Goal: Task Accomplishment & Management: Manage account settings

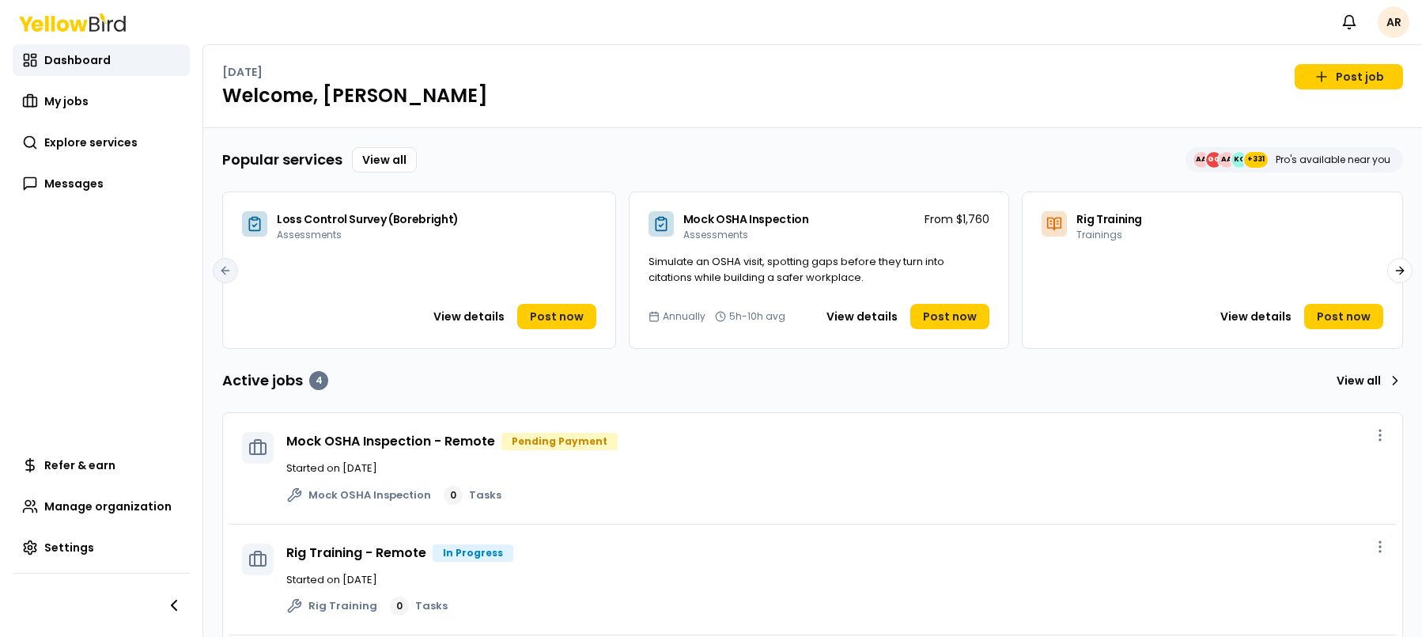
click at [1396, 26] on html "Notifications AR Dashboard My jobs Explore services Messages Refer & earn Manag…" at bounding box center [711, 318] width 1422 height 637
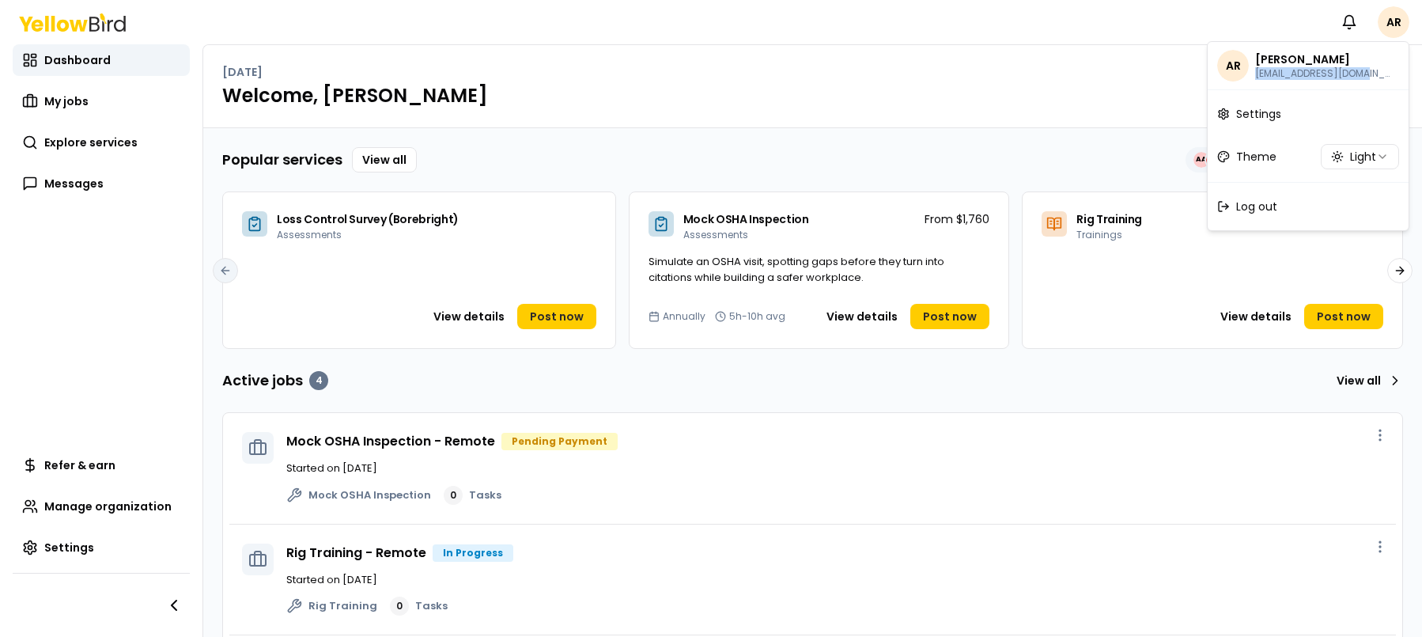
drag, startPoint x: 1374, startPoint y: 74, endPoint x: 1253, endPoint y: 75, distance: 121.0
click at [1253, 75] on div "AR [PERSON_NAME] [EMAIL_ADDRESS][DOMAIN_NAME]" at bounding box center [1308, 65] width 195 height 41
copy p "[PERSON_NAME]+co03272025@"
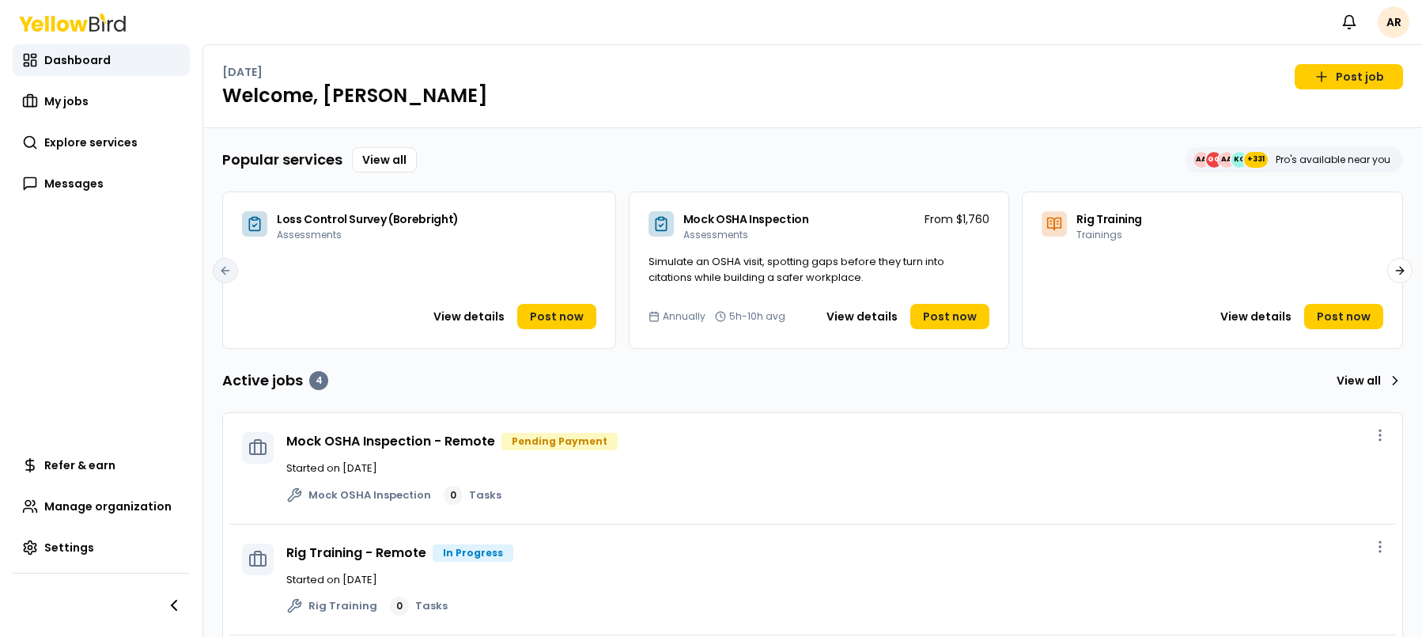
click at [1098, 80] on html "Notifications AR Dashboard My jobs Explore services Messages Refer & earn Manag…" at bounding box center [711, 318] width 1422 height 637
click at [1342, 71] on link "Post job" at bounding box center [1349, 76] width 108 height 25
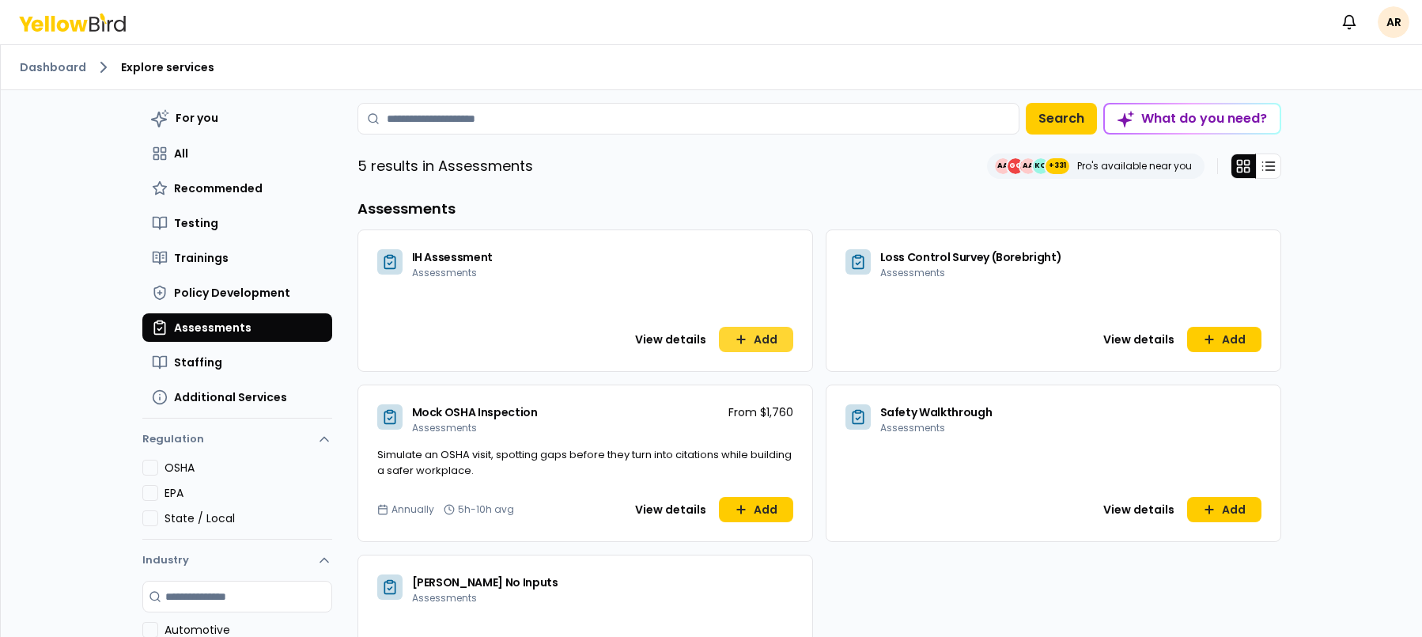
click at [742, 333] on button "Add" at bounding box center [756, 339] width 74 height 25
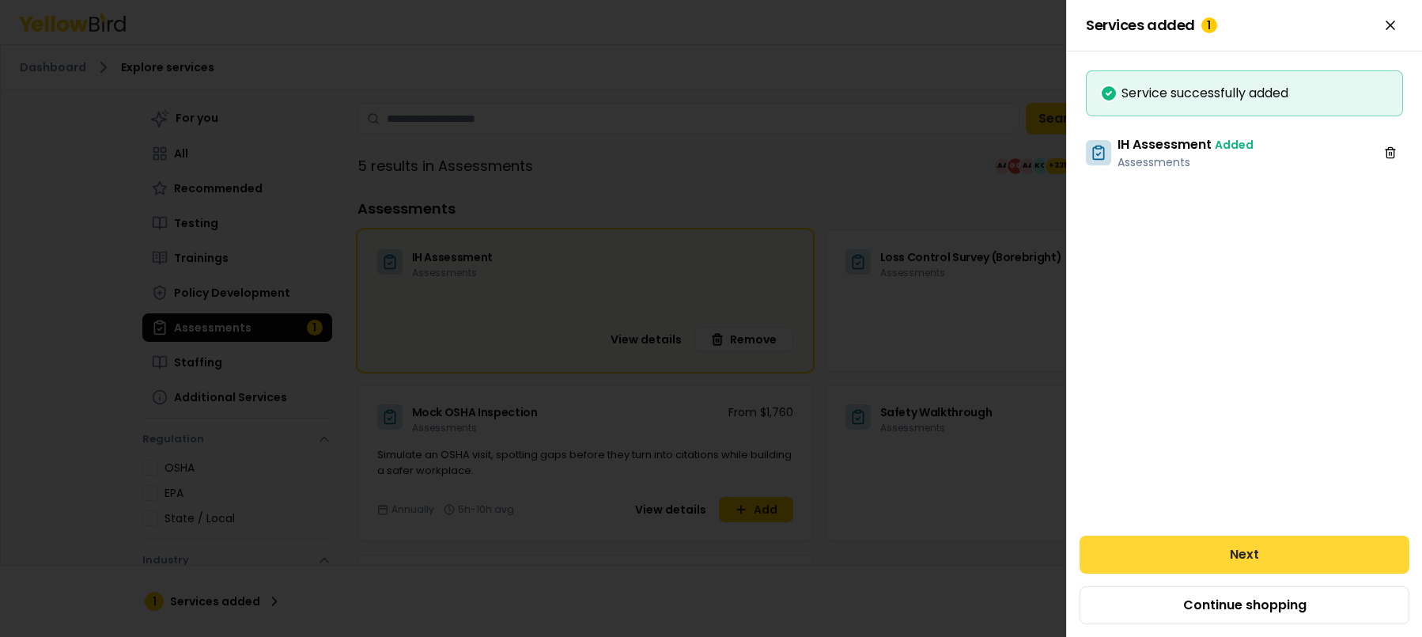
click at [1306, 549] on button "Next" at bounding box center [1245, 554] width 330 height 38
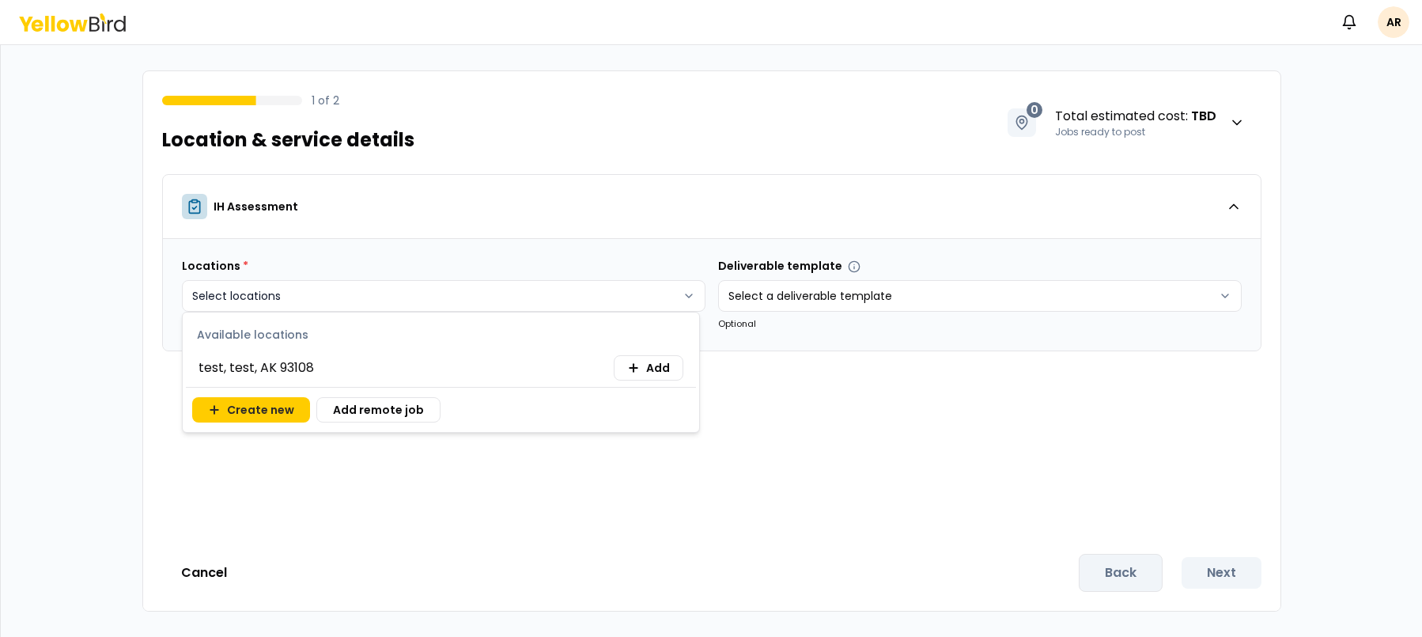
click at [425, 307] on html "Notifications AR 1 of 2 Location & service details 0 Total estimated cost : TBD…" at bounding box center [711, 318] width 1422 height 637
click at [403, 407] on button "Add remote job" at bounding box center [378, 409] width 124 height 25
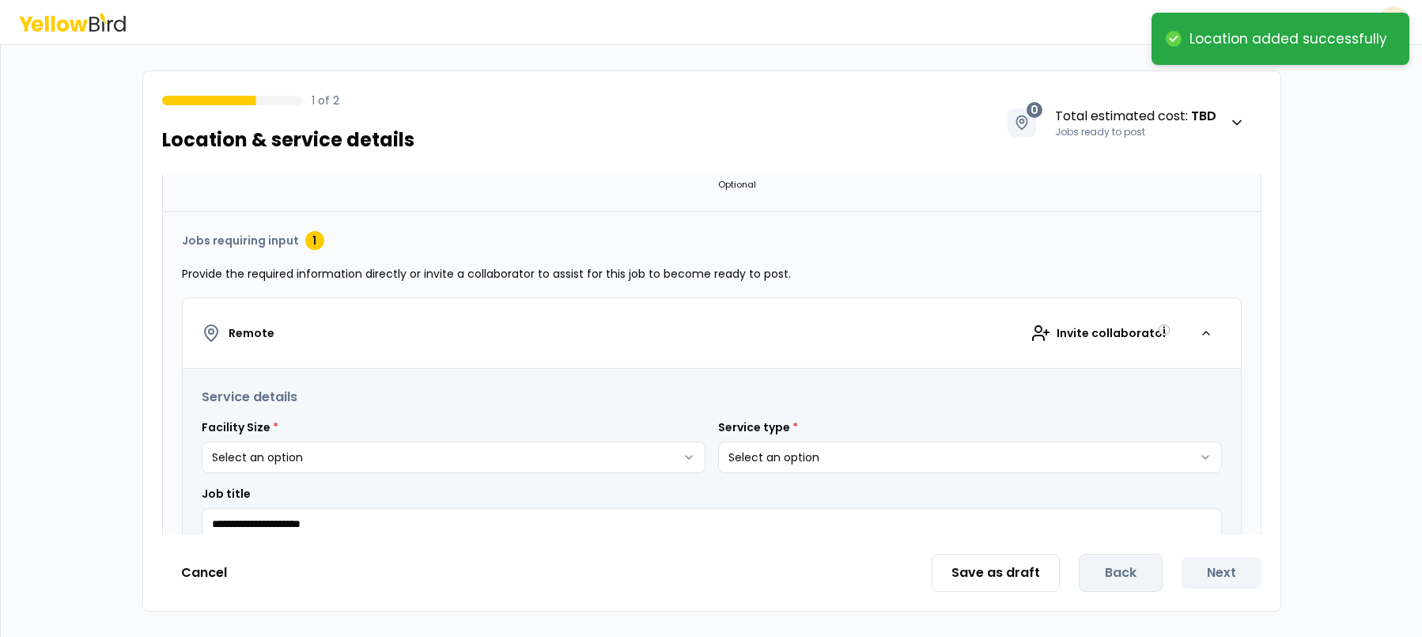
scroll to position [140, 0]
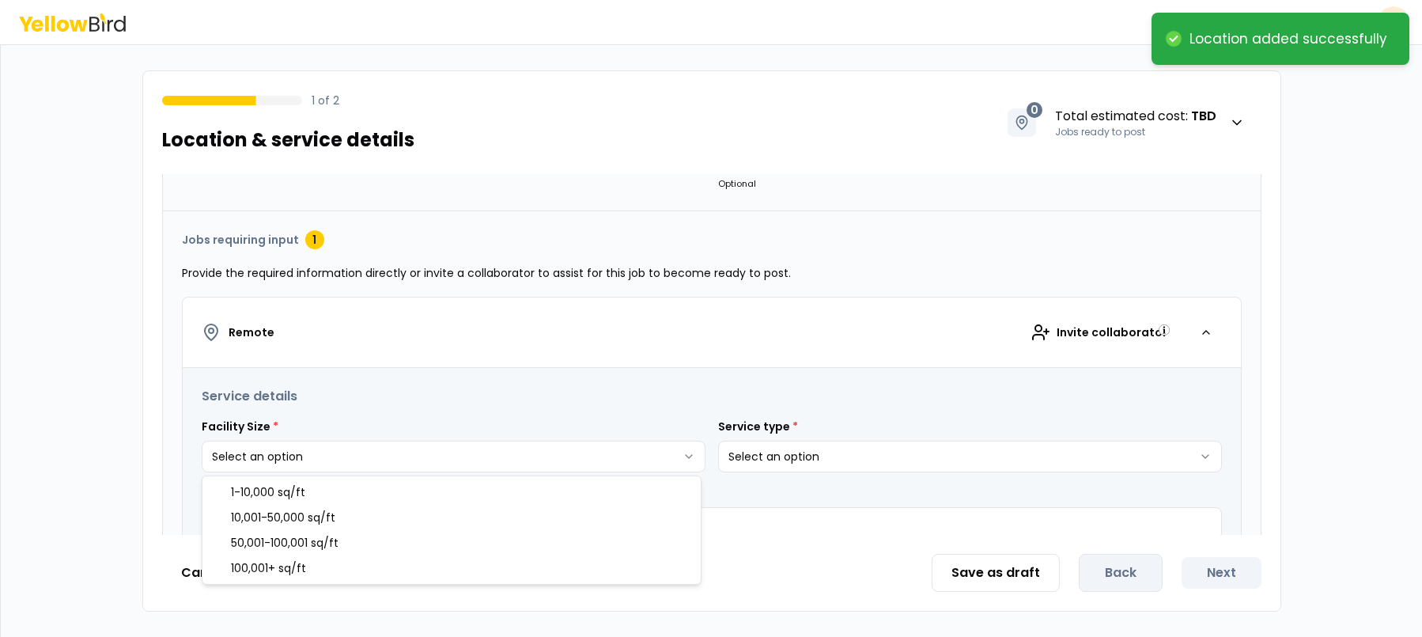
click at [428, 454] on html "**********" at bounding box center [711, 318] width 1422 height 637
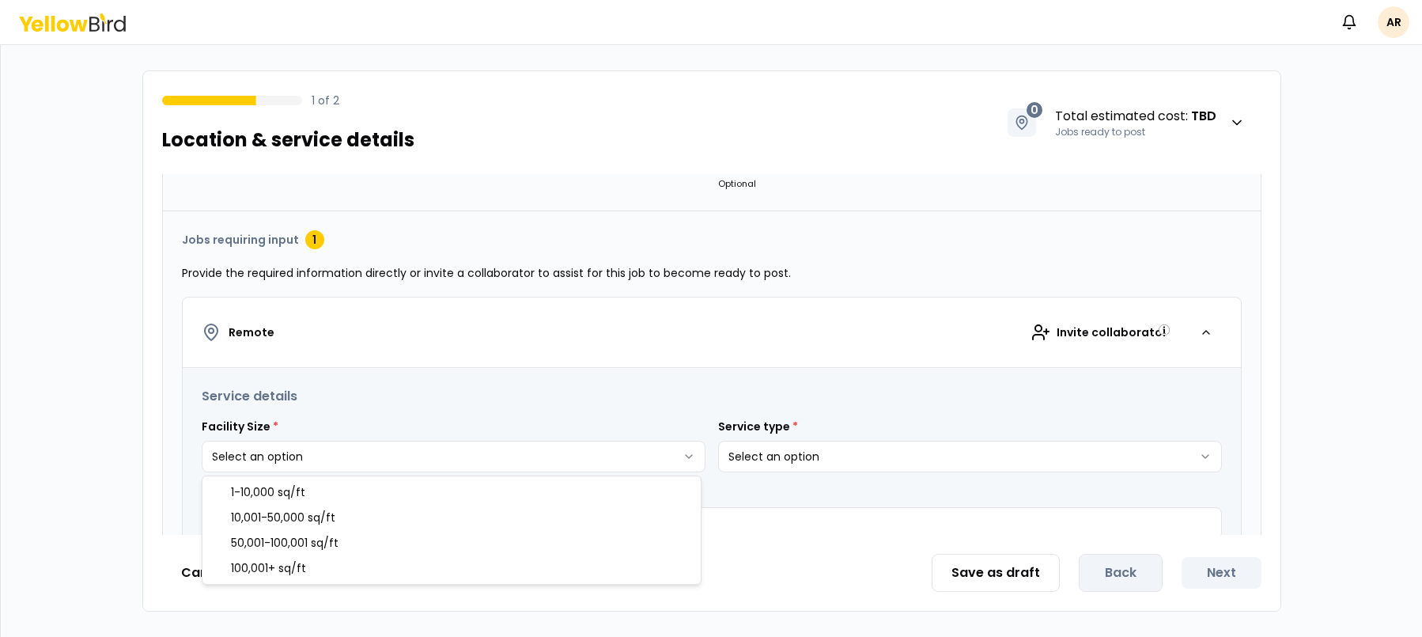
select select "*"
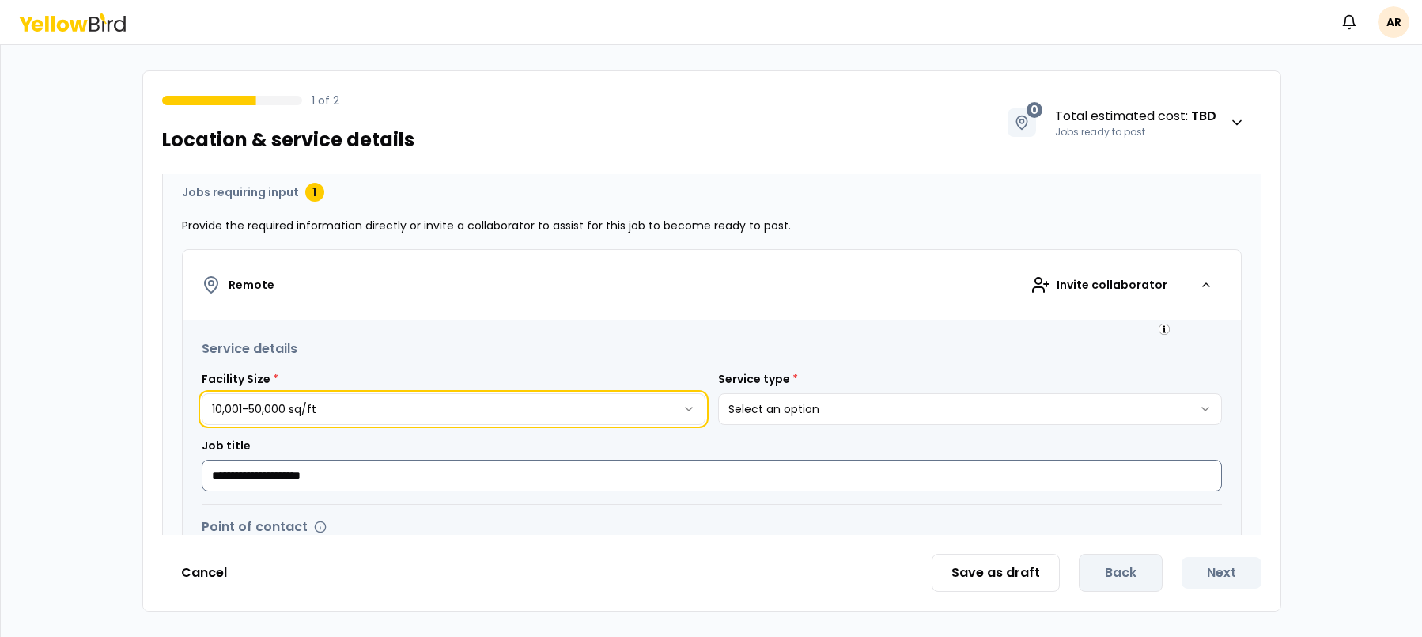
scroll to position [234, 0]
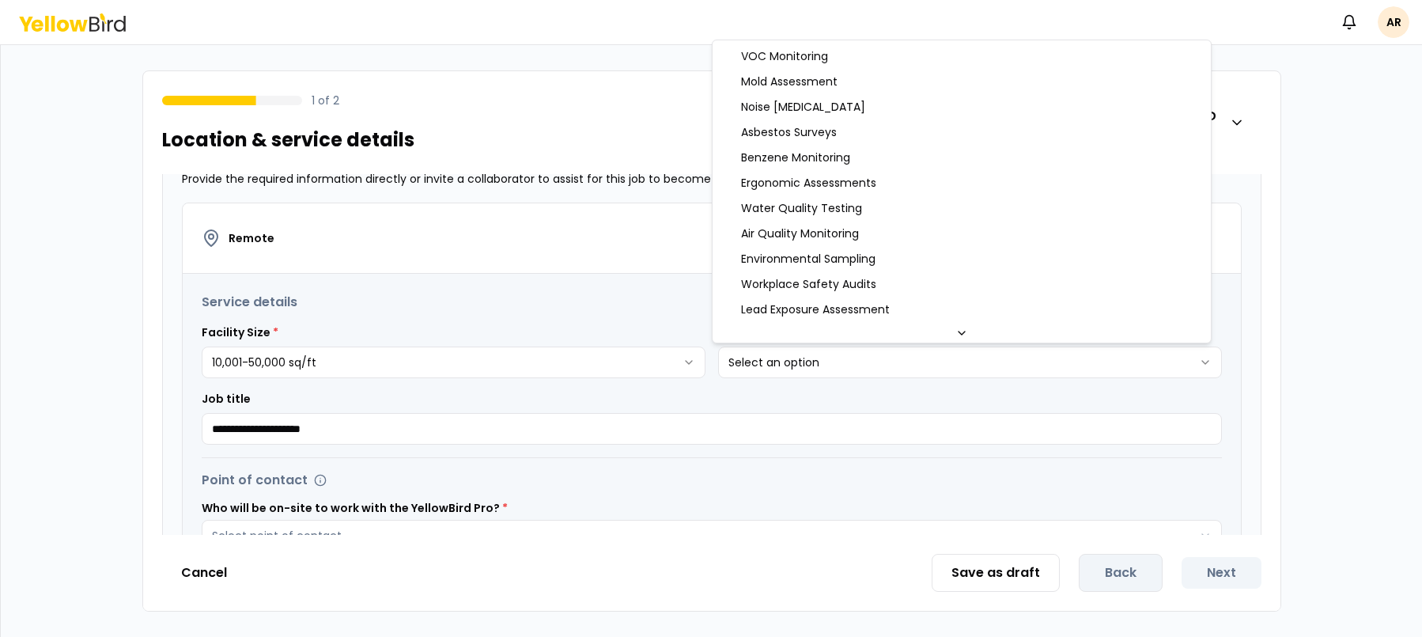
click at [901, 359] on html "**********" at bounding box center [711, 318] width 1422 height 637
select select "**"
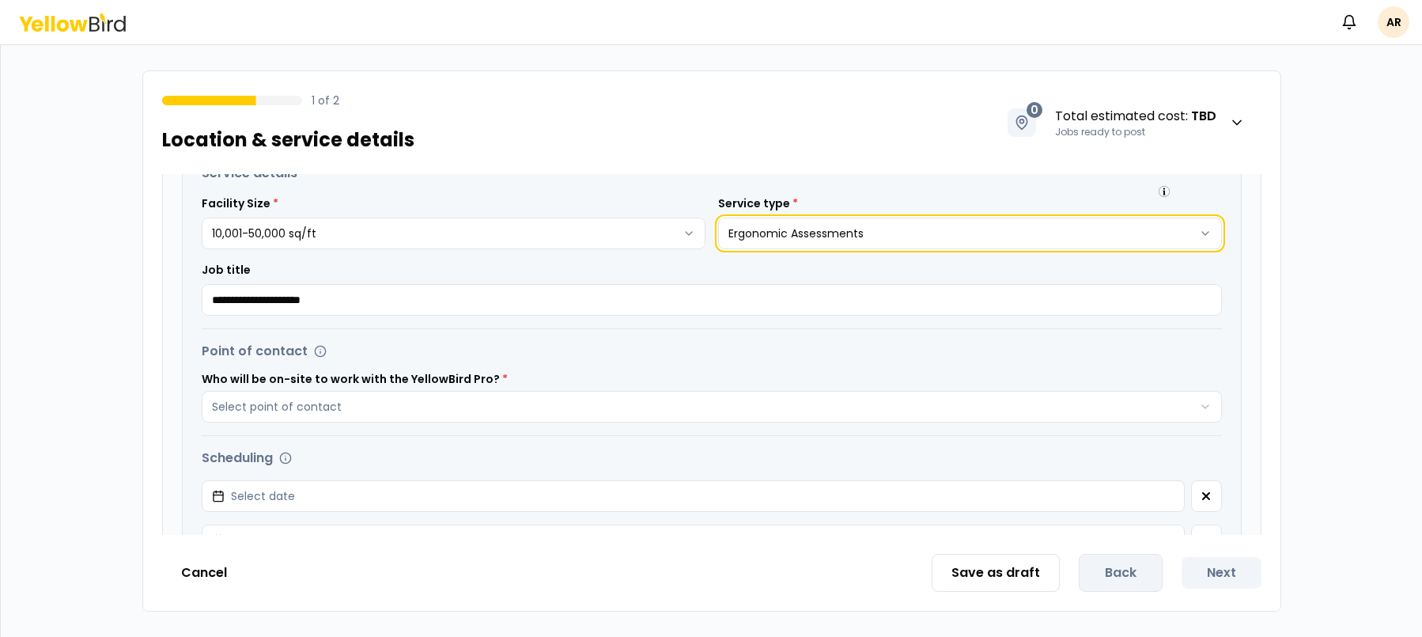
scroll to position [367, 0]
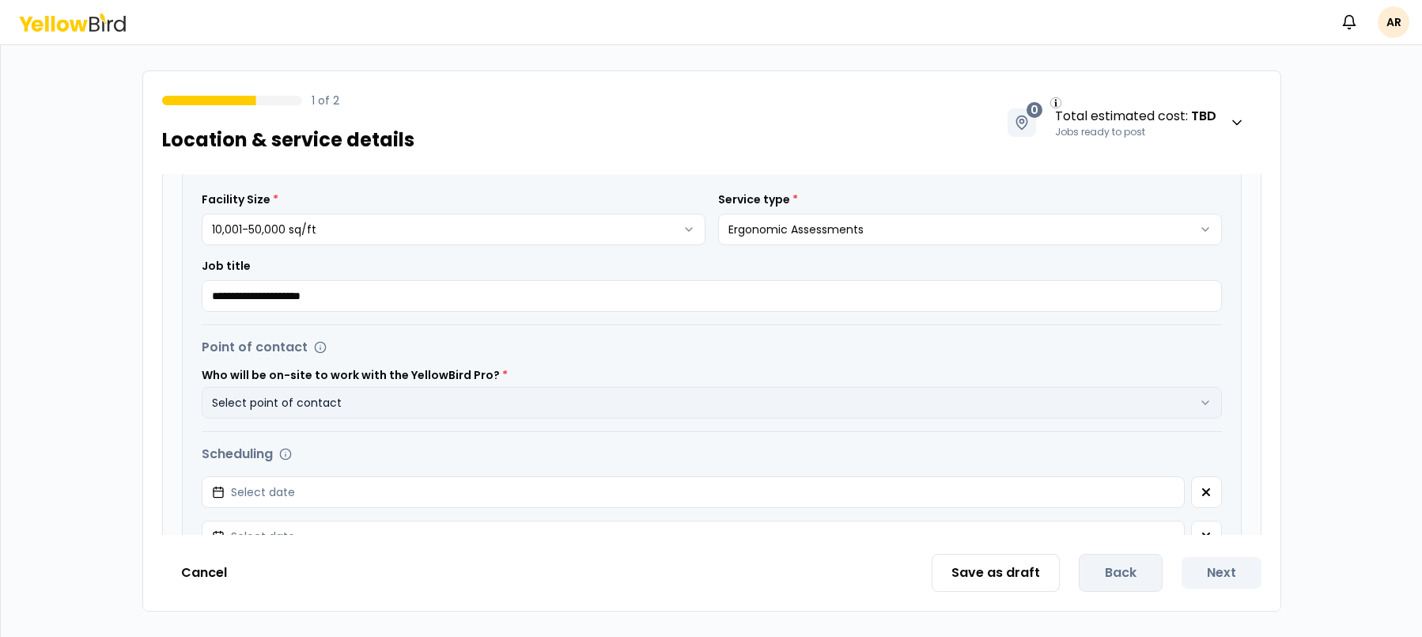
click at [365, 407] on button "Select point of contact" at bounding box center [712, 403] width 1020 height 32
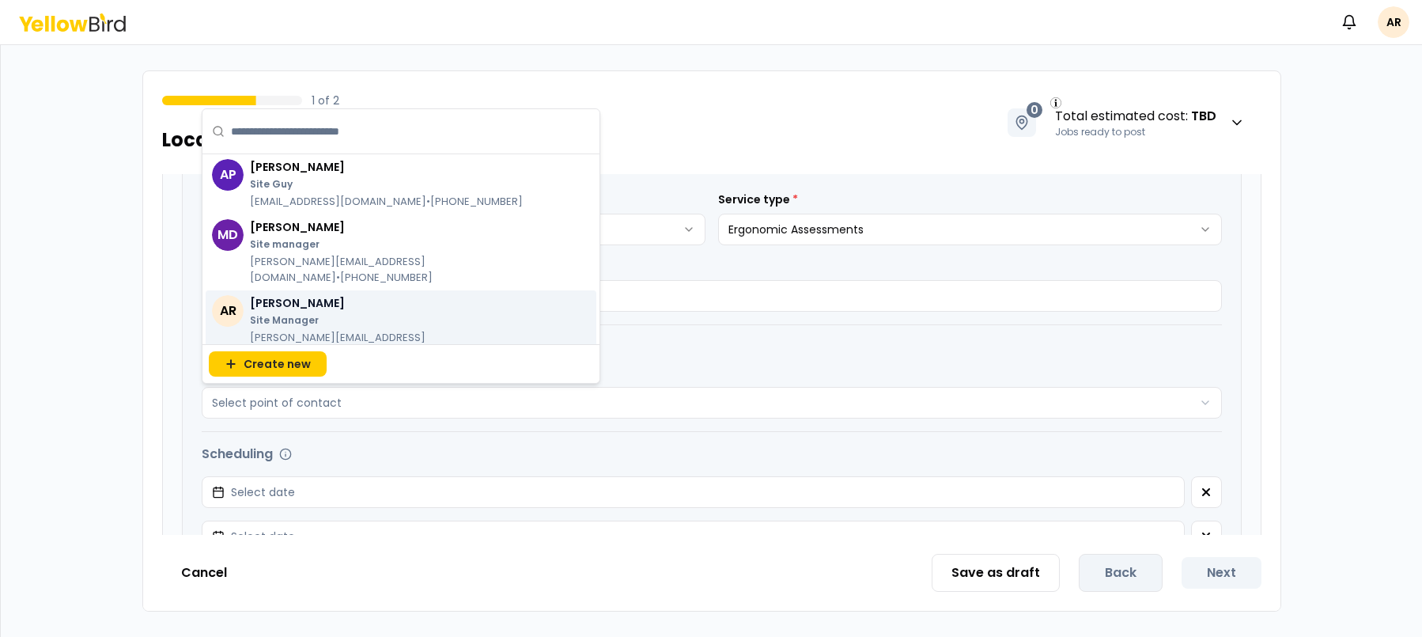
scroll to position [0, 0]
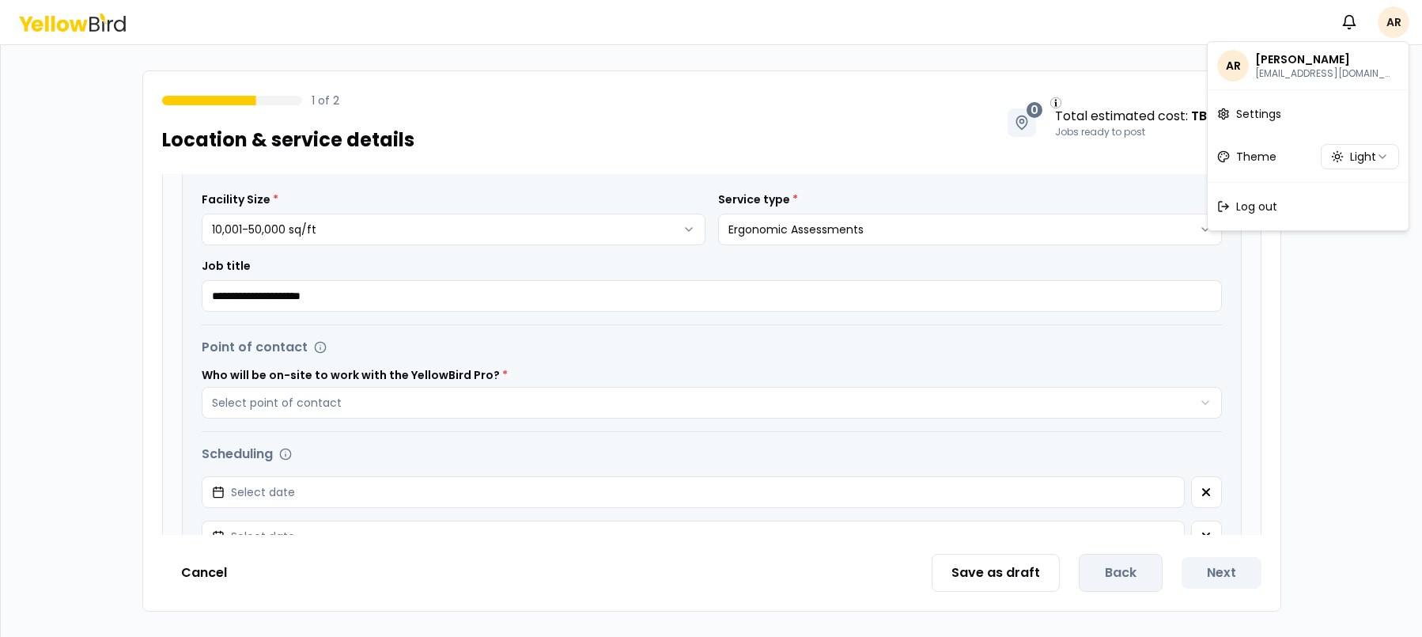
click at [1394, 21] on html "**********" at bounding box center [711, 318] width 1422 height 637
click at [328, 408] on html "**********" at bounding box center [711, 318] width 1422 height 637
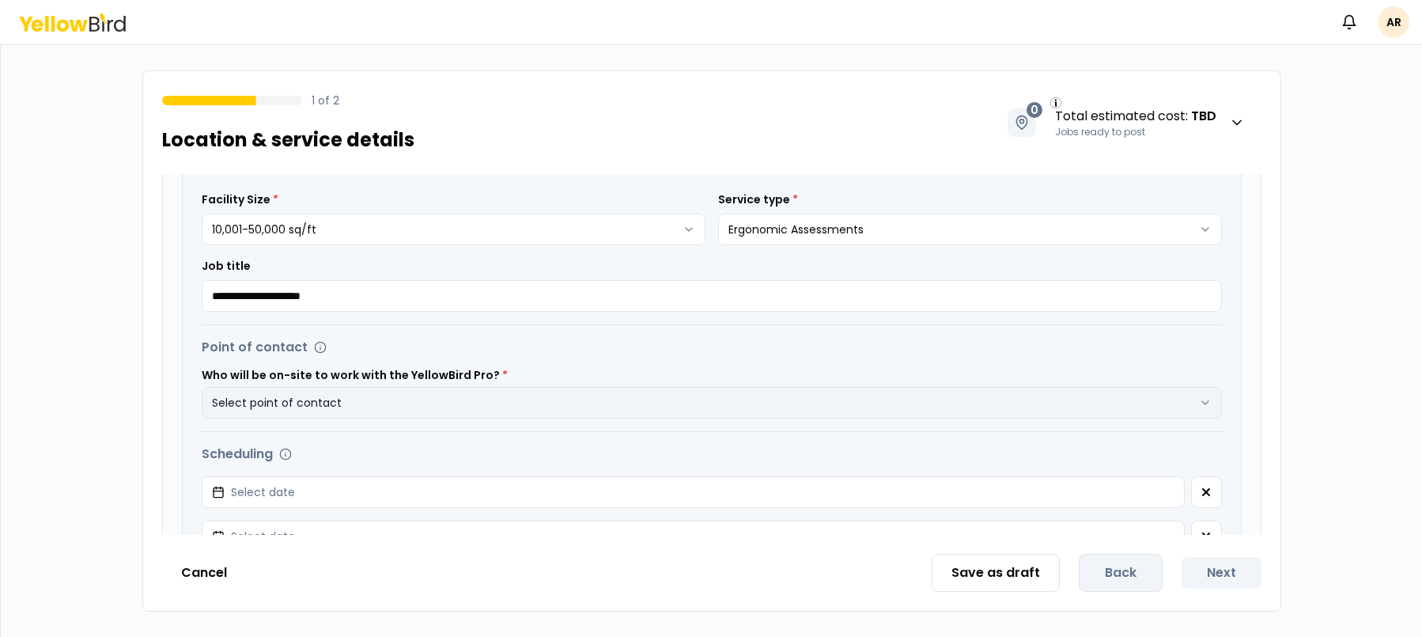
click at [329, 408] on button "Select point of contact" at bounding box center [712, 403] width 1020 height 32
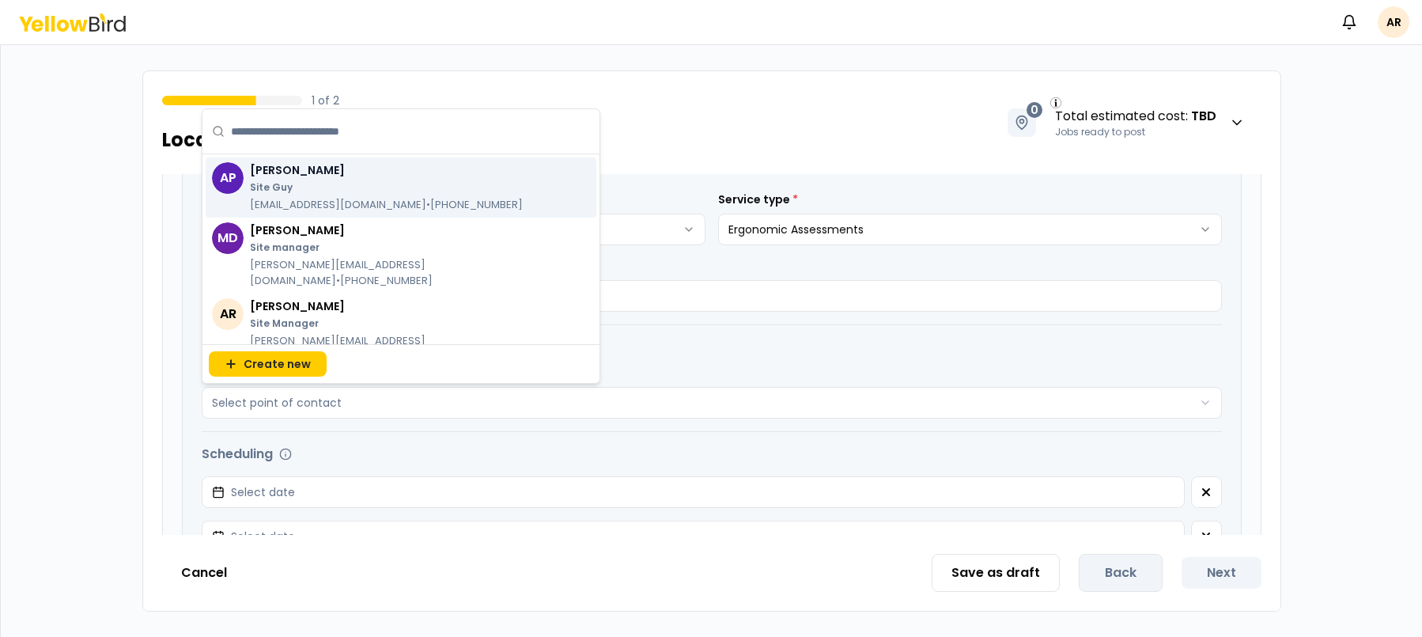
click at [346, 179] on div "[PERSON_NAME] POC Site Guy [EMAIL_ADDRESS][DOMAIN_NAME] • [PHONE_NUMBER]" at bounding box center [386, 187] width 273 height 51
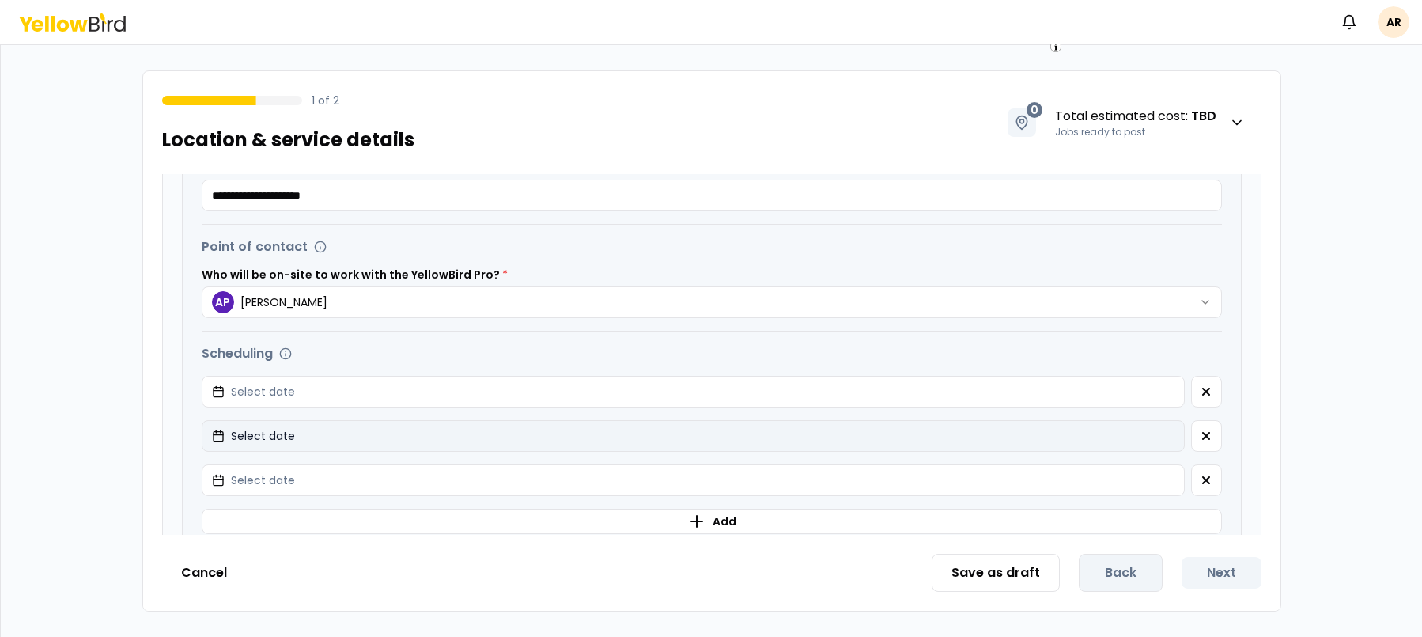
scroll to position [500, 0]
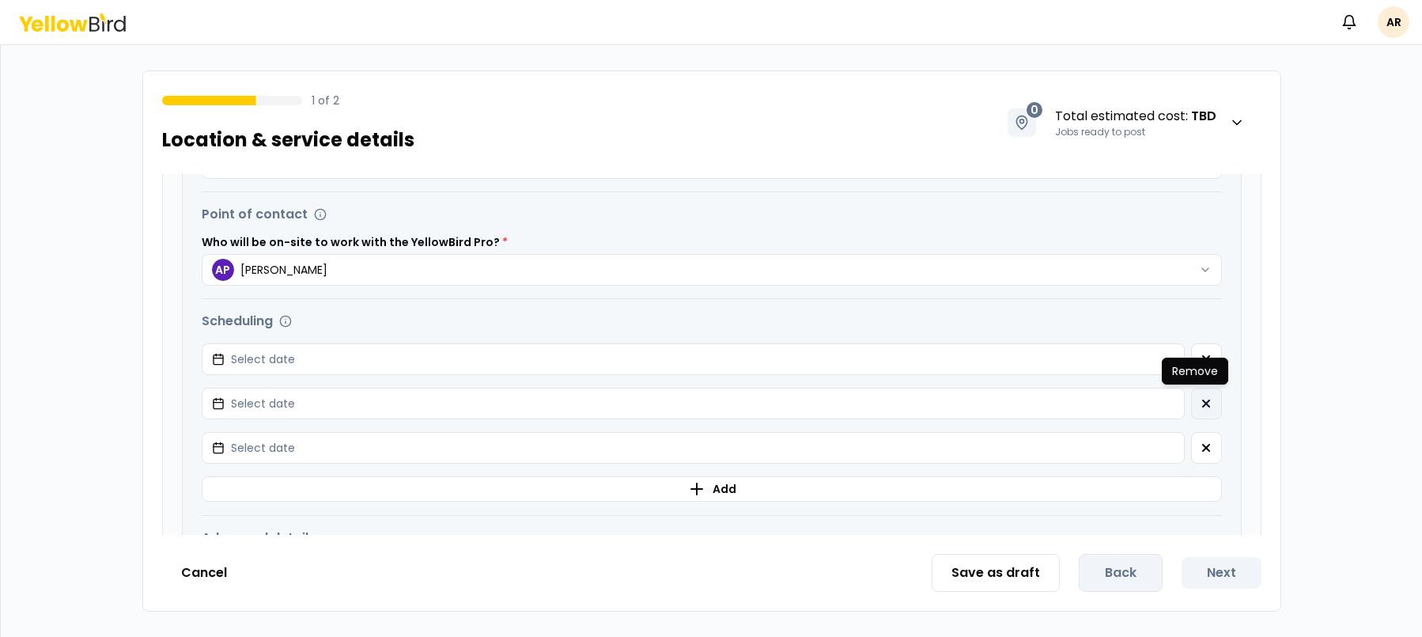
click at [1200, 392] on button "button" at bounding box center [1206, 404] width 31 height 32
click at [1200, 393] on button "button" at bounding box center [1206, 404] width 31 height 32
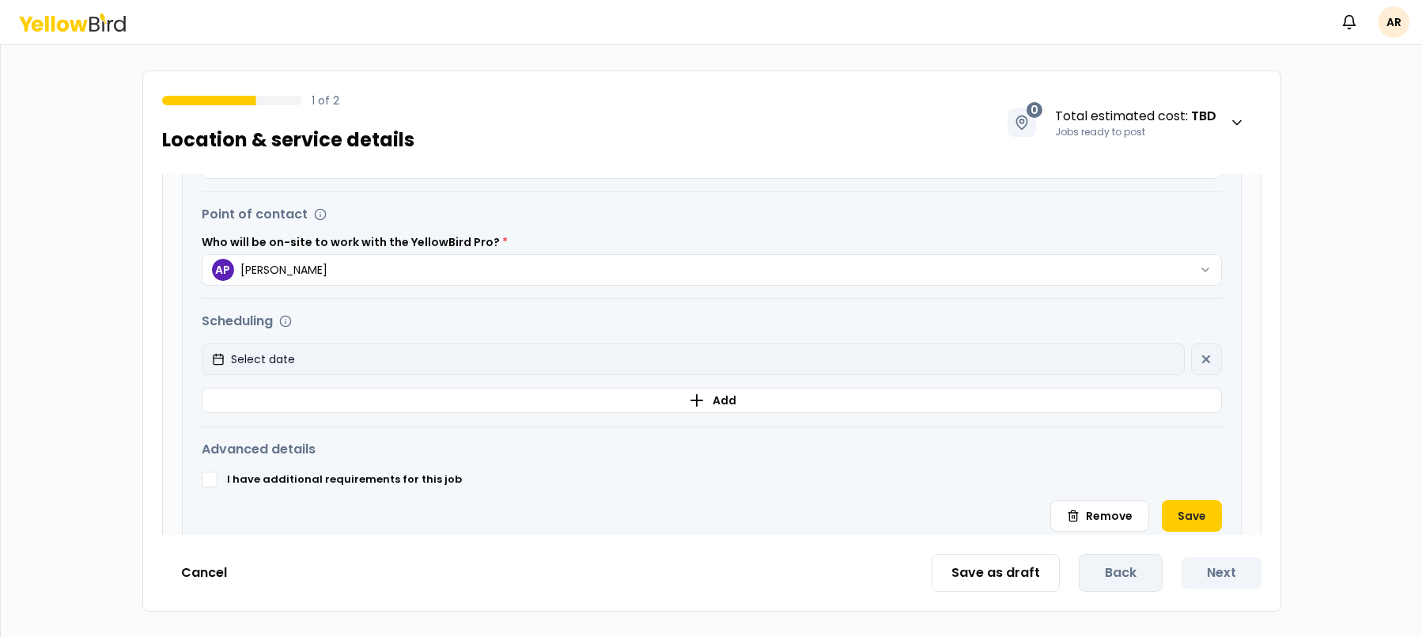
click at [1011, 358] on button "Select date" at bounding box center [693, 359] width 983 height 32
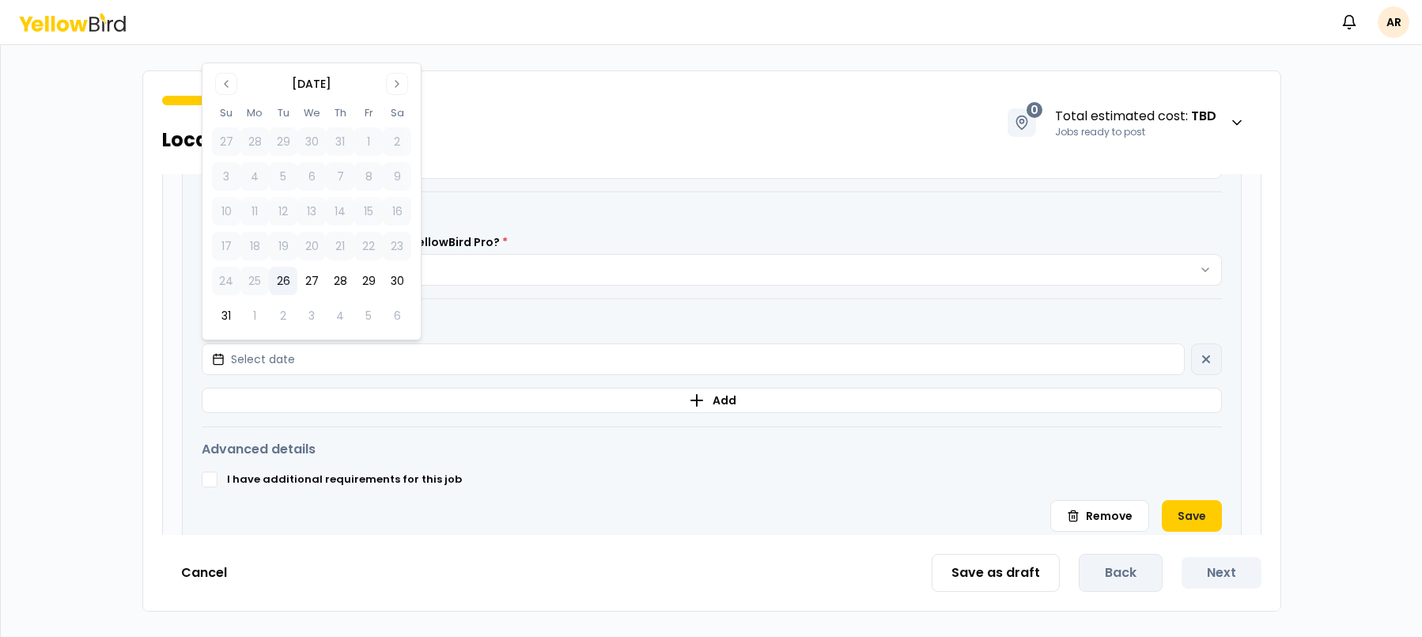
click at [282, 282] on button "26" at bounding box center [283, 281] width 28 height 28
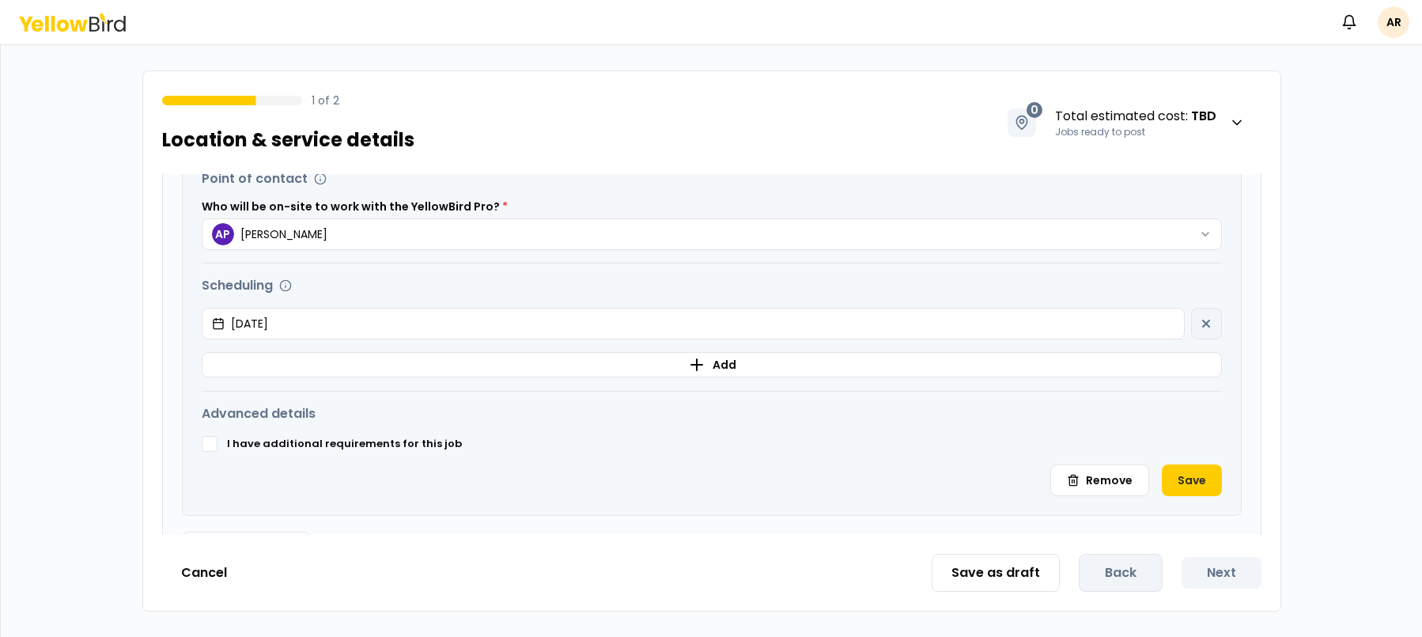
scroll to position [584, 0]
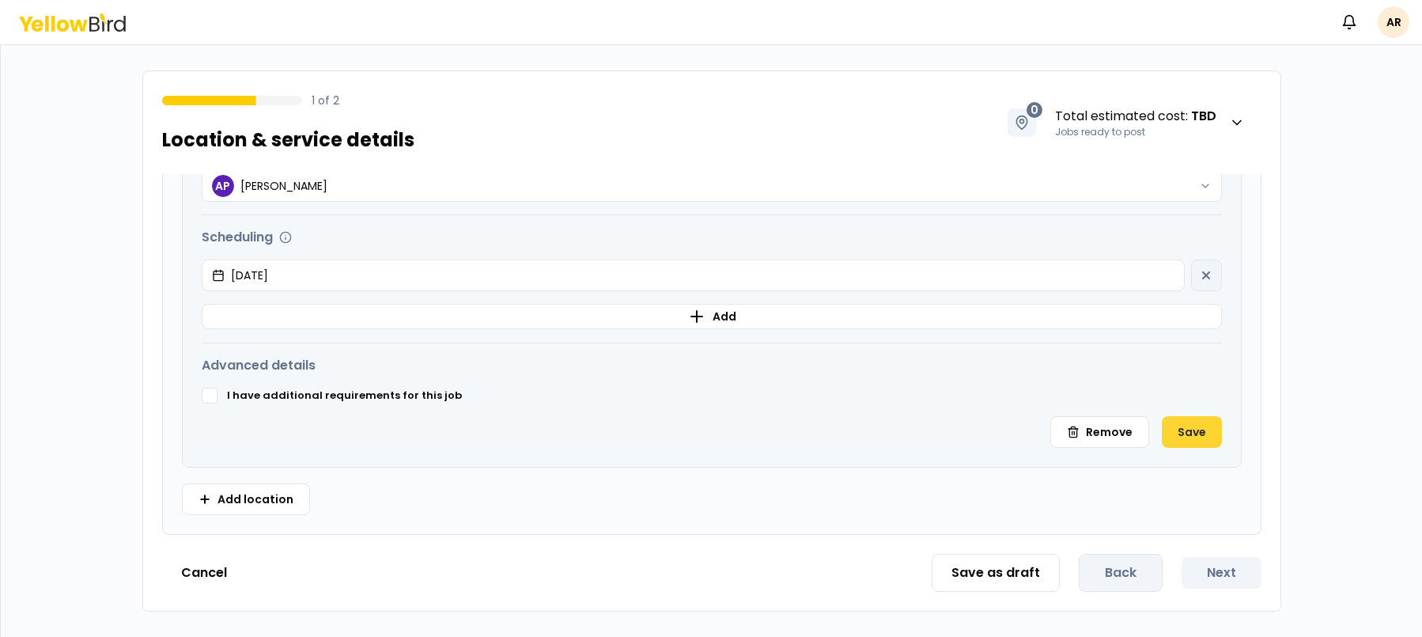
click at [1179, 432] on button "Save" at bounding box center [1192, 432] width 60 height 32
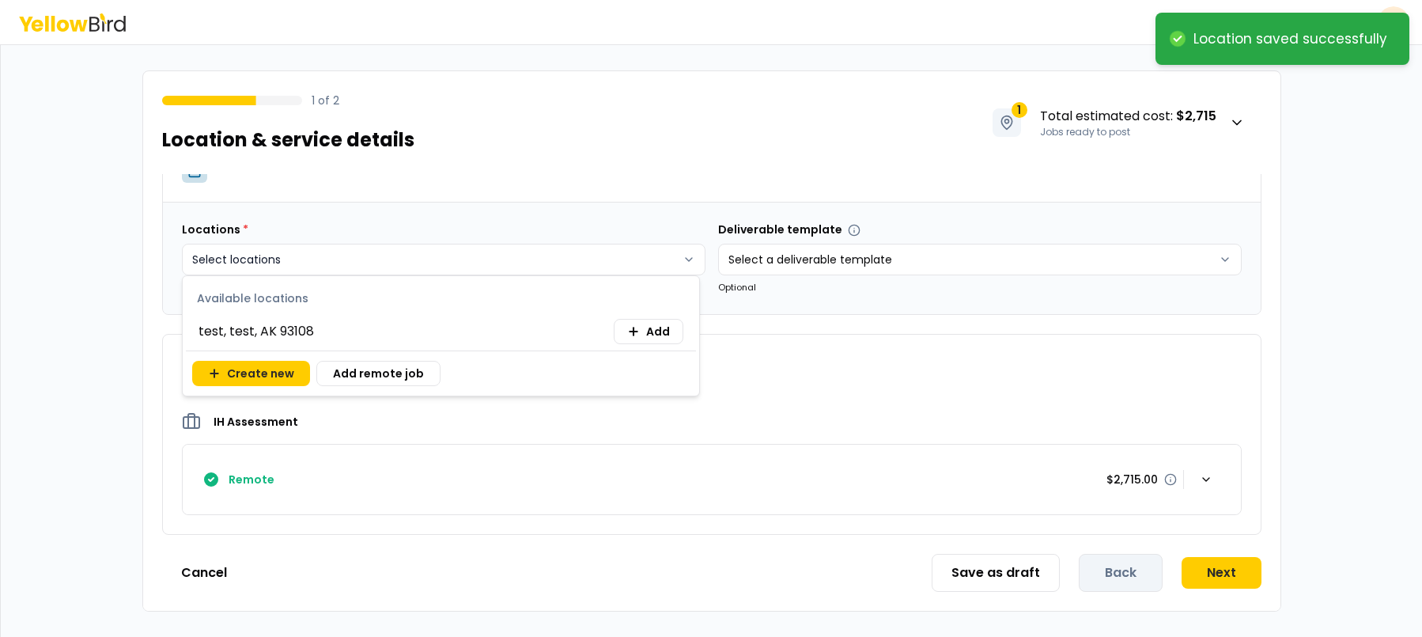
click at [660, 264] on html "Location saved successfully Notifications AR 1 of 2 Location & service details …" at bounding box center [711, 318] width 1422 height 637
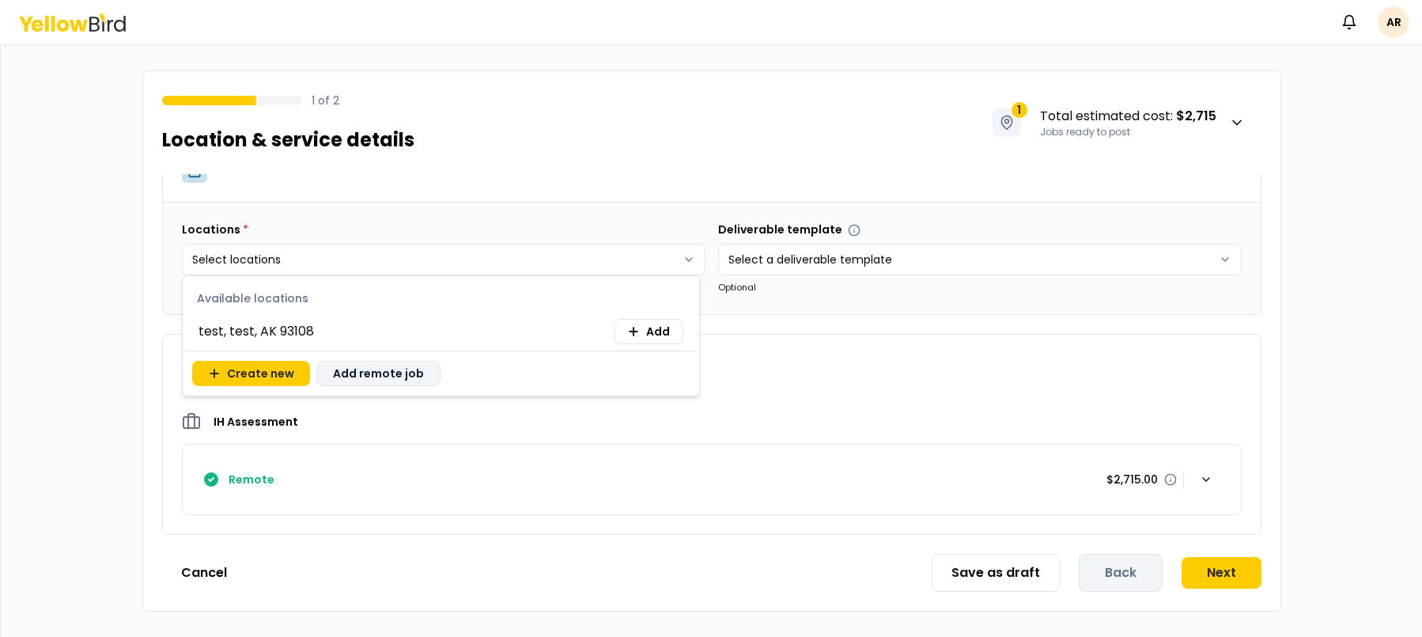
click at [367, 373] on button "Add remote job" at bounding box center [378, 373] width 124 height 25
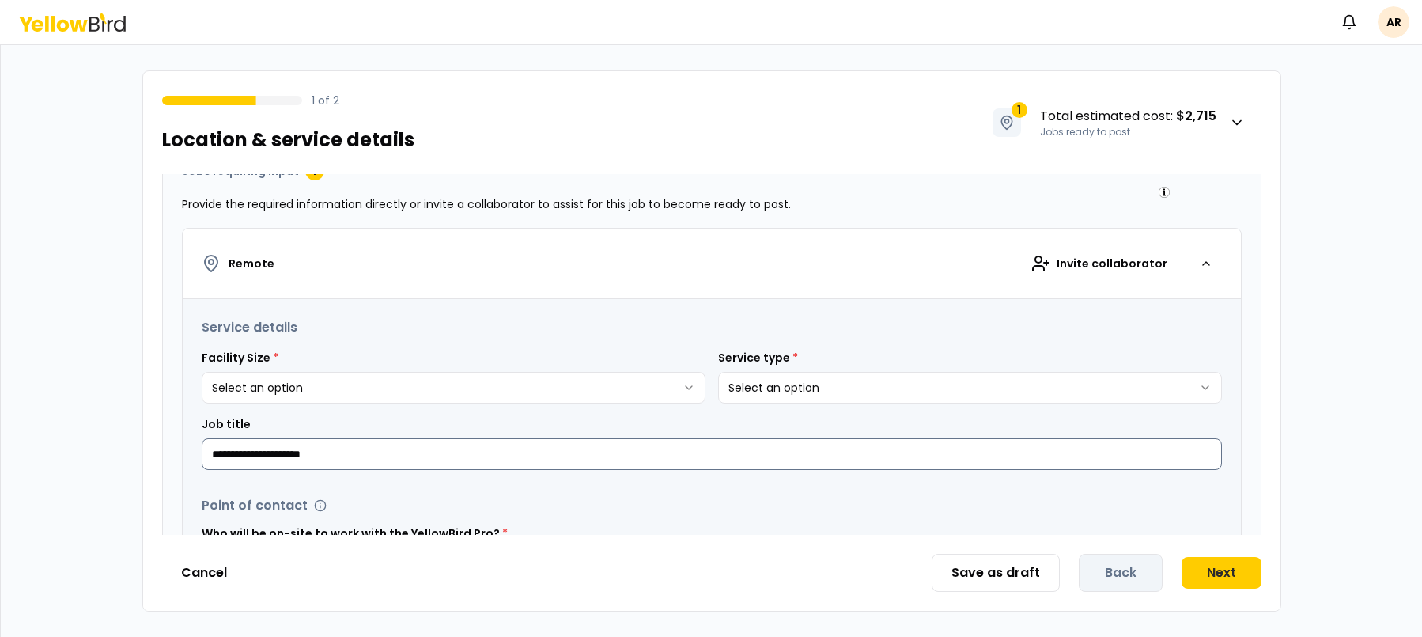
scroll to position [284, 0]
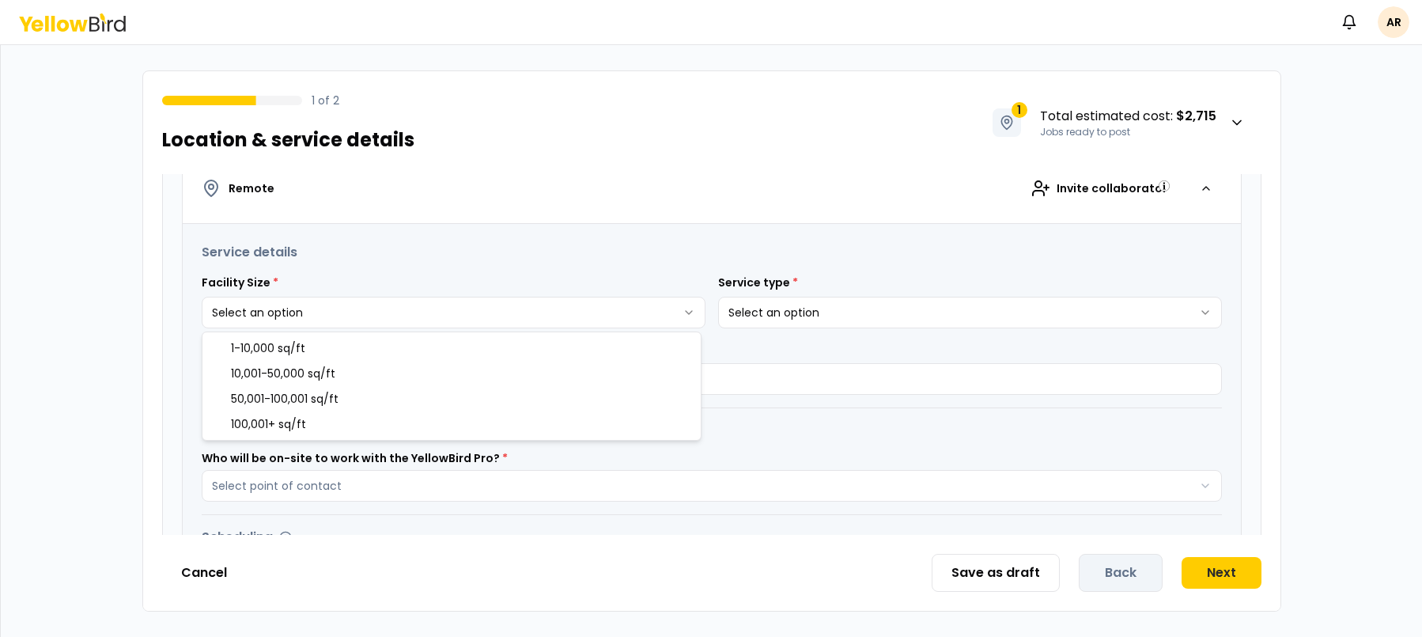
click at [437, 315] on html "**********" at bounding box center [711, 318] width 1422 height 637
select select "*"
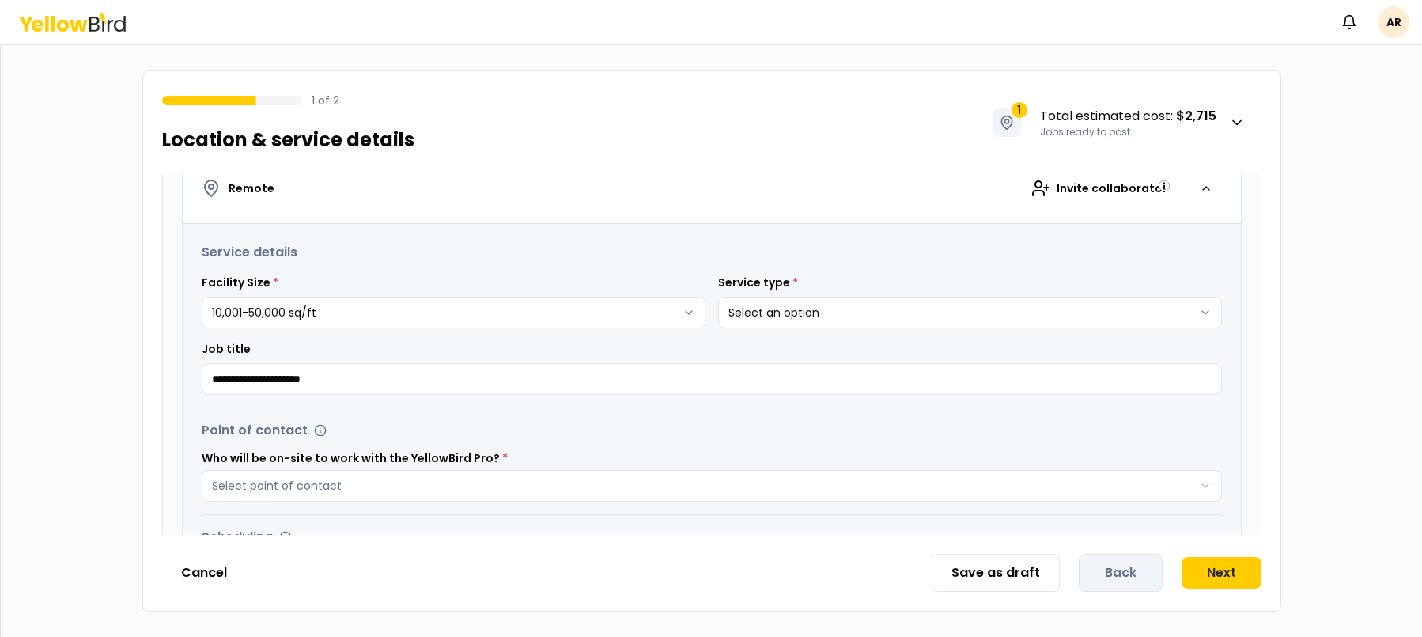
click at [1034, 314] on html "**********" at bounding box center [711, 318] width 1422 height 637
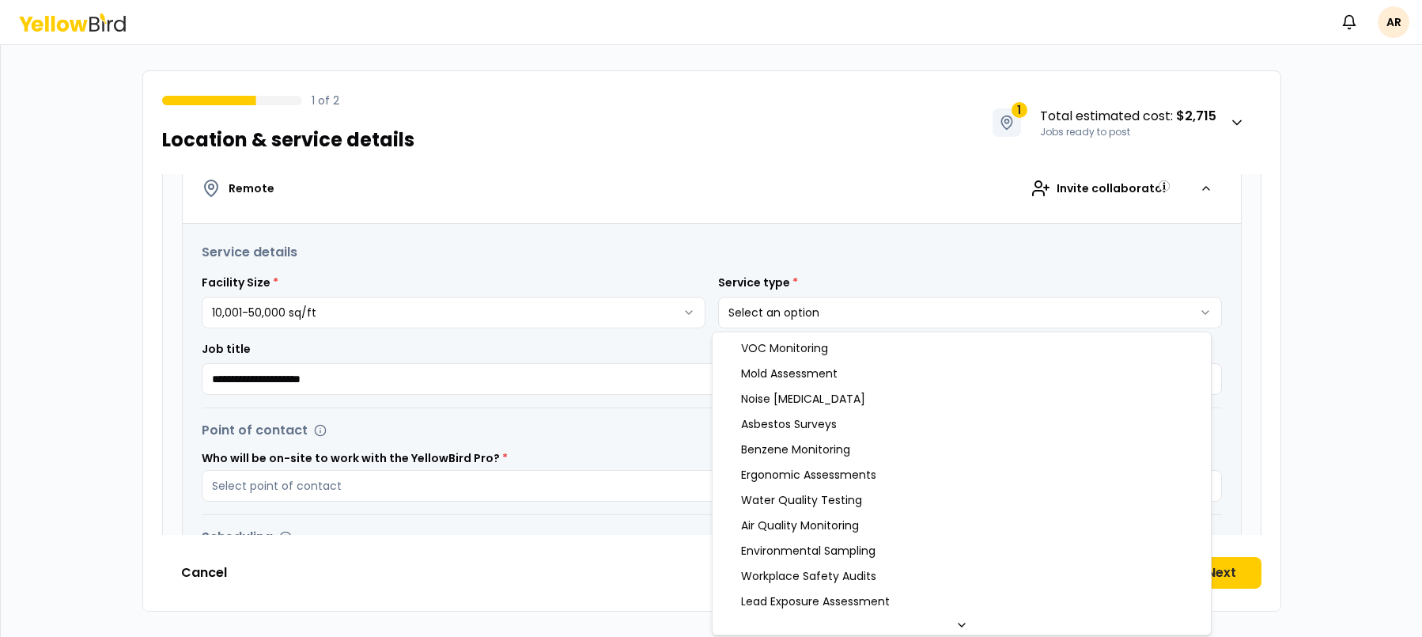
select select "**"
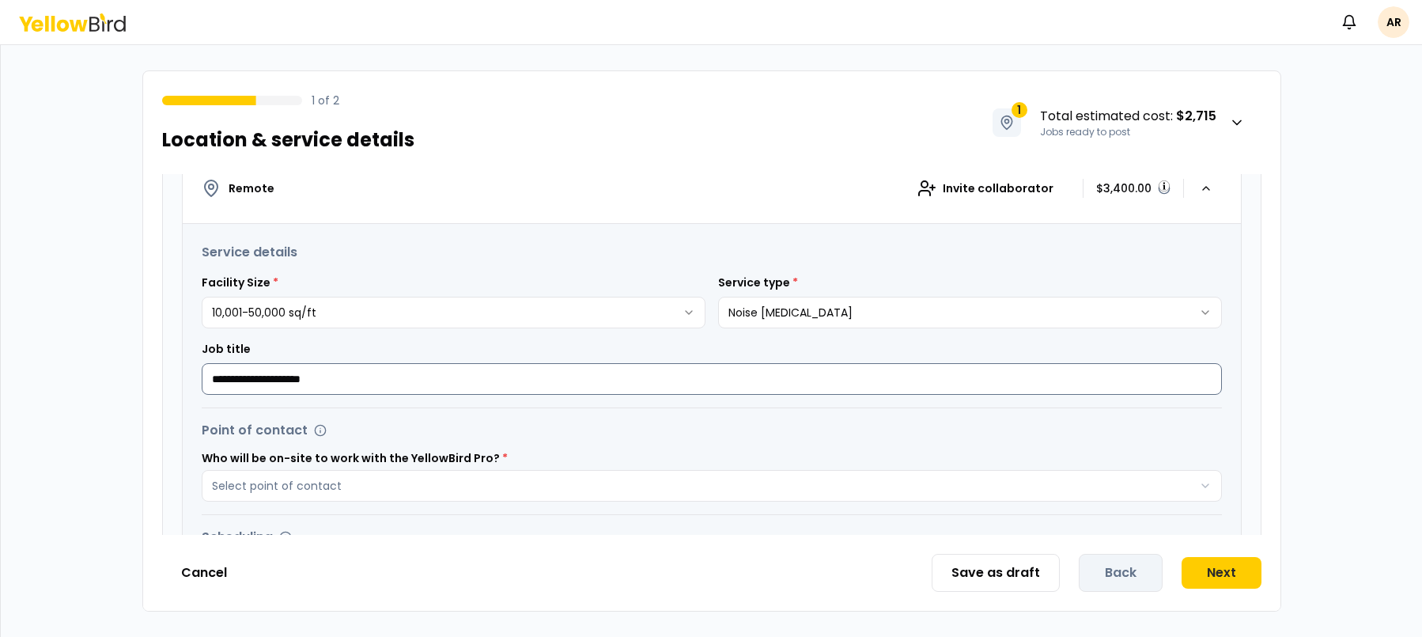
click at [381, 373] on input "**********" at bounding box center [712, 379] width 1020 height 32
click at [208, 380] on input "**********" at bounding box center [712, 379] width 1020 height 32
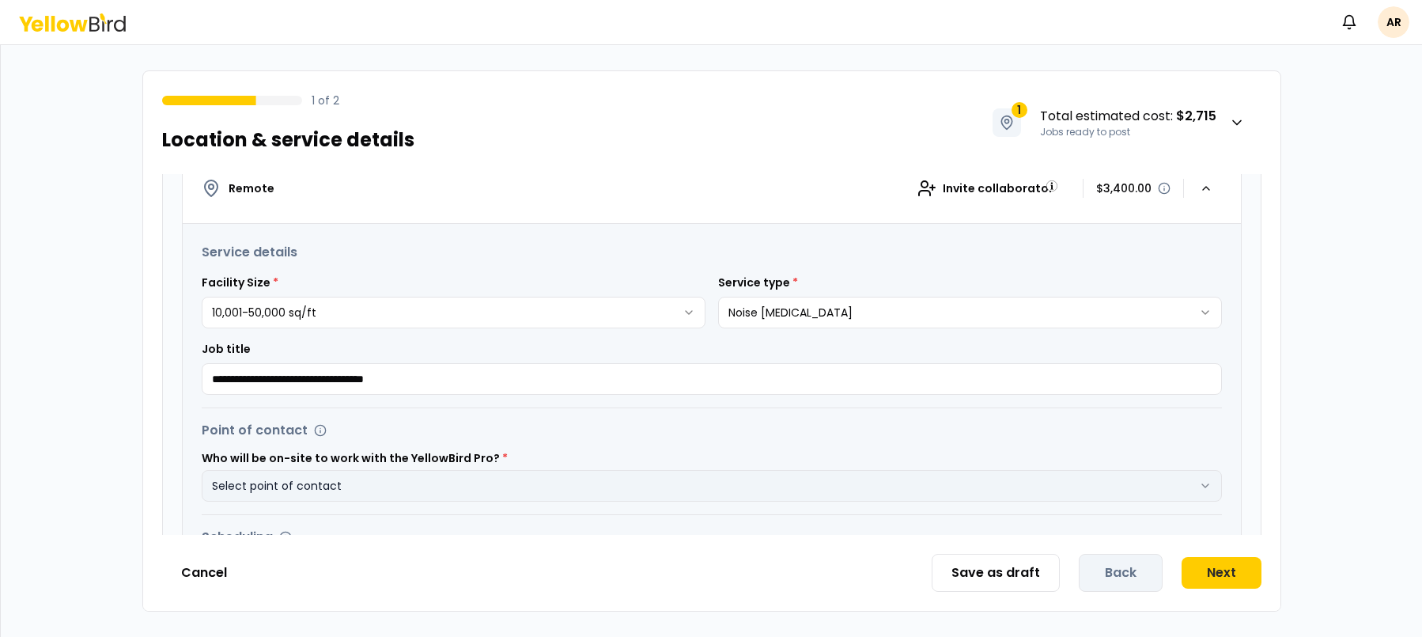
type input "**********"
click at [386, 486] on button "Select point of contact" at bounding box center [712, 486] width 1020 height 32
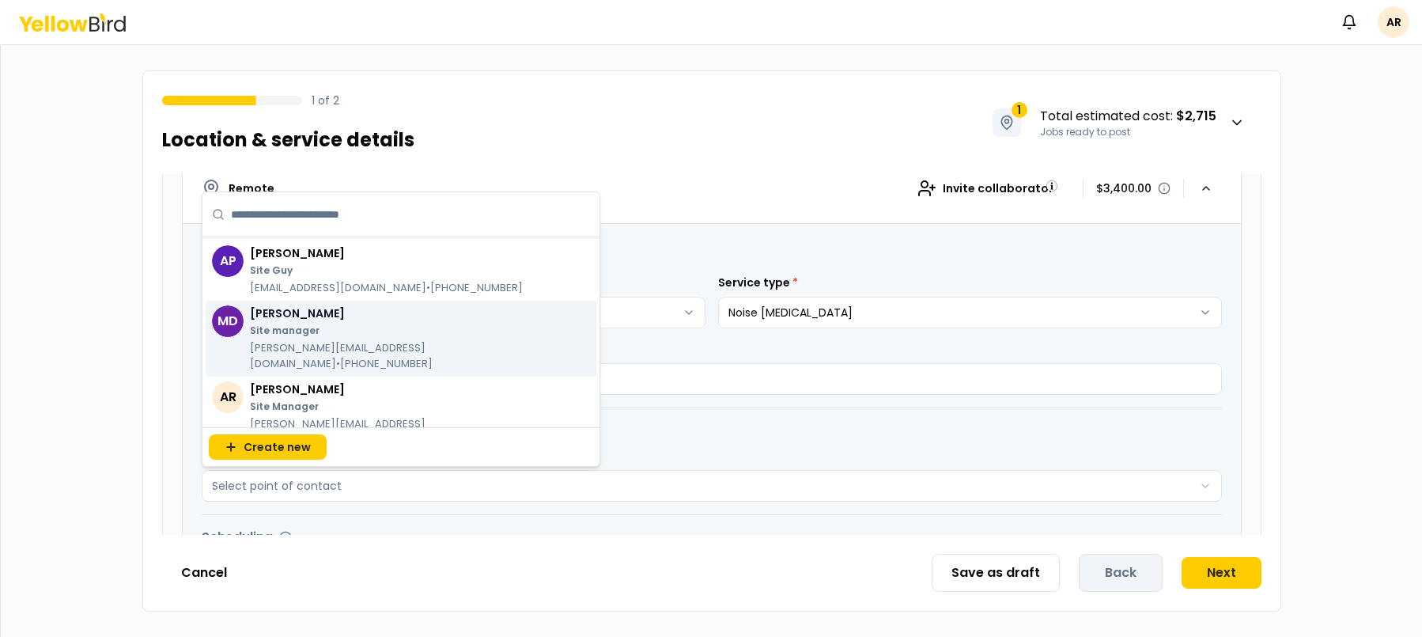
click at [392, 372] on p "[PERSON_NAME][EMAIL_ADDRESS][DOMAIN_NAME] • [PHONE_NUMBER]" at bounding box center [411, 356] width 323 height 32
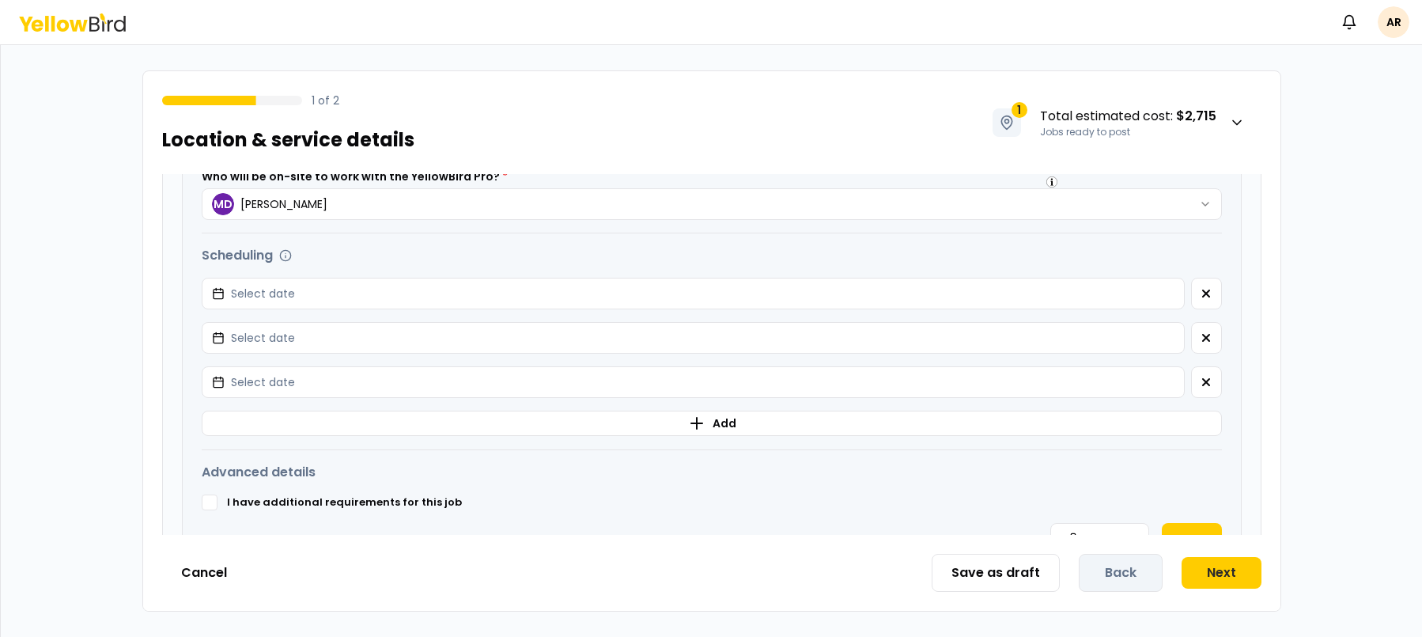
scroll to position [585, 0]
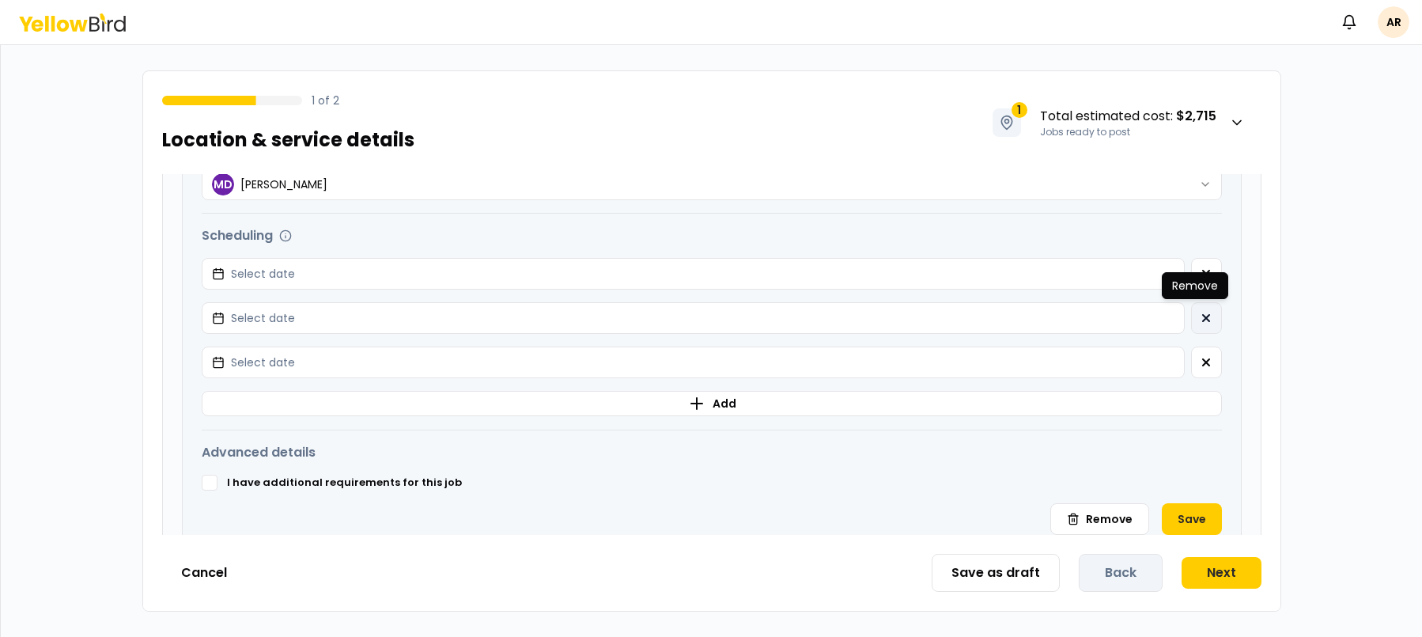
click at [1200, 313] on icon "button" at bounding box center [1206, 318] width 13 height 13
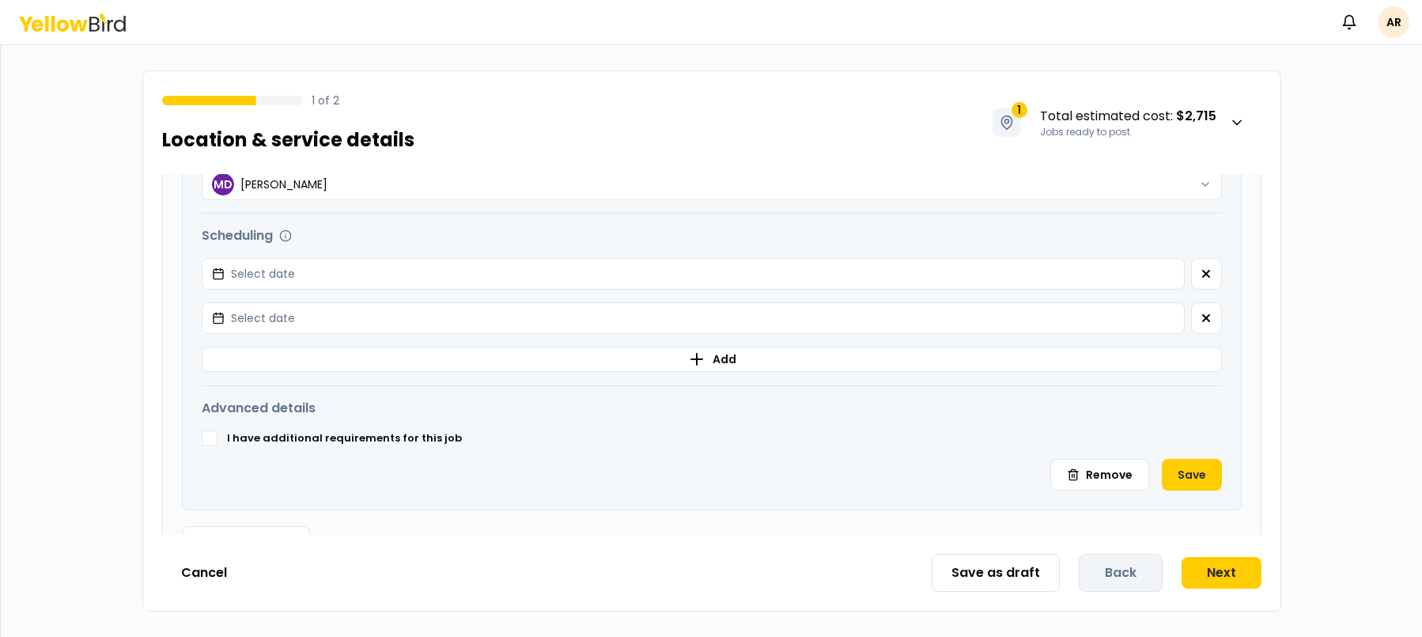
click at [1200, 313] on icon "button" at bounding box center [1206, 318] width 13 height 13
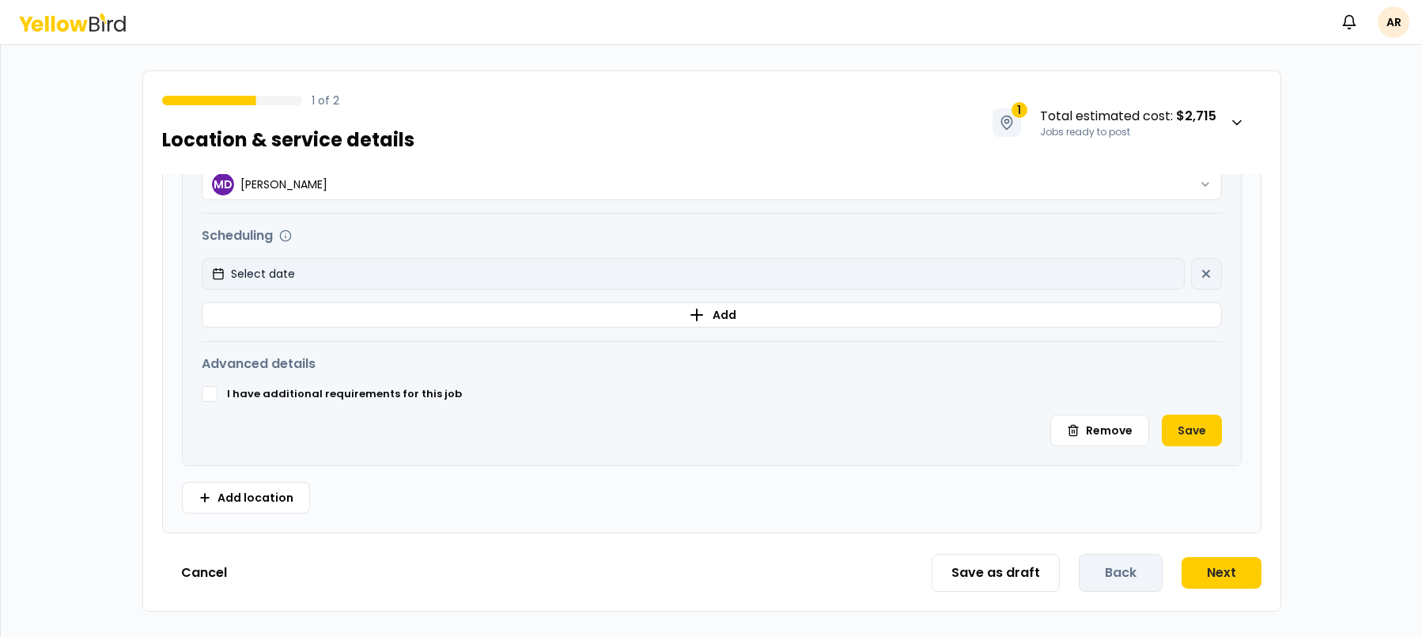
click at [996, 281] on button "Select date" at bounding box center [693, 274] width 983 height 32
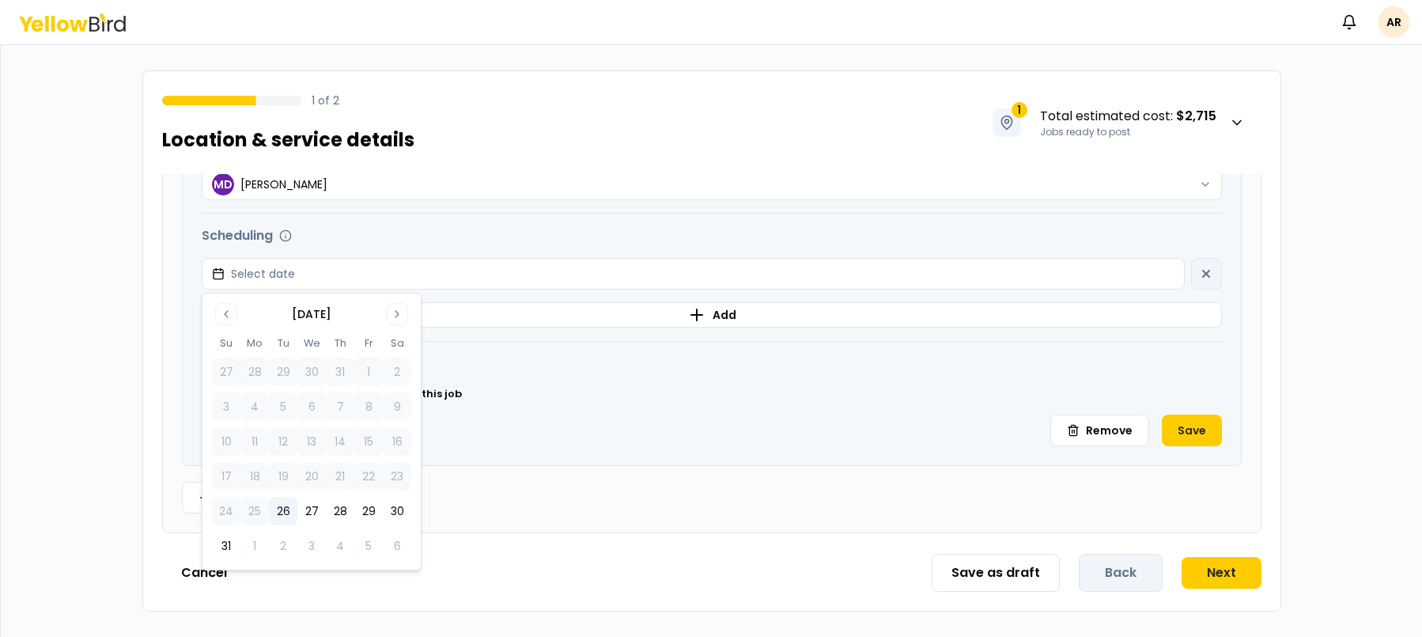
click at [286, 508] on button "26" at bounding box center [283, 511] width 28 height 28
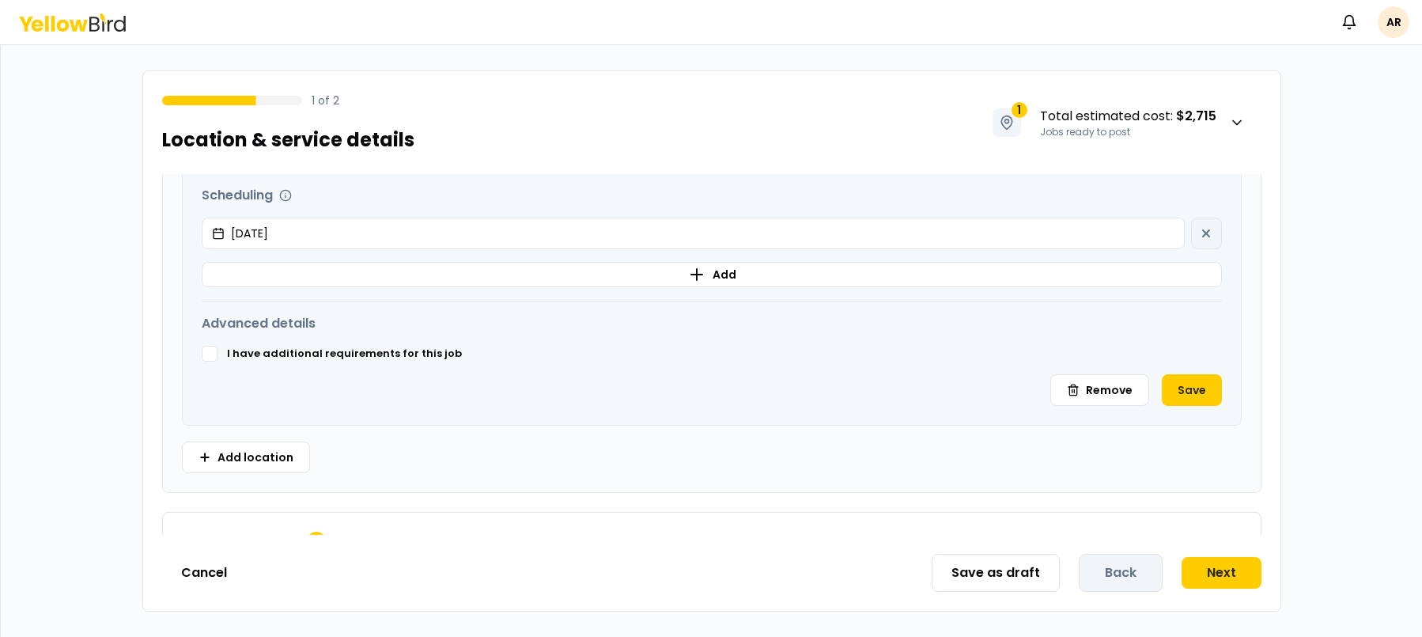
scroll to position [670, 0]
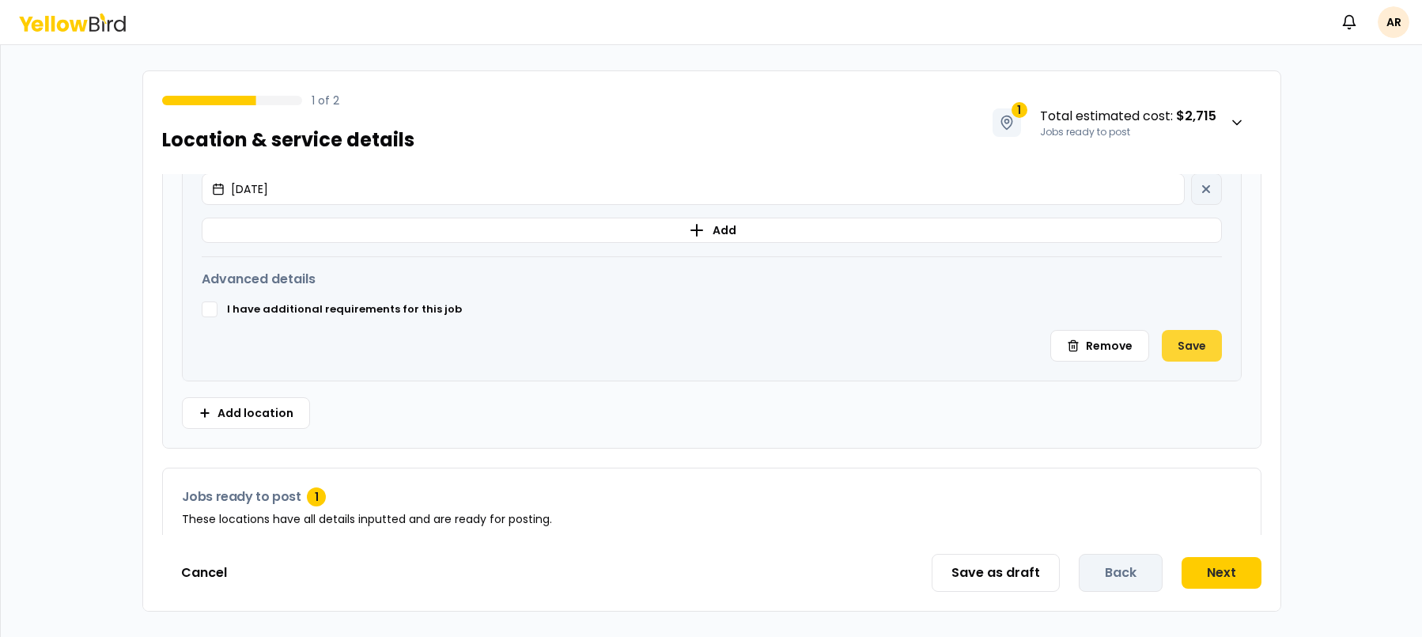
click at [1186, 343] on button "Save" at bounding box center [1192, 346] width 60 height 32
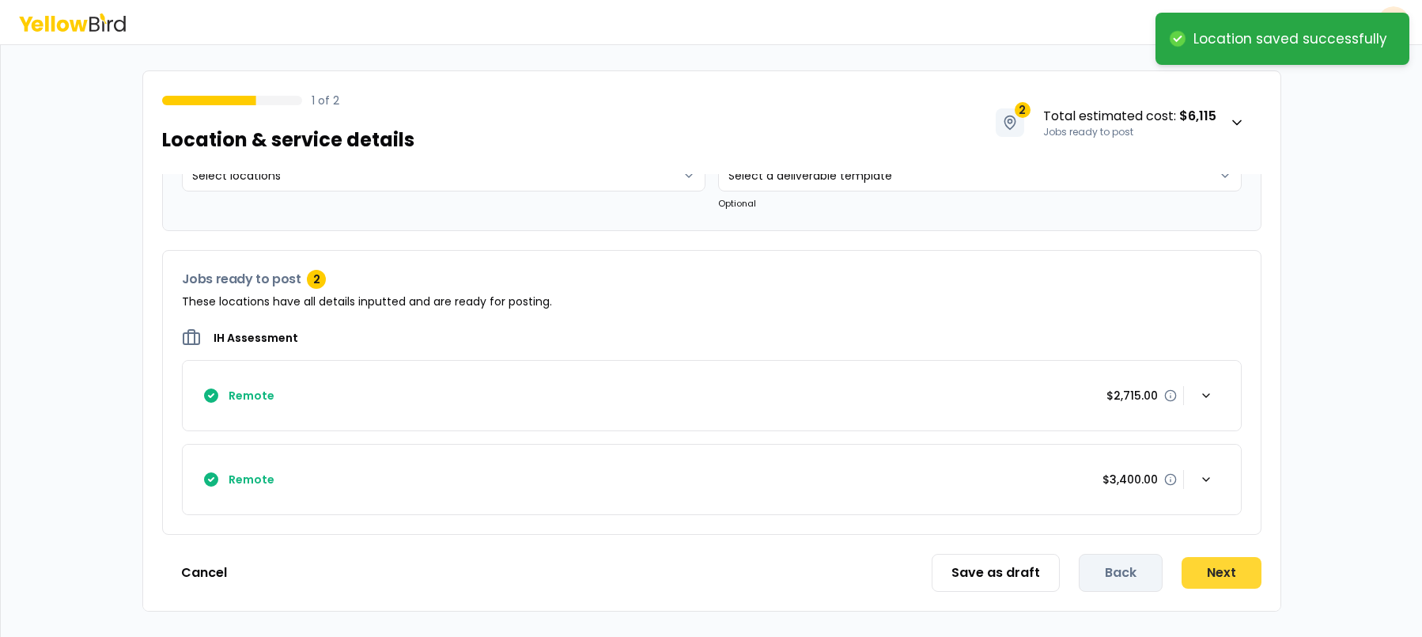
click at [1209, 570] on button "Next" at bounding box center [1222, 573] width 80 height 32
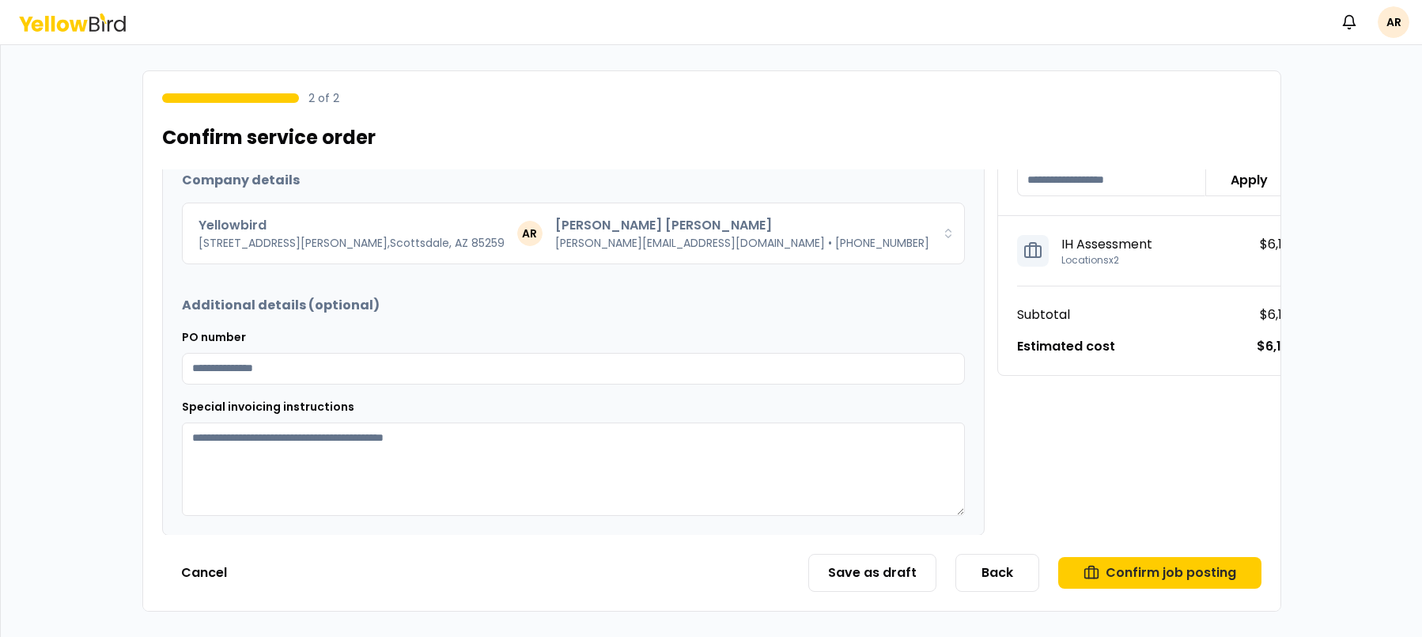
scroll to position [168, 0]
click at [1205, 570] on button "Confirm job posting" at bounding box center [1159, 573] width 203 height 32
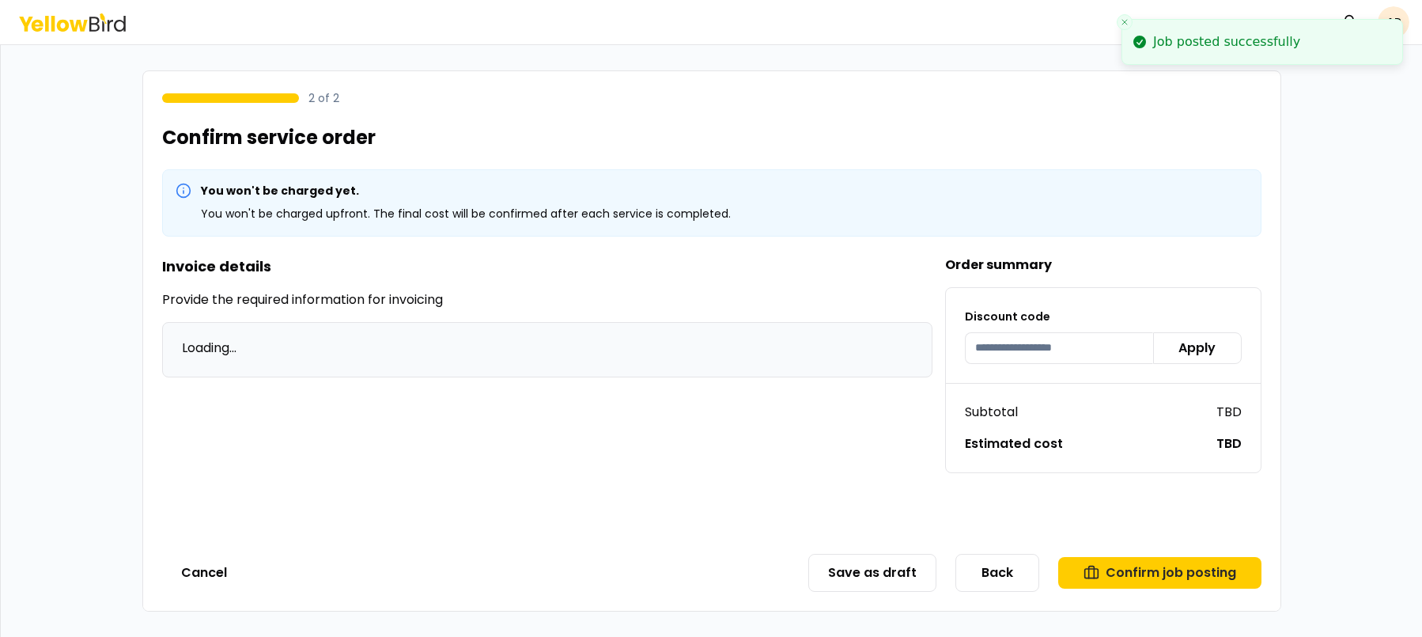
scroll to position [0, 0]
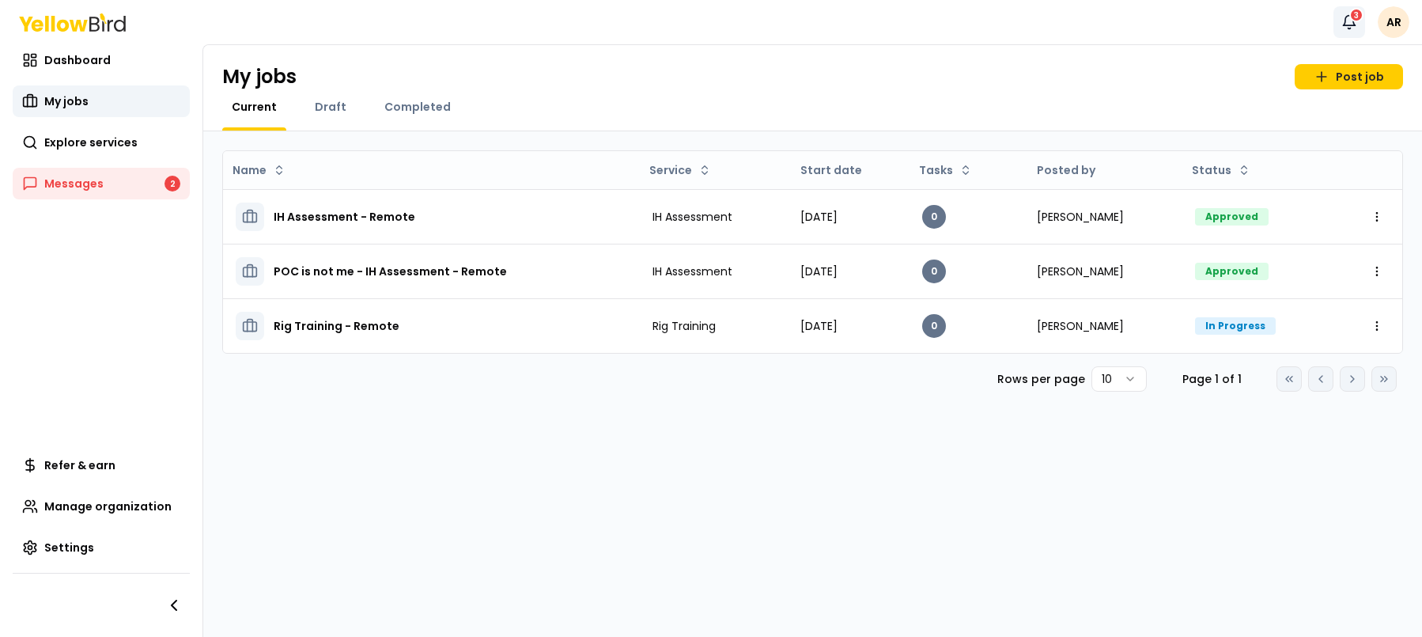
click at [1363, 23] on button "Notifications 3" at bounding box center [1350, 22] width 32 height 32
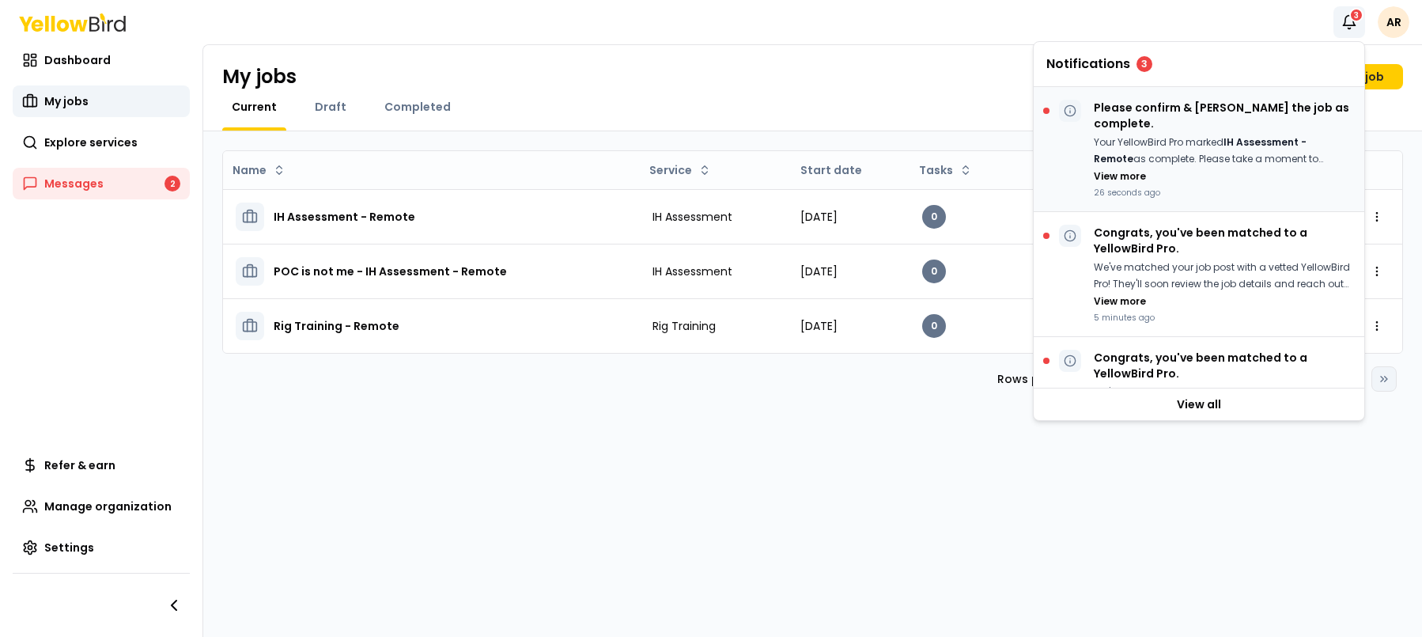
click at [1230, 134] on p "Your YellowBird Pro marked IH Assessment - Remote as complete. Please take a mo…" at bounding box center [1223, 150] width 258 height 32
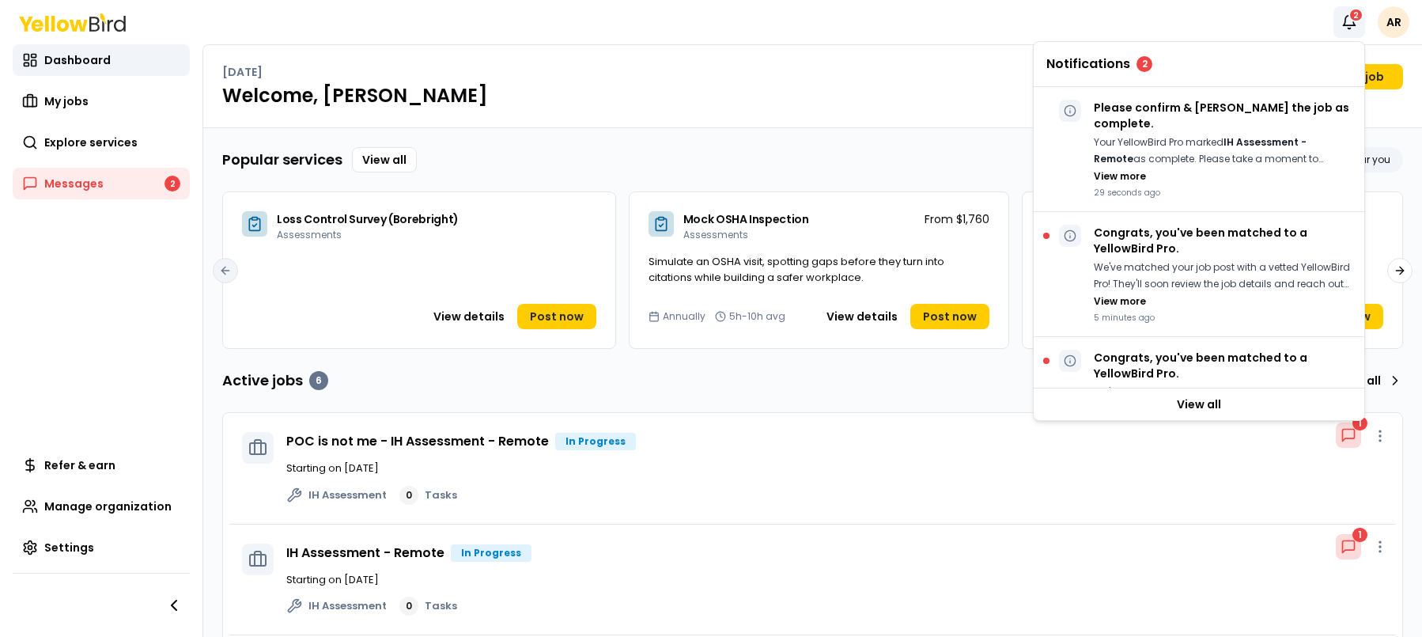
click at [713, 433] on div "POC is not me - IH Assessment - Remote In Progress 1" at bounding box center [834, 441] width 1097 height 19
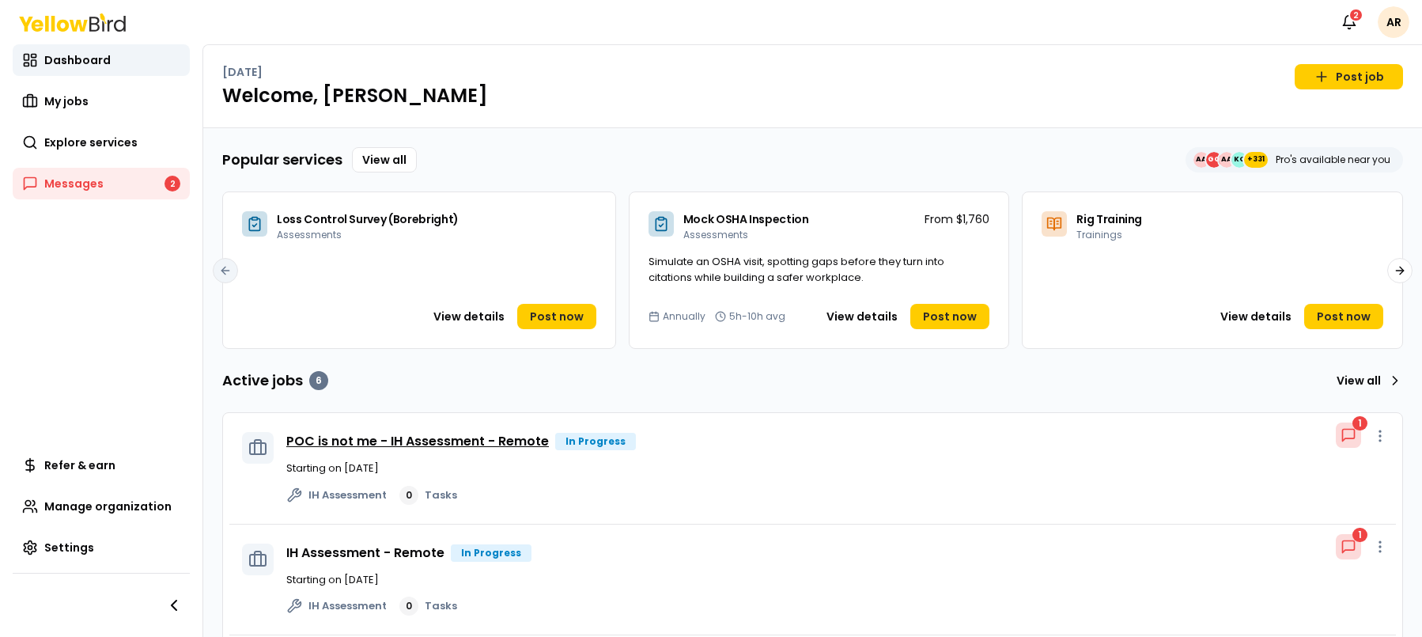
click at [407, 443] on link "POC is not me - IH Assessment - Remote" at bounding box center [417, 441] width 263 height 18
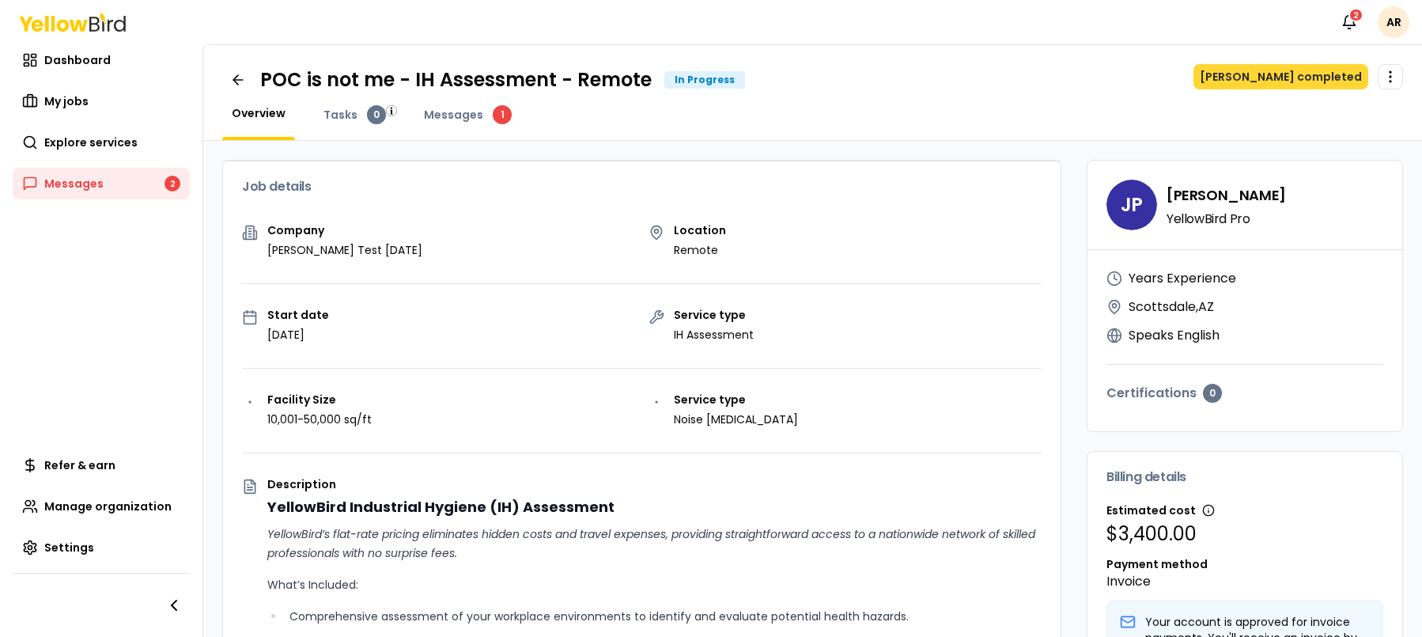
click at [1326, 76] on button "[PERSON_NAME] completed" at bounding box center [1281, 76] width 175 height 25
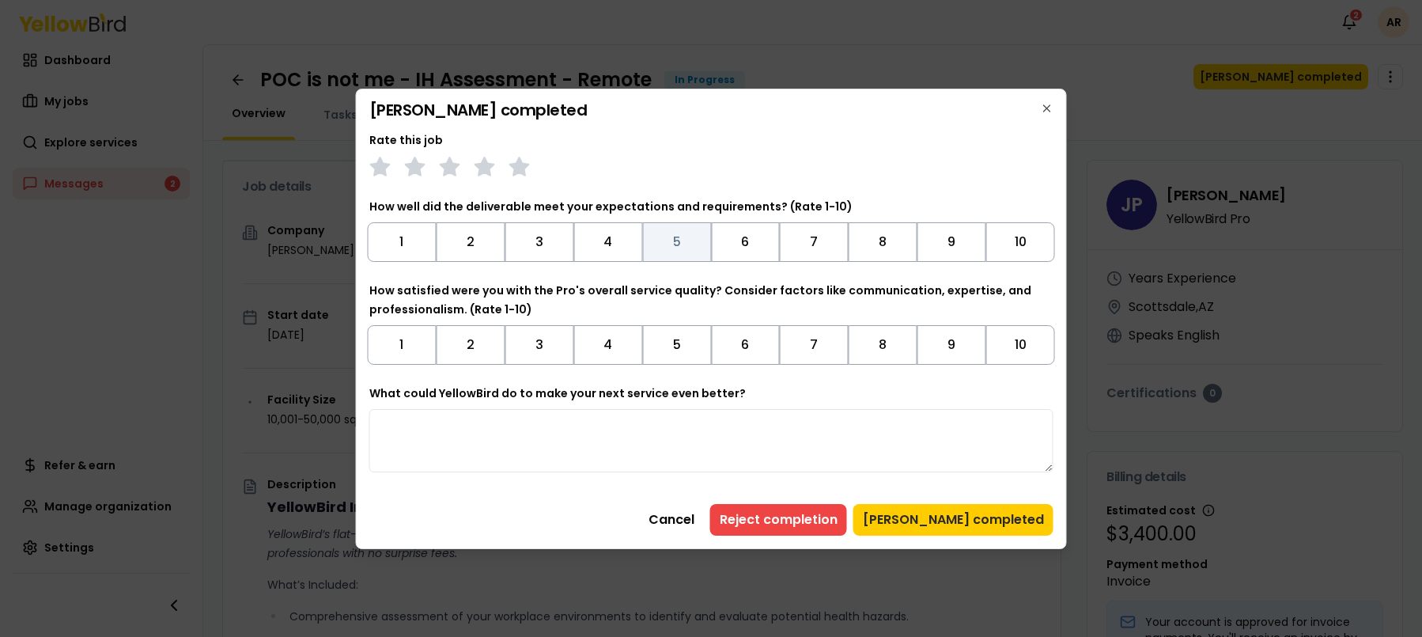
click at [668, 234] on button "5" at bounding box center [676, 242] width 69 height 40
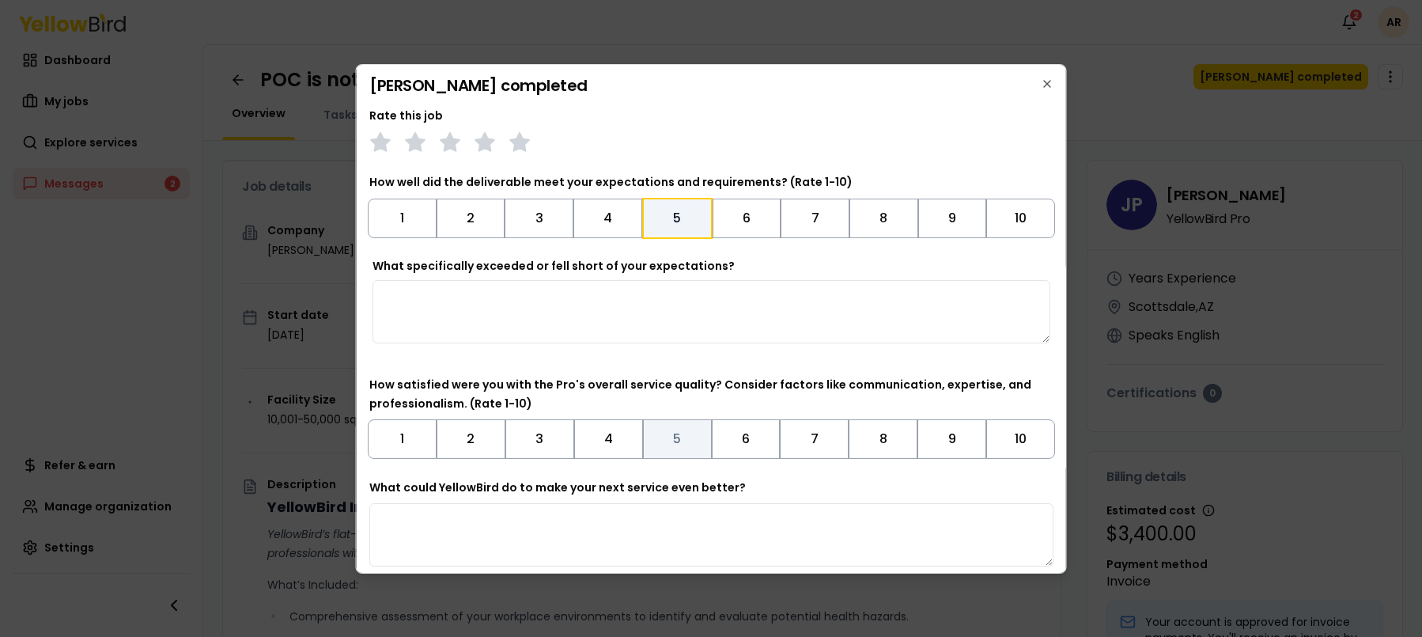
click at [679, 425] on button "5" at bounding box center [676, 439] width 69 height 40
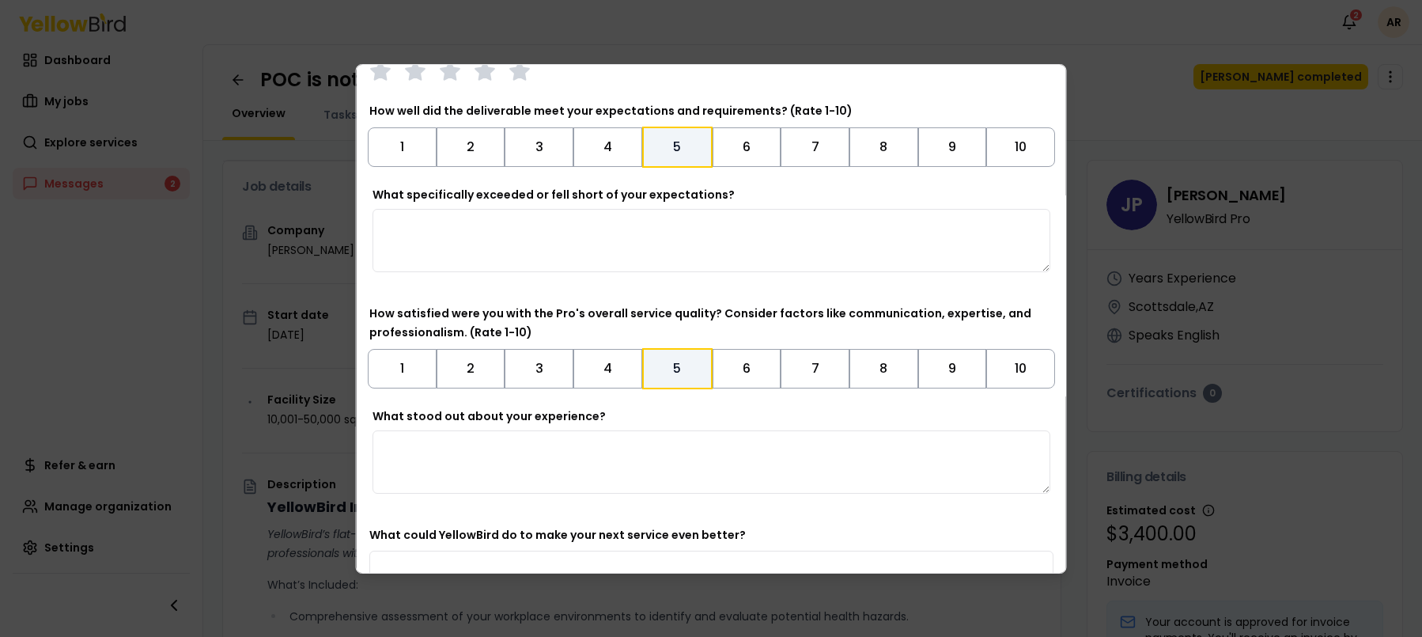
scroll to position [188, 0]
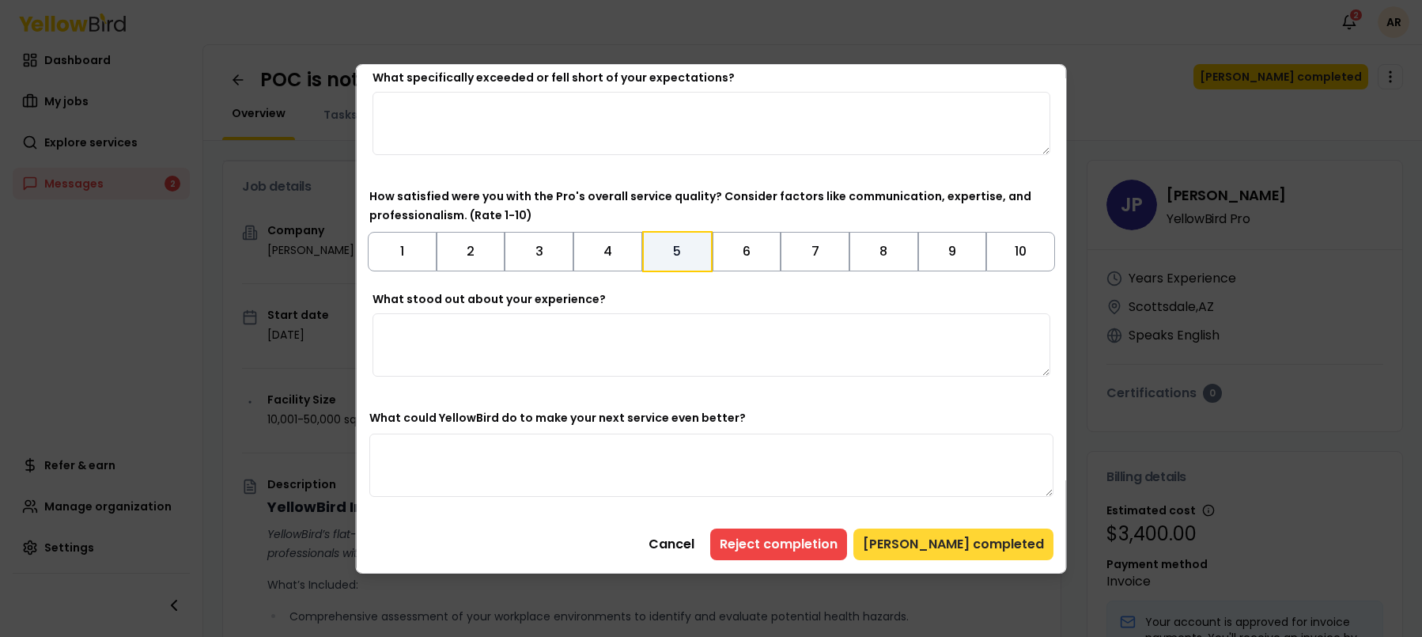
click at [948, 542] on button "[PERSON_NAME] completed" at bounding box center [953, 544] width 200 height 32
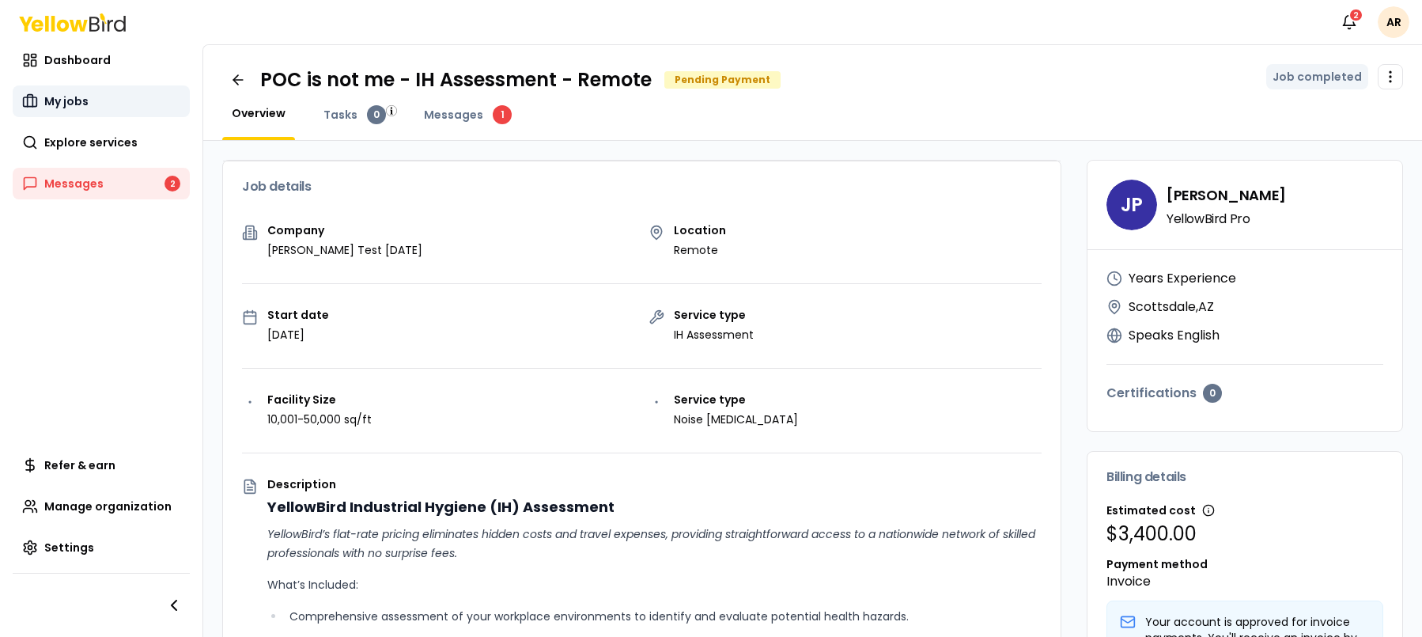
click at [74, 100] on span "My jobs" at bounding box center [66, 101] width 44 height 16
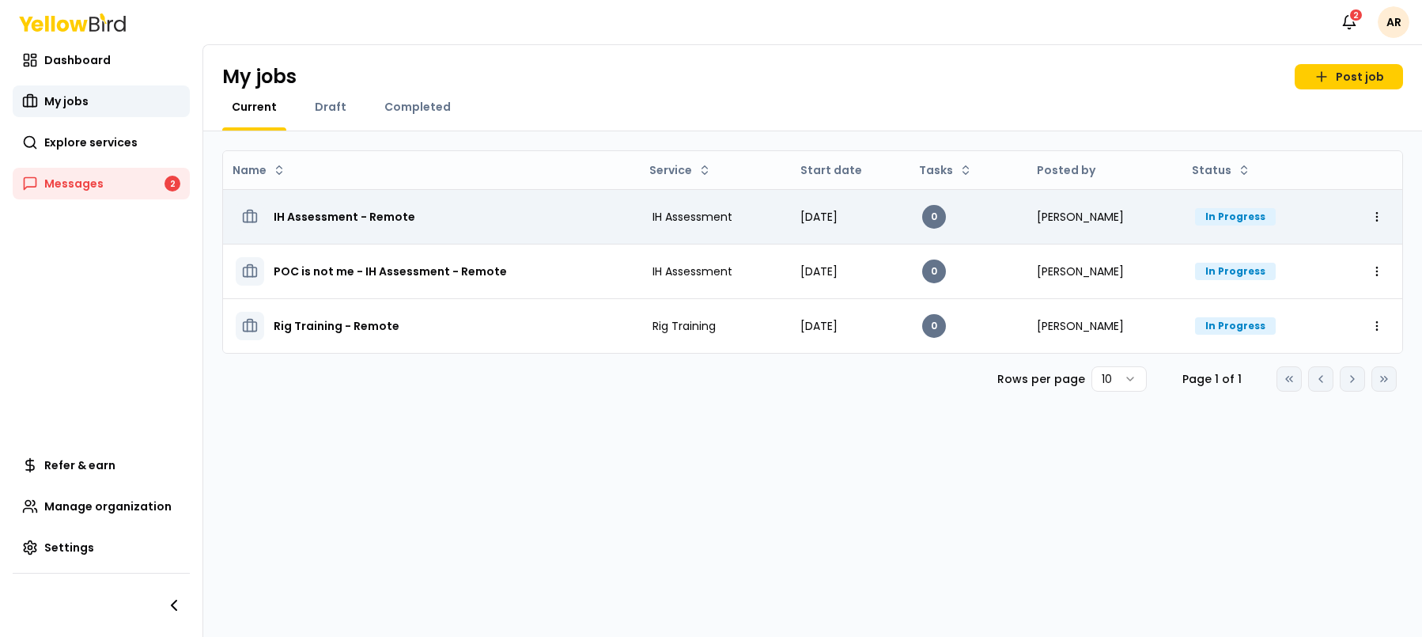
click at [345, 222] on h3 "IH Assessment - Remote" at bounding box center [345, 216] width 142 height 28
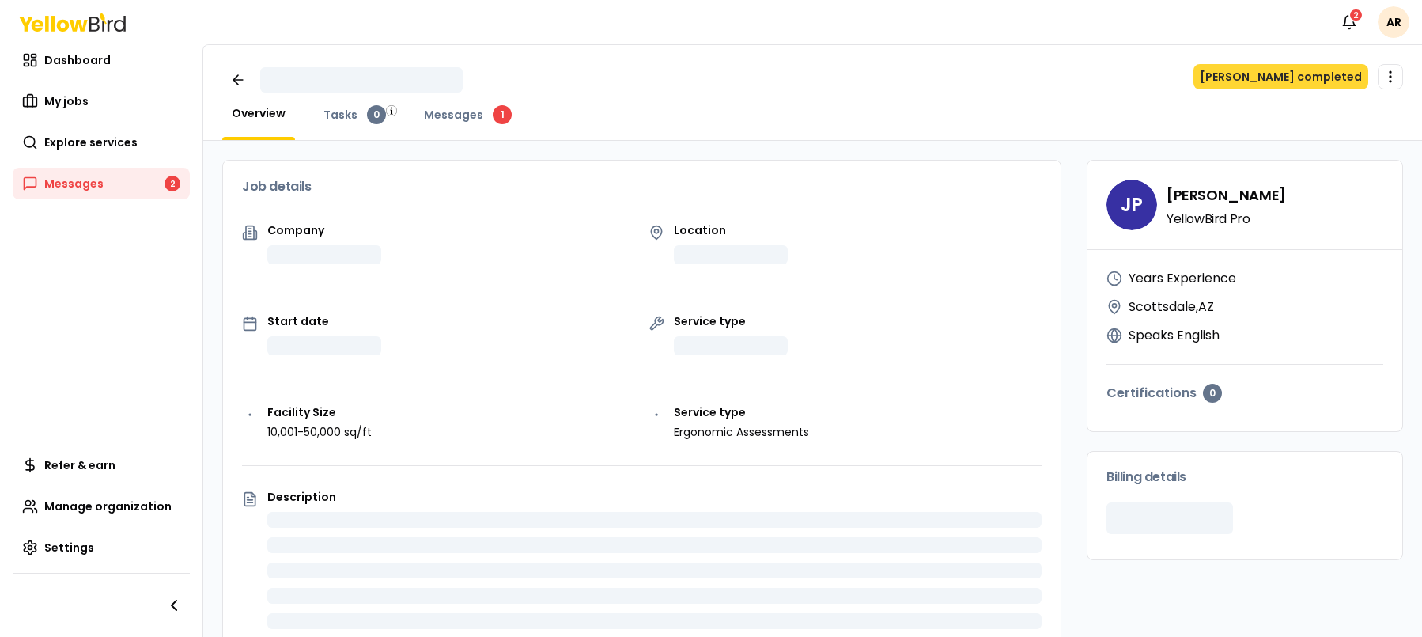
click at [1302, 76] on button "[PERSON_NAME] completed" at bounding box center [1281, 76] width 175 height 25
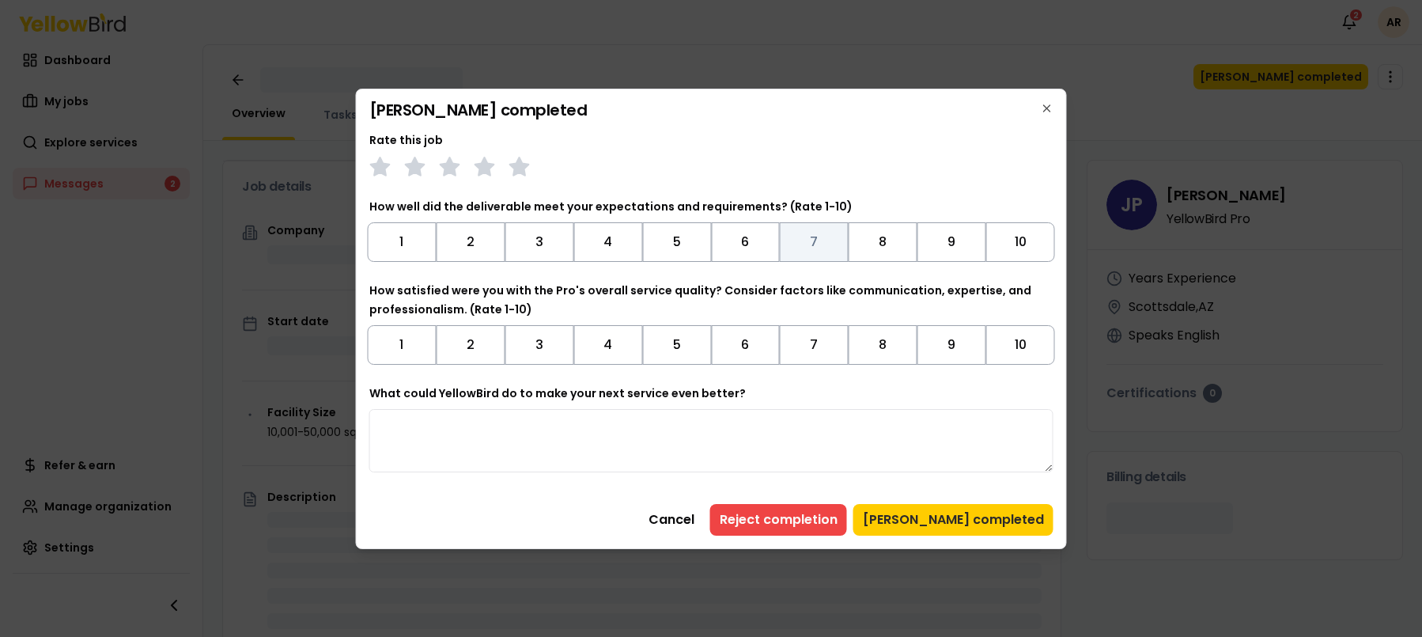
click at [812, 240] on button "7" at bounding box center [814, 242] width 69 height 40
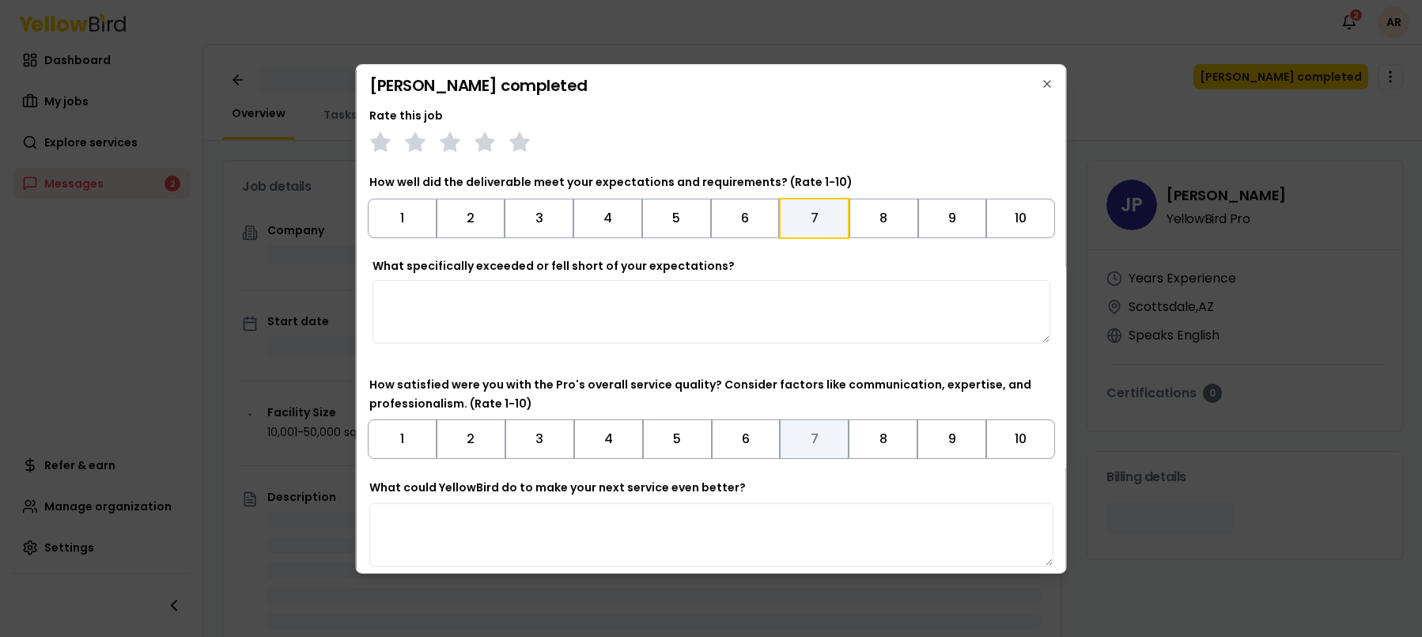
click at [803, 440] on button "7" at bounding box center [814, 439] width 69 height 40
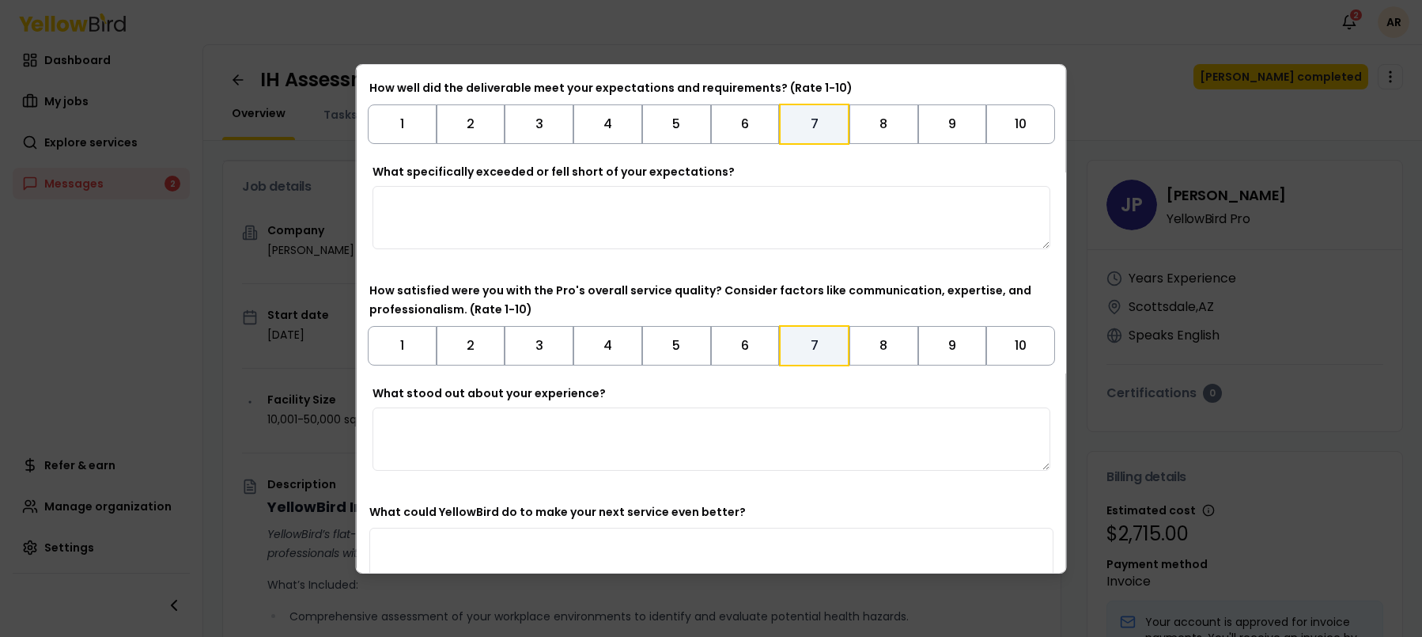
scroll to position [188, 0]
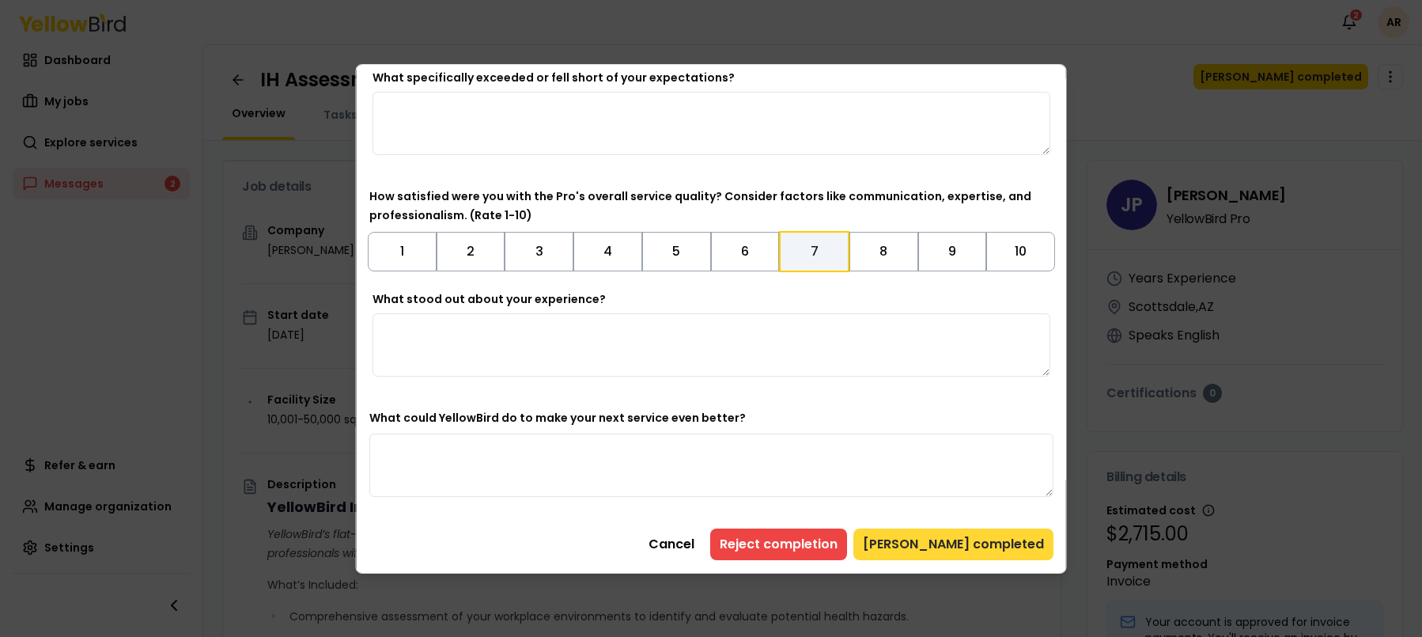
click at [938, 545] on button "[PERSON_NAME] completed" at bounding box center [953, 544] width 200 height 32
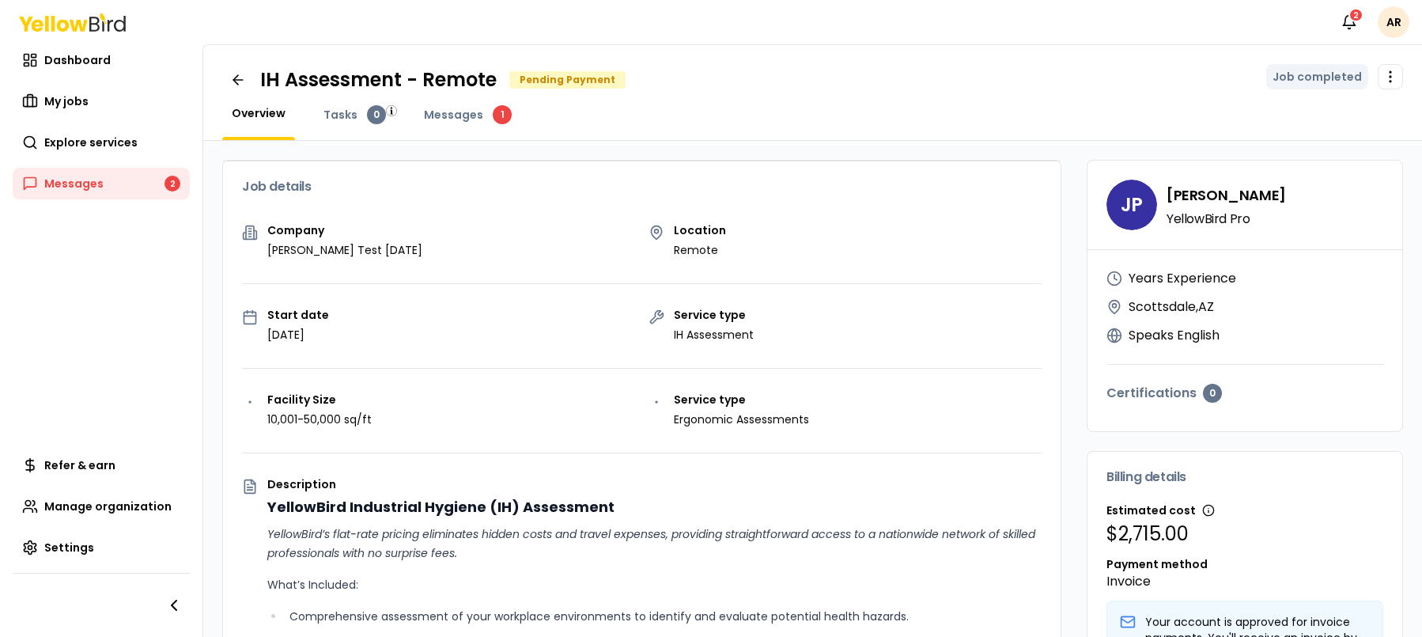
click at [1024, 342] on div "Service type IH Assessment" at bounding box center [846, 325] width 394 height 33
click at [1354, 16] on div "2" at bounding box center [1356, 15] width 15 height 14
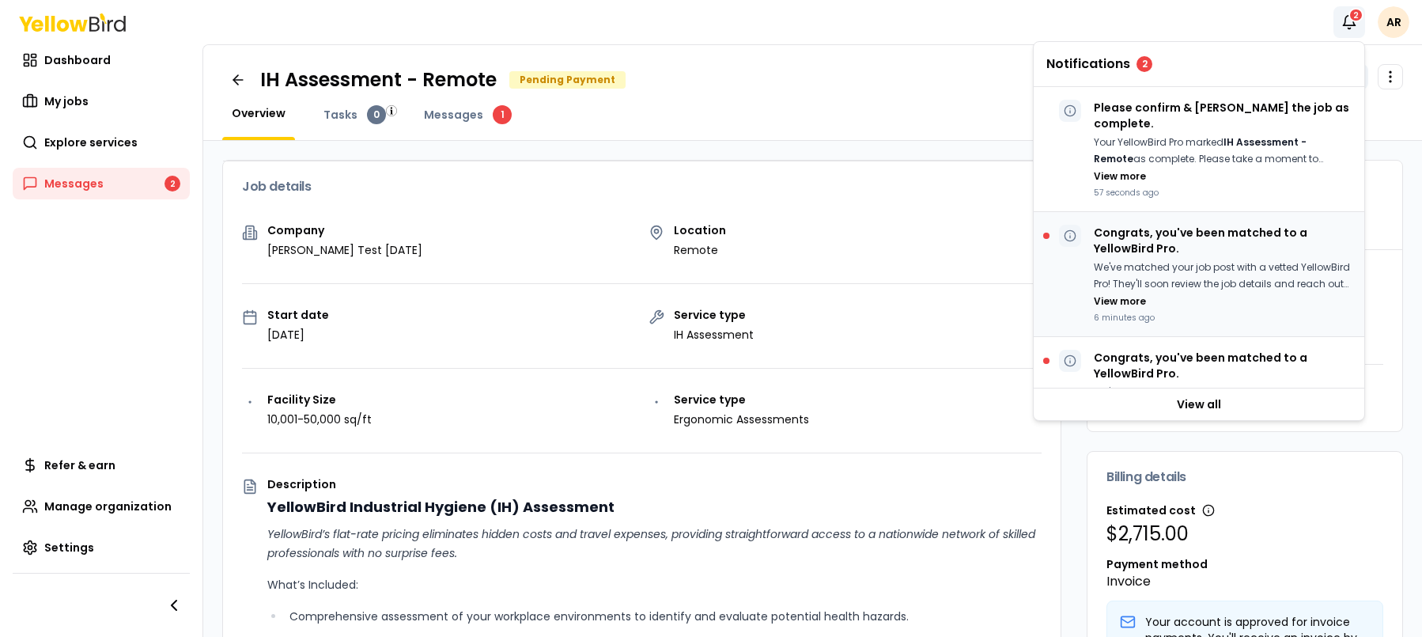
click at [1159, 259] on p "We've matched your job post with a vetted YellowBird Pro! They'll soon review t…" at bounding box center [1223, 275] width 258 height 32
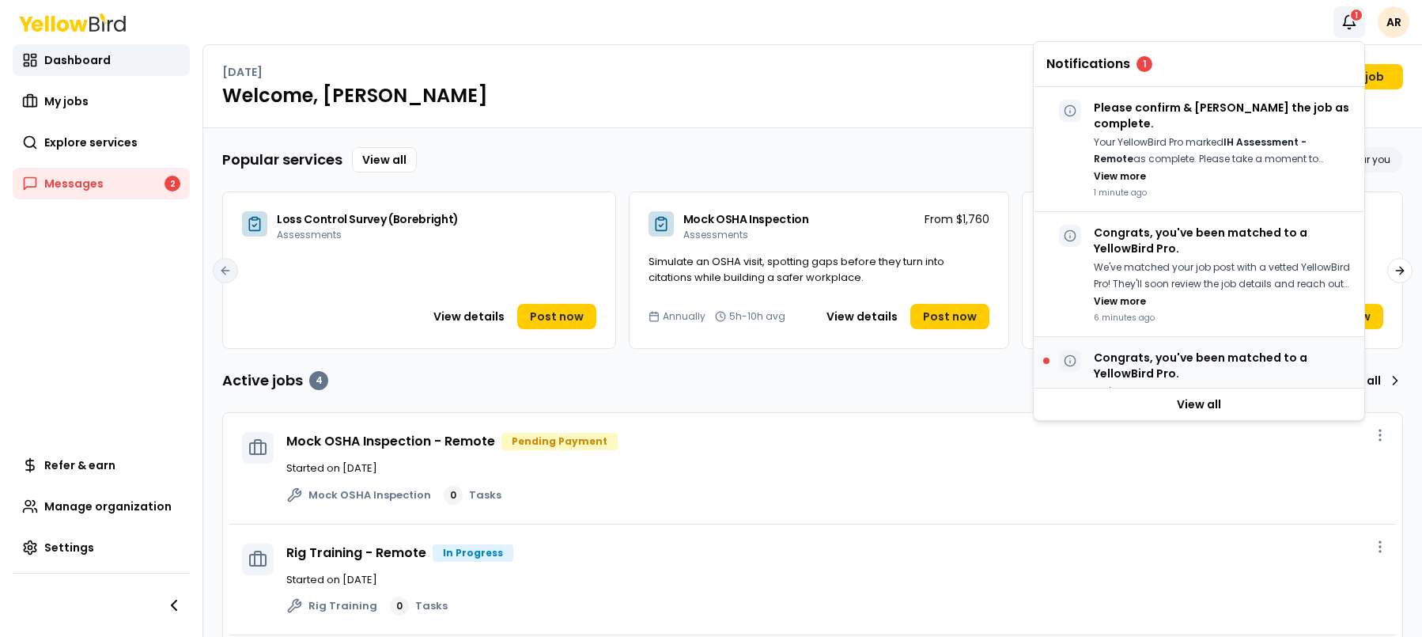
click at [1194, 350] on p "Congrats, you've been matched to a YellowBird Pro." at bounding box center [1223, 366] width 258 height 32
click at [673, 108] on div "[DATE] Post job Welcome, [PERSON_NAME]" at bounding box center [812, 86] width 1219 height 83
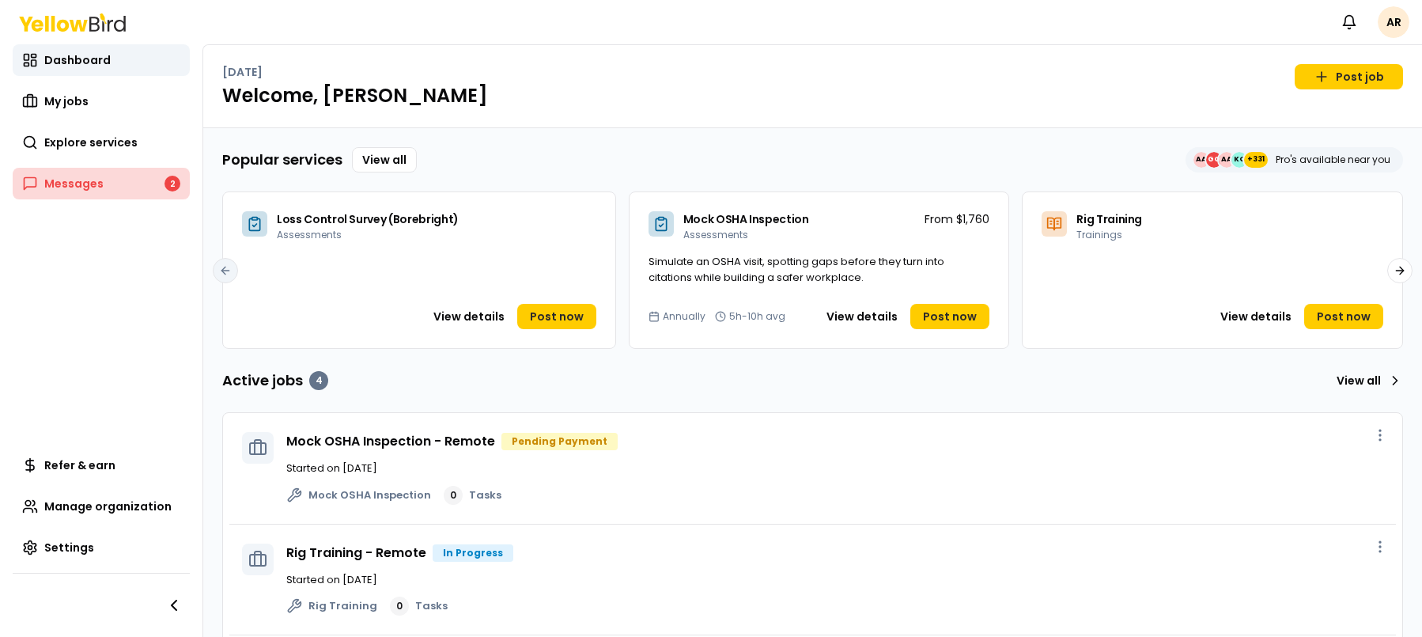
click at [161, 185] on link "Messages 2" at bounding box center [101, 184] width 177 height 32
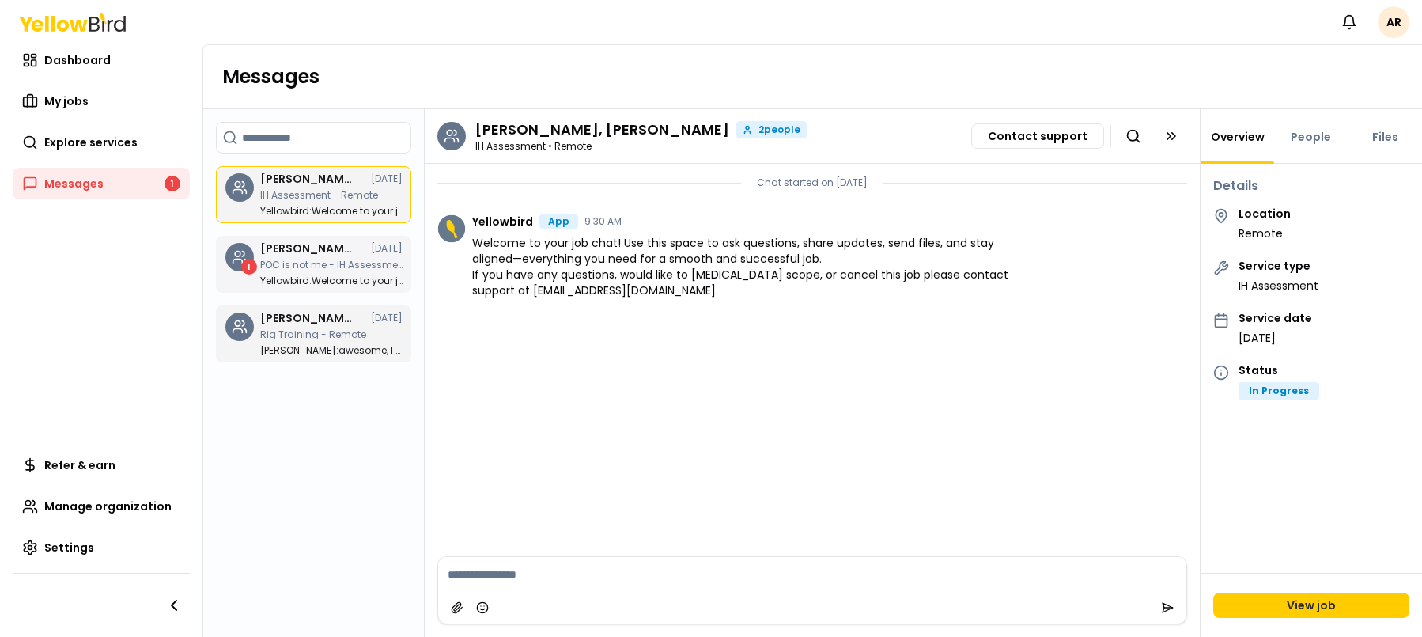
click at [342, 274] on div "[PERSON_NAME], [PERSON_NAME], [PERSON_NAME] [DATE] POC is not me - IH Assessmen…" at bounding box center [331, 264] width 142 height 43
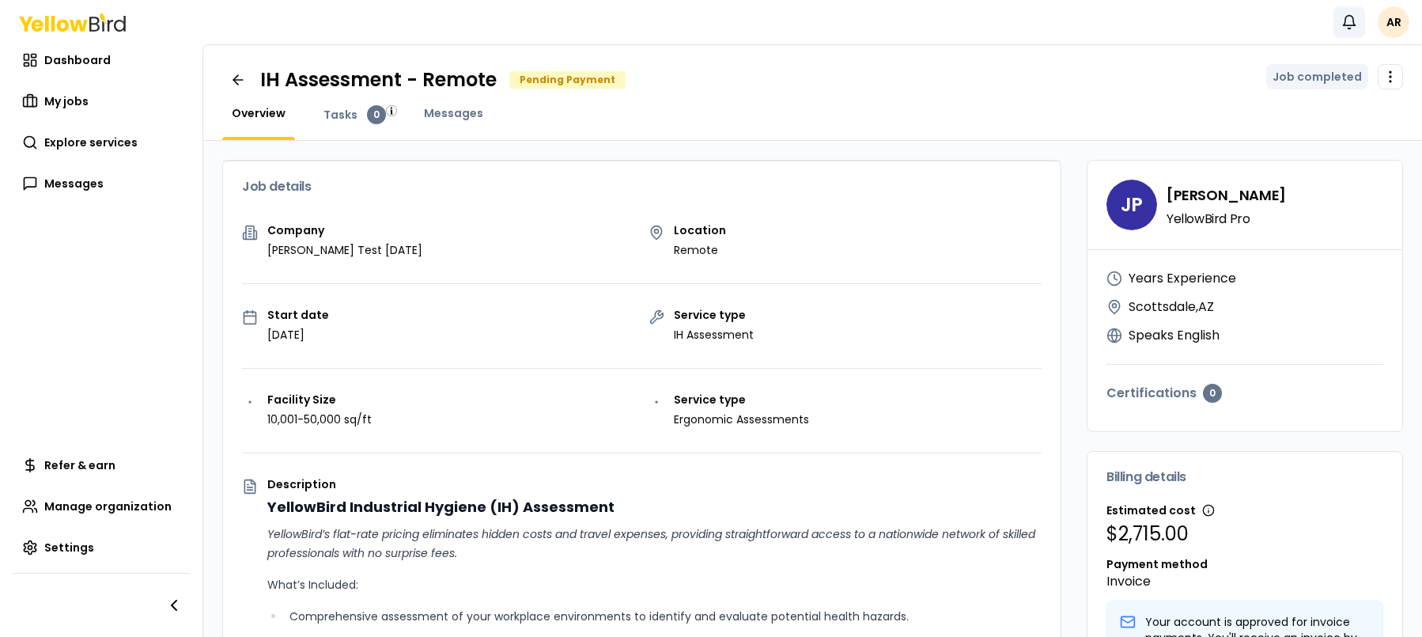
click at [1345, 26] on icon "button" at bounding box center [1349, 22] width 16 height 16
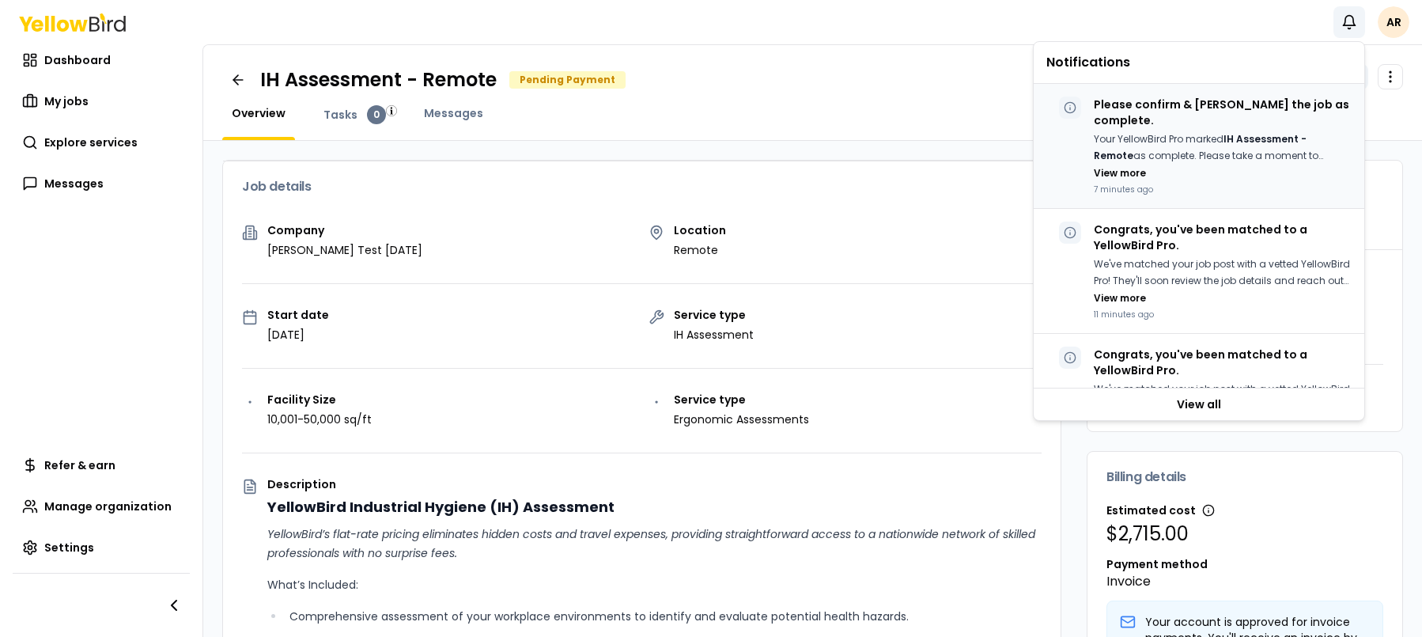
click at [1203, 146] on p "Your YellowBird Pro marked IH Assessment - Remote as complete. Please take a mo…" at bounding box center [1223, 147] width 258 height 32
click at [1190, 141] on p "Your YellowBird Pro marked IH Assessment - Remote as complete. Please take a mo…" at bounding box center [1223, 147] width 258 height 32
click at [52, 104] on span "My jobs" at bounding box center [66, 101] width 44 height 16
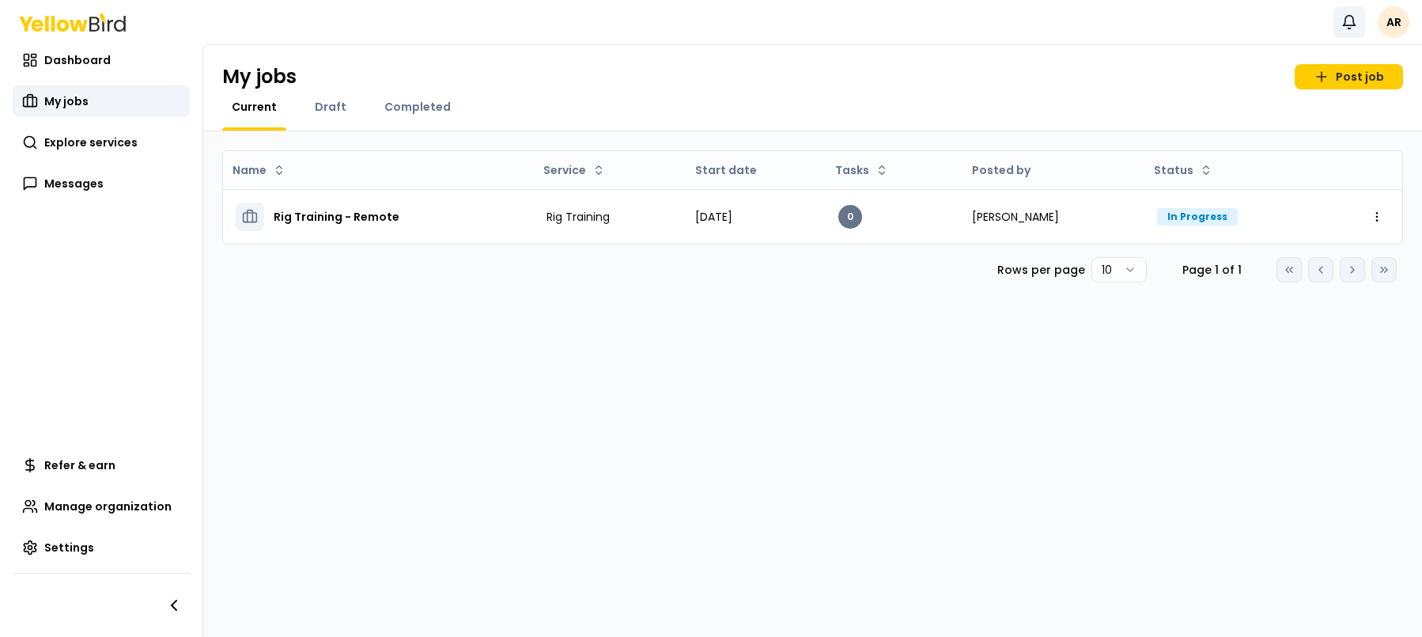
click at [1345, 27] on icon "button" at bounding box center [1349, 22] width 16 height 16
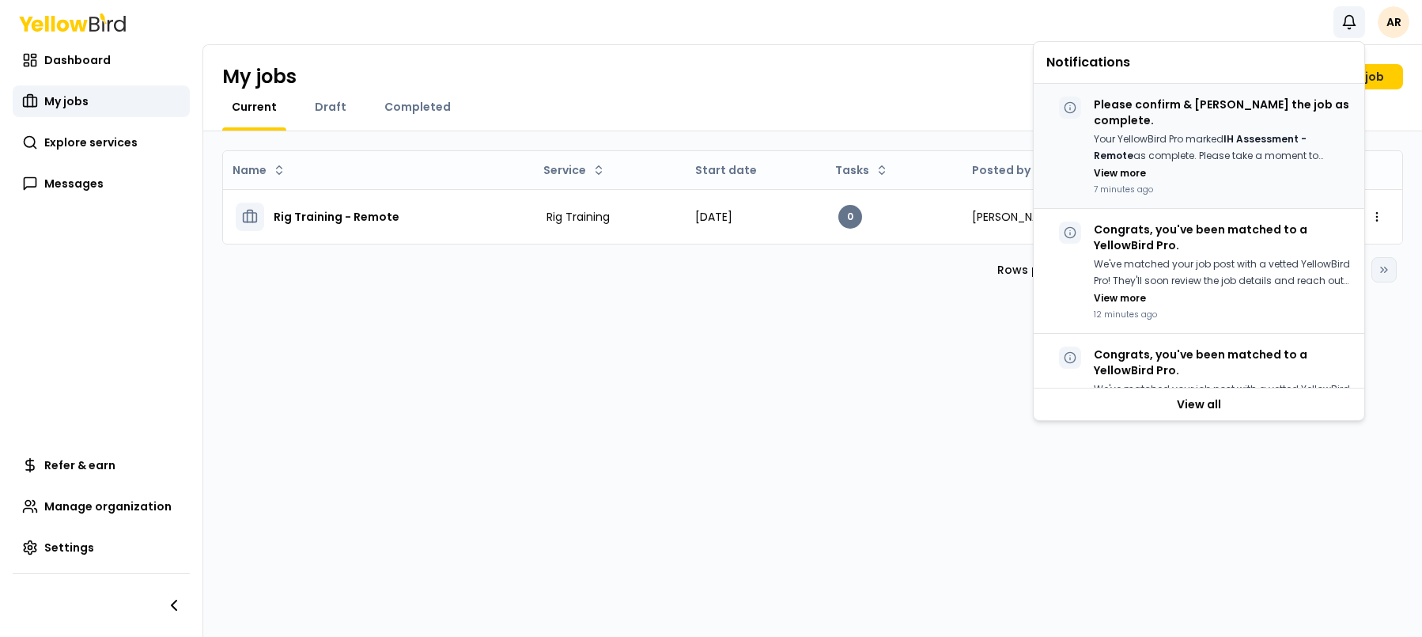
click at [1154, 140] on p "Your YellowBird Pro marked IH Assessment - Remote as complete. Please take a mo…" at bounding box center [1223, 147] width 258 height 32
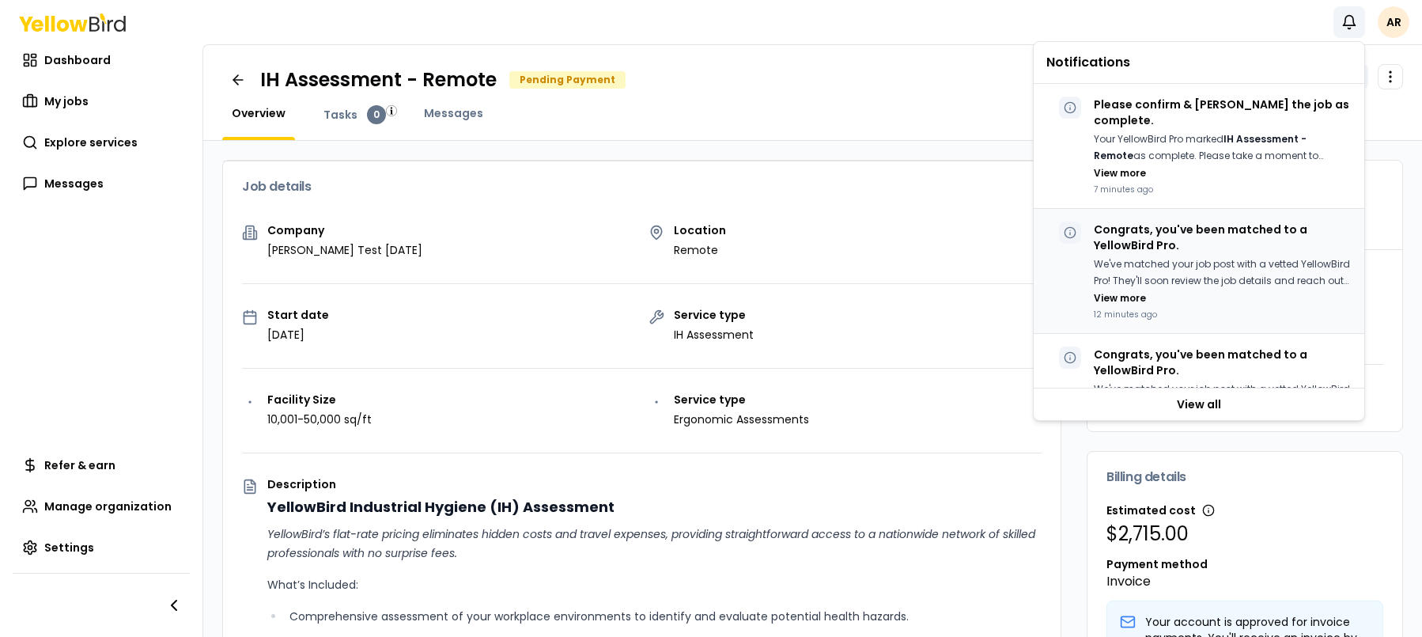
click at [1254, 237] on p "Congrats, you've been matched to a YellowBird Pro." at bounding box center [1223, 237] width 258 height 32
click at [1198, 232] on p "Congrats, you've been matched to a YellowBird Pro." at bounding box center [1223, 237] width 258 height 32
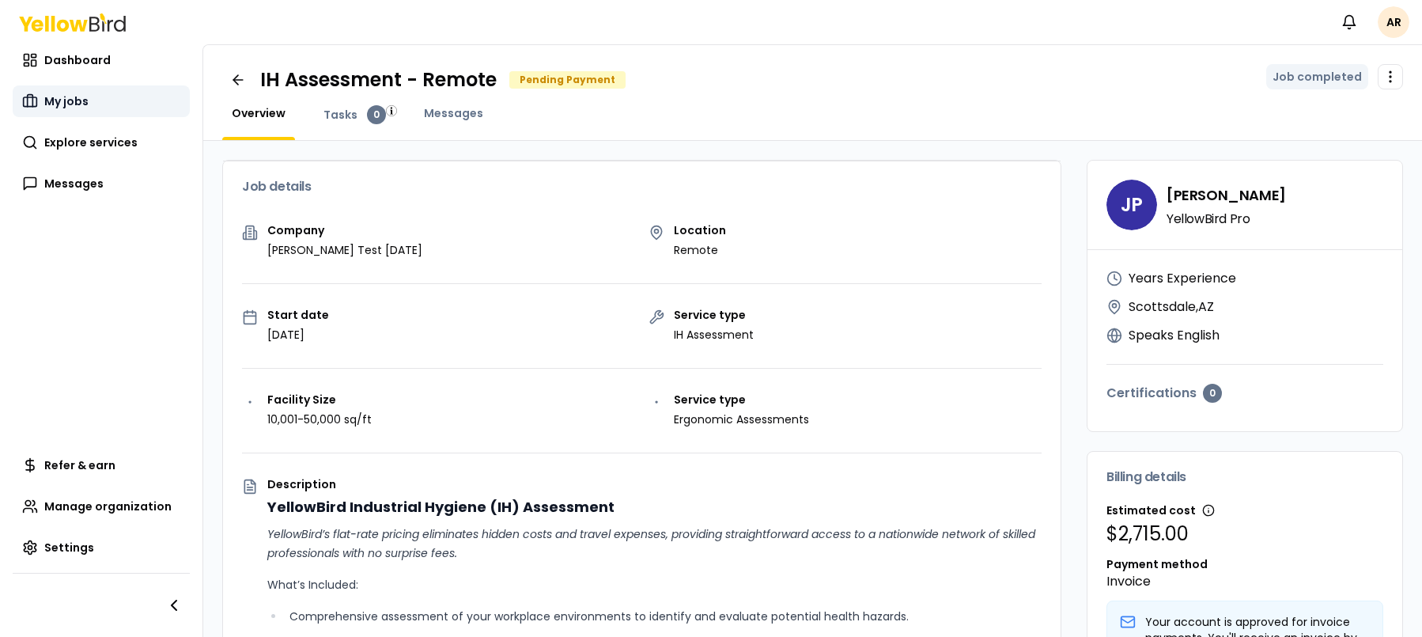
click at [117, 102] on link "My jobs" at bounding box center [101, 101] width 177 height 32
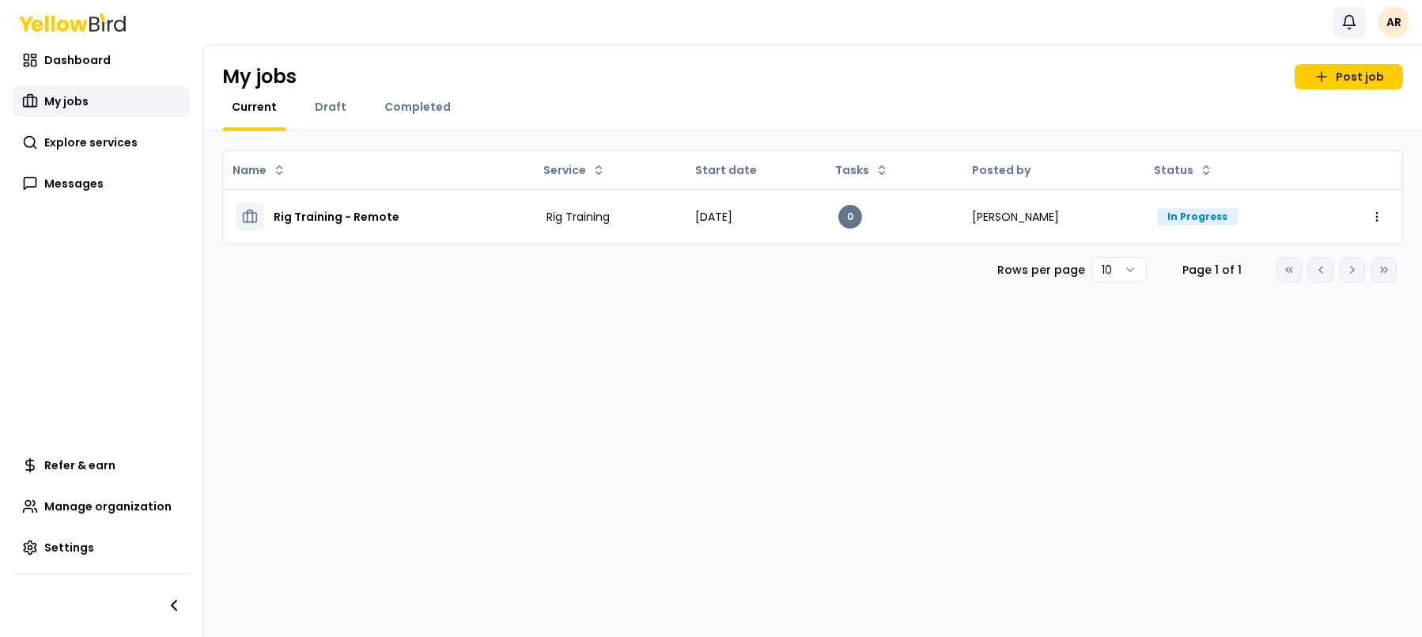
click at [1357, 28] on icon "button" at bounding box center [1349, 22] width 16 height 16
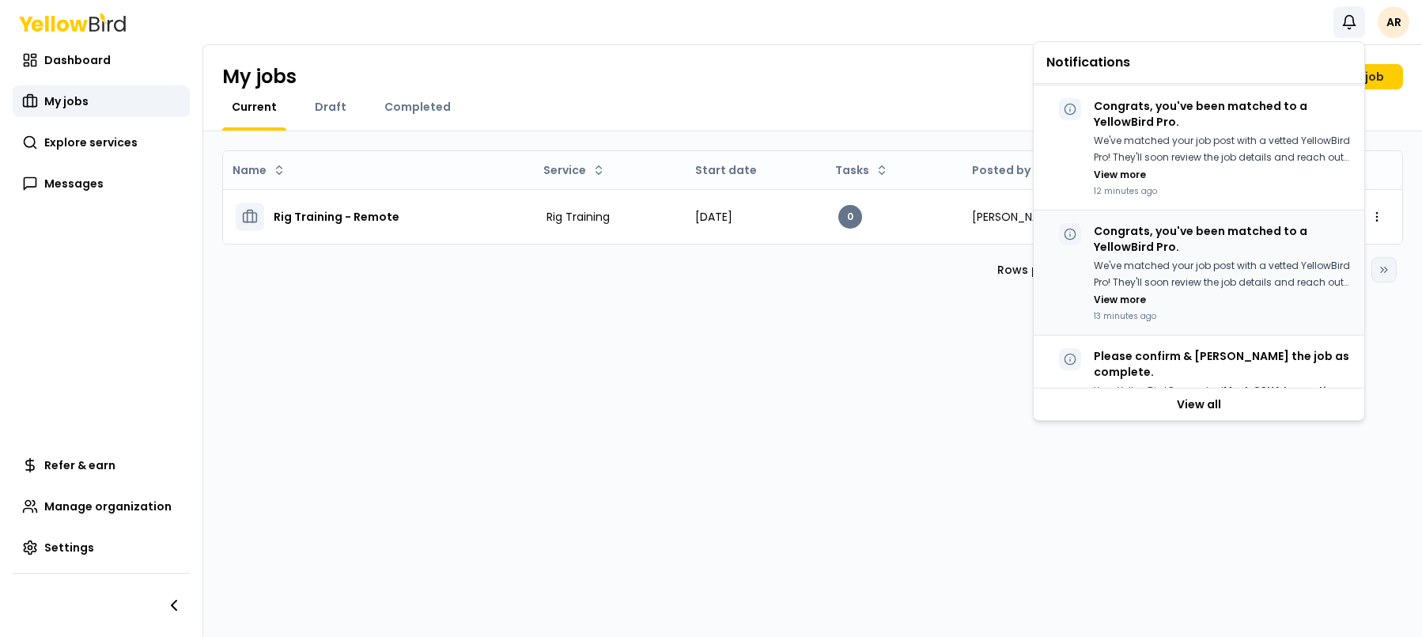
scroll to position [125, 0]
click at [1231, 256] on p "We've matched your job post with a vetted YellowBird Pro! They'll soon review t…" at bounding box center [1223, 272] width 258 height 32
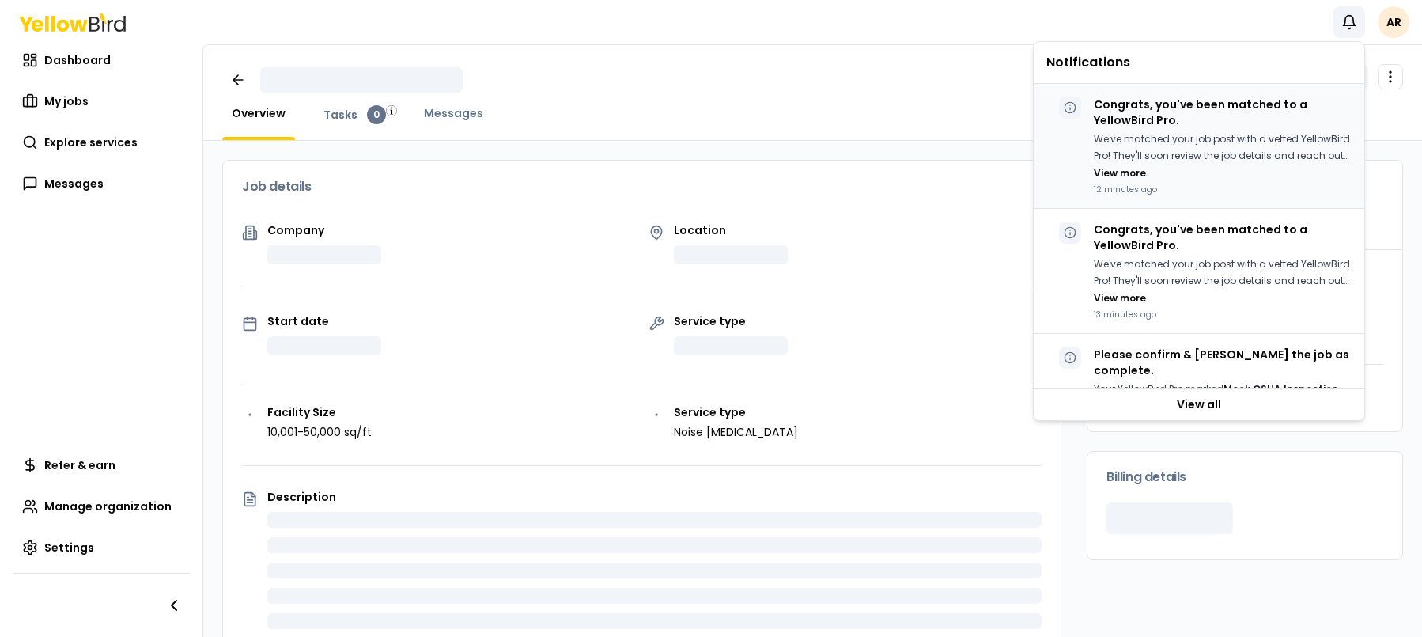
click at [1219, 165] on div "We've matched your job post with a vetted YellowBird Pro! They'll soon review t…" at bounding box center [1223, 155] width 258 height 49
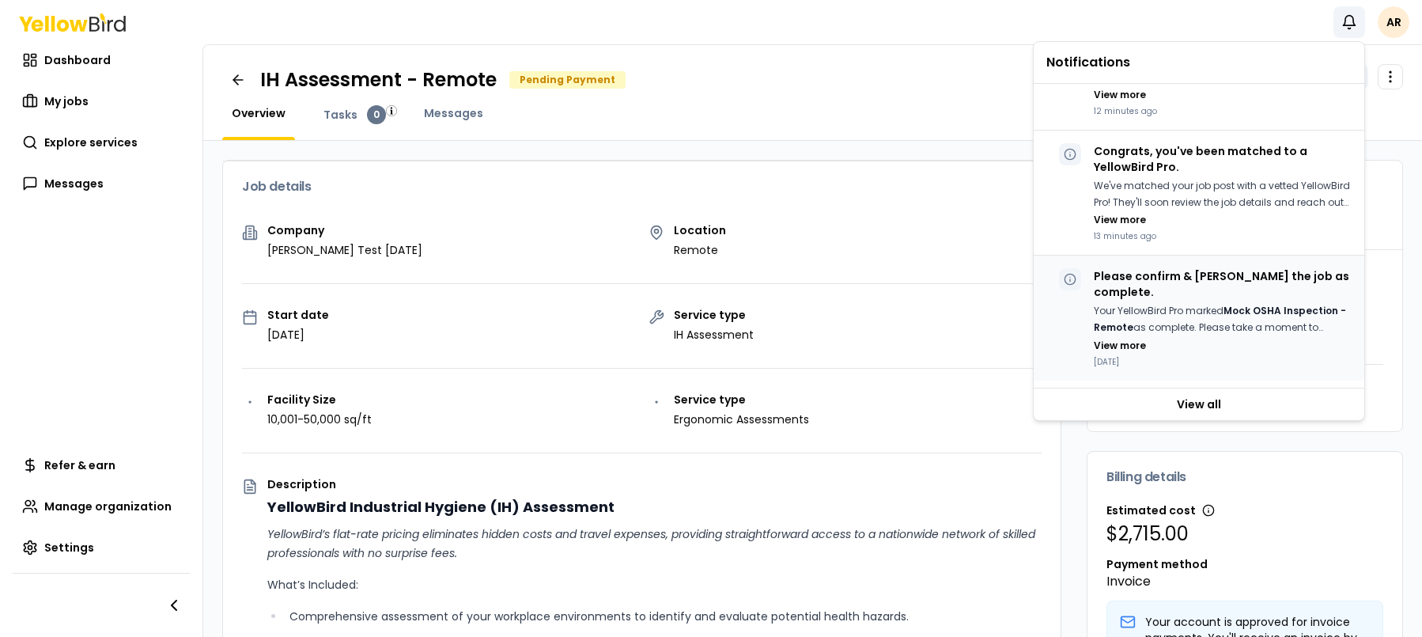
scroll to position [212, 0]
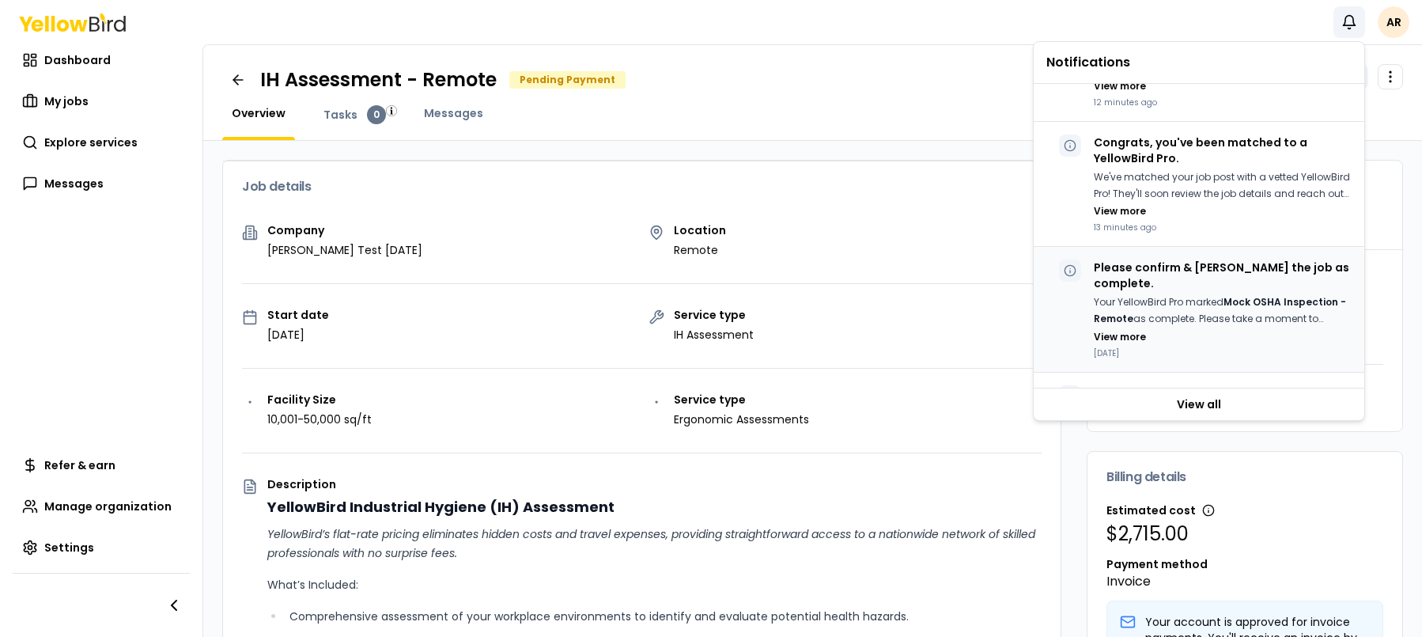
click at [1255, 294] on p "Your YellowBird Pro marked Mock OSHA Inspection - Remote as complete. Please ta…" at bounding box center [1223, 310] width 258 height 32
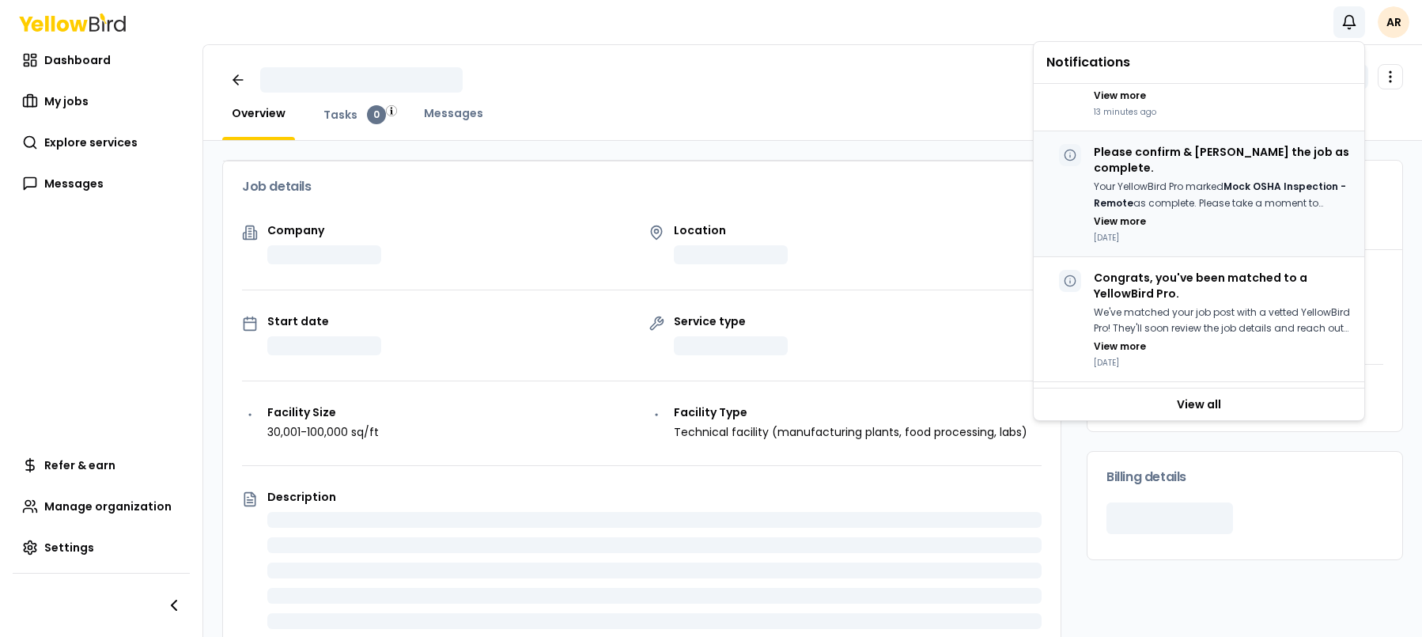
scroll to position [333, 0]
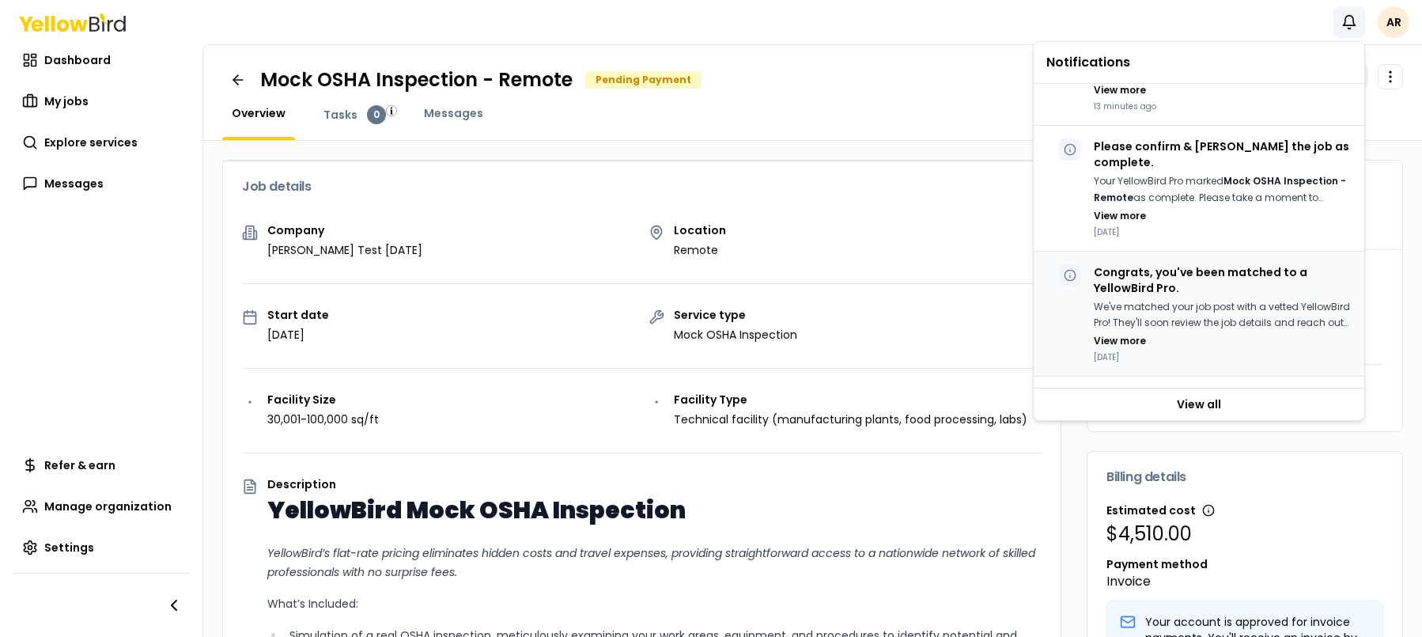
click at [1247, 299] on p "We've matched your job post with a vetted YellowBird Pro! They'll soon review t…" at bounding box center [1223, 315] width 258 height 32
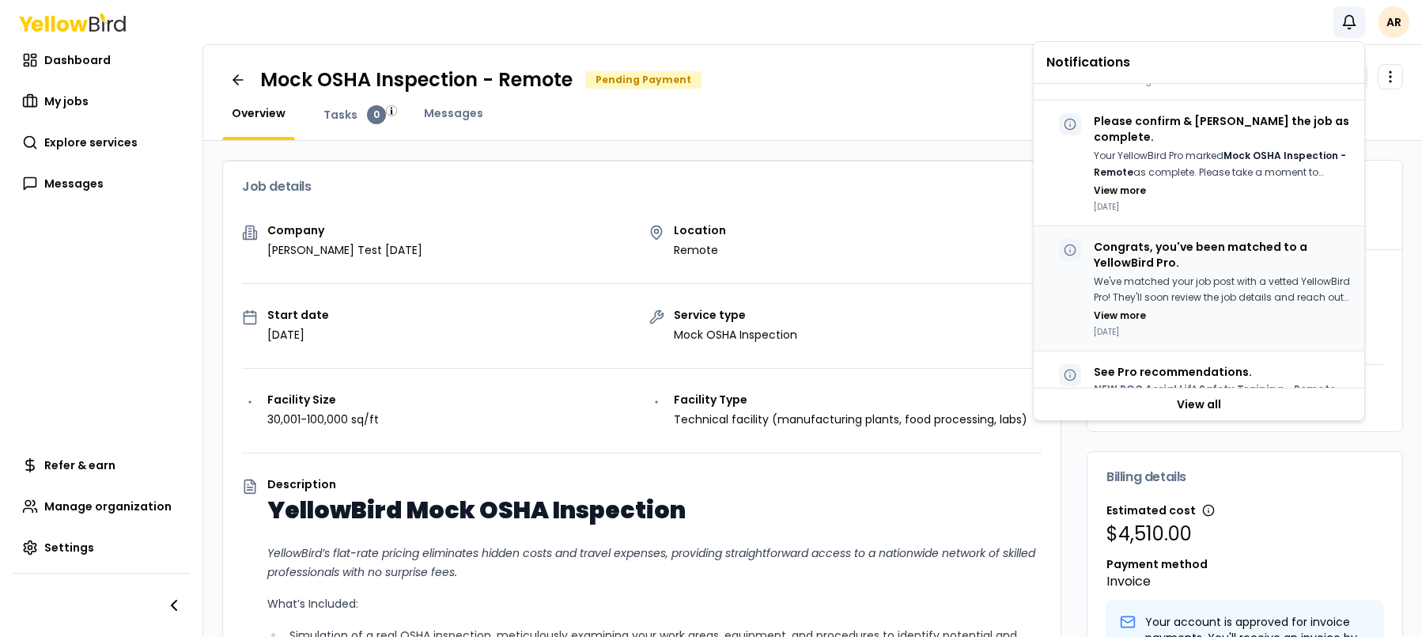
scroll to position [499, 0]
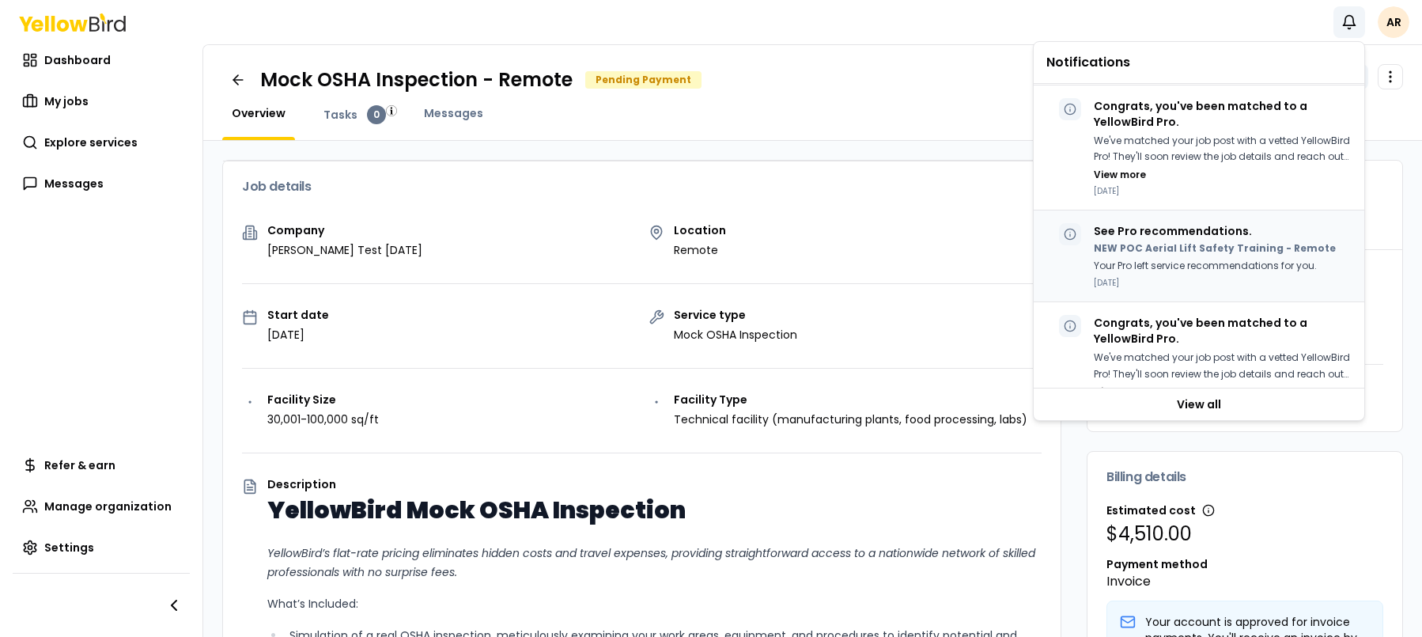
click at [1251, 258] on p "Your Pro left service recommendations for you." at bounding box center [1215, 266] width 242 height 17
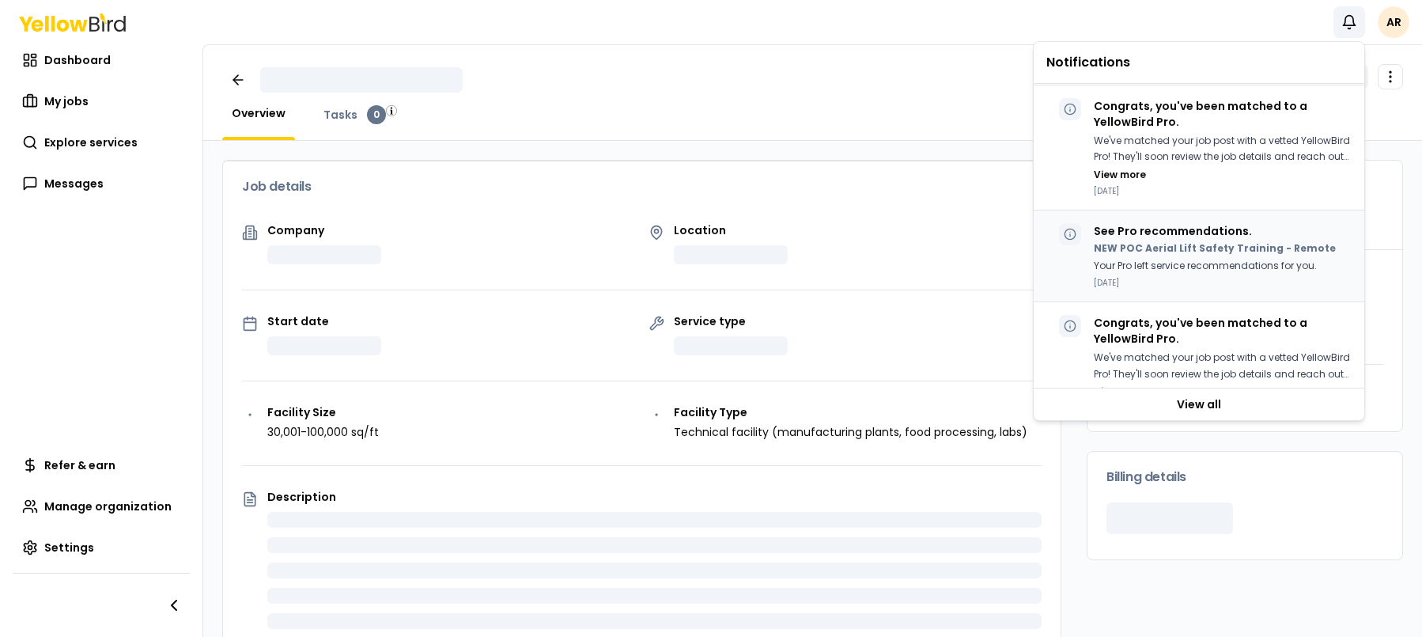
click at [1181, 242] on p "NEW POC Aerial Lift Safety Training - Remote" at bounding box center [1215, 248] width 242 height 13
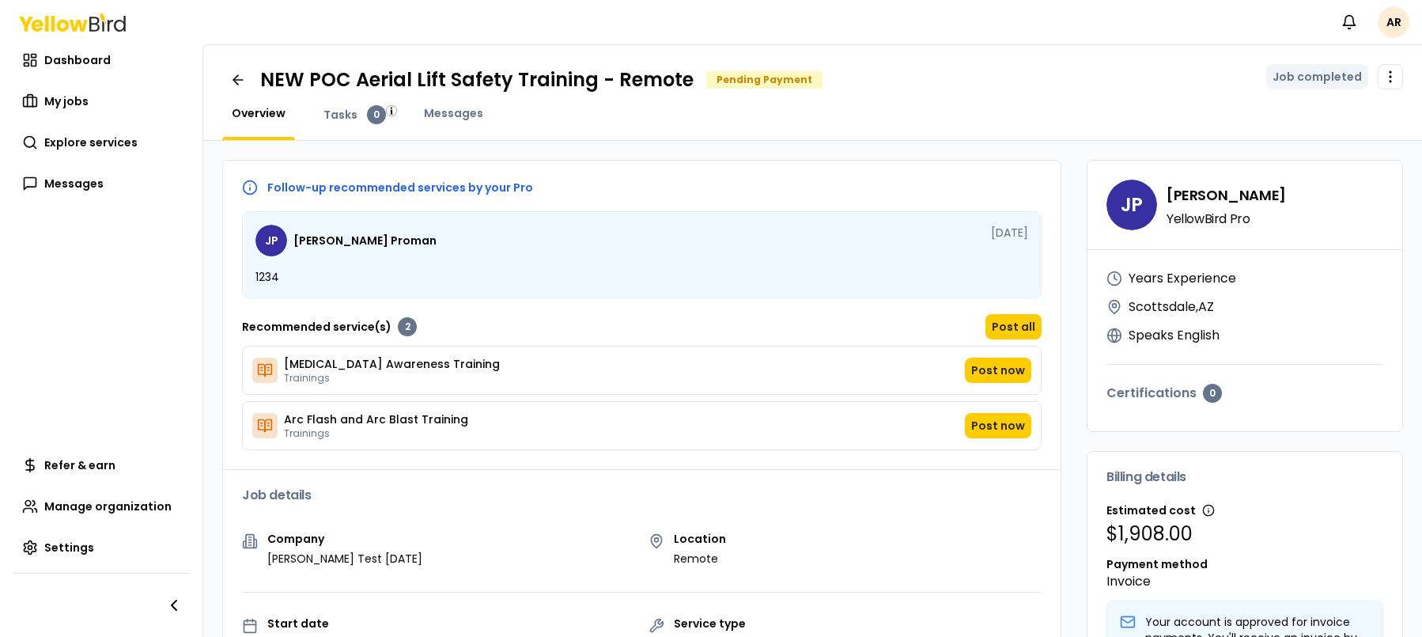
click at [868, 68] on div "NEW POC Aerial Lift Safety Training - Remote Pending Payment Job completed Open…" at bounding box center [812, 80] width 1181 height 32
